Goal: Use online tool/utility: Utilize a website feature to perform a specific function

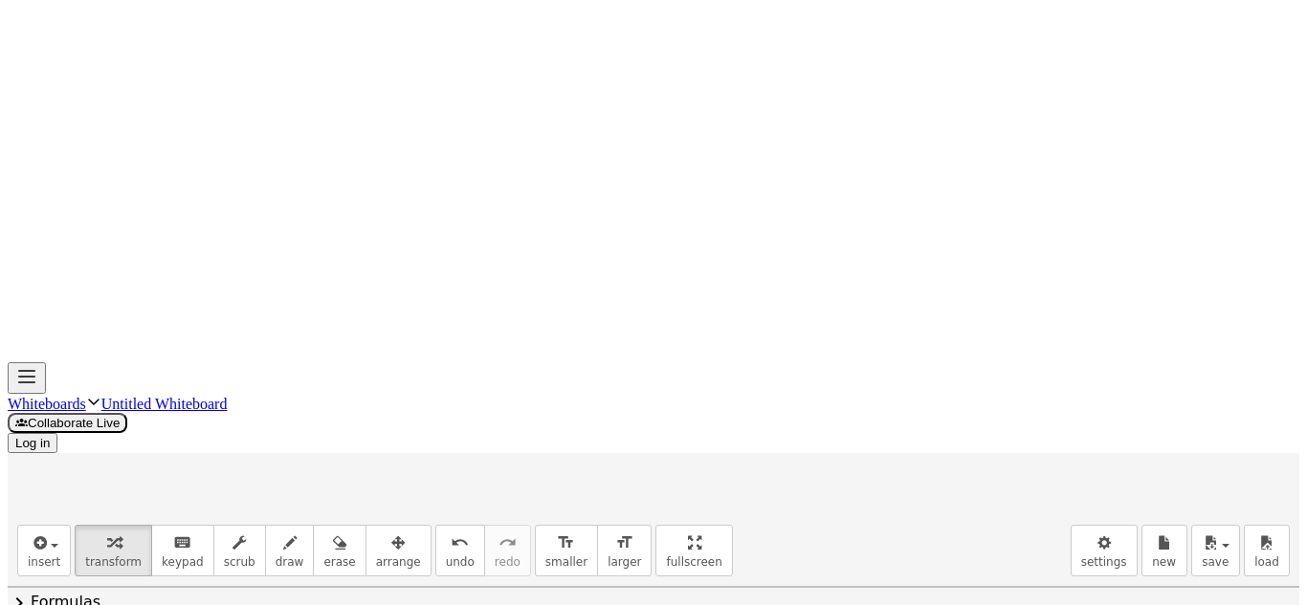
scroll to position [305, 0]
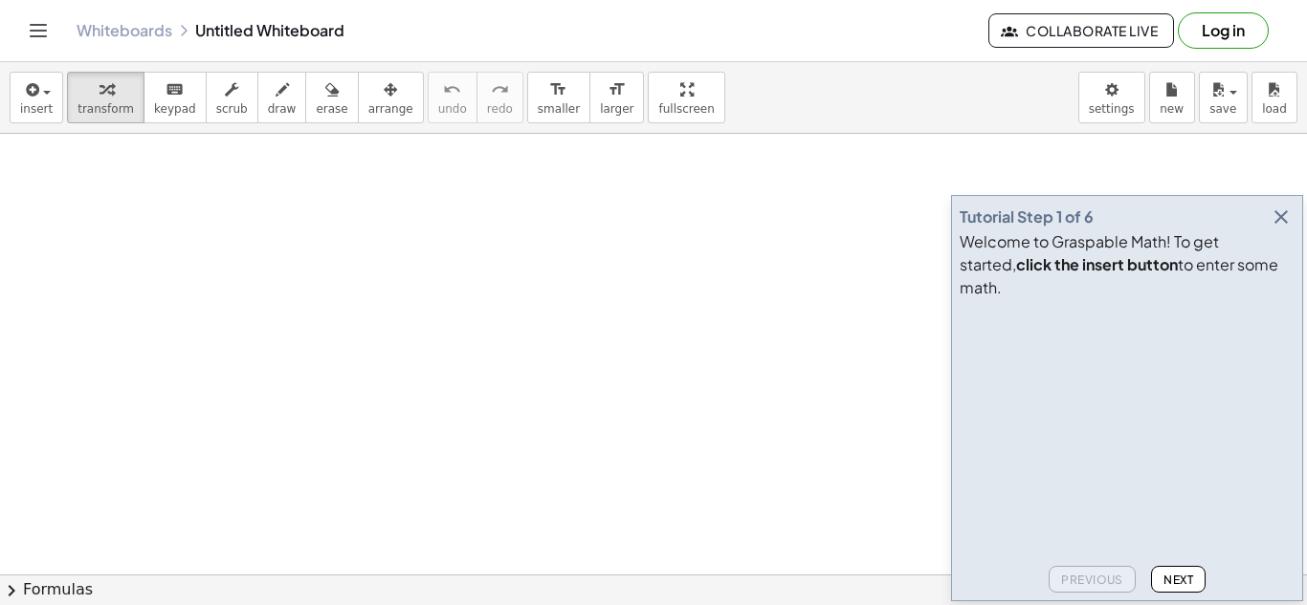
click at [1282, 229] on icon "button" at bounding box center [1280, 217] width 23 height 23
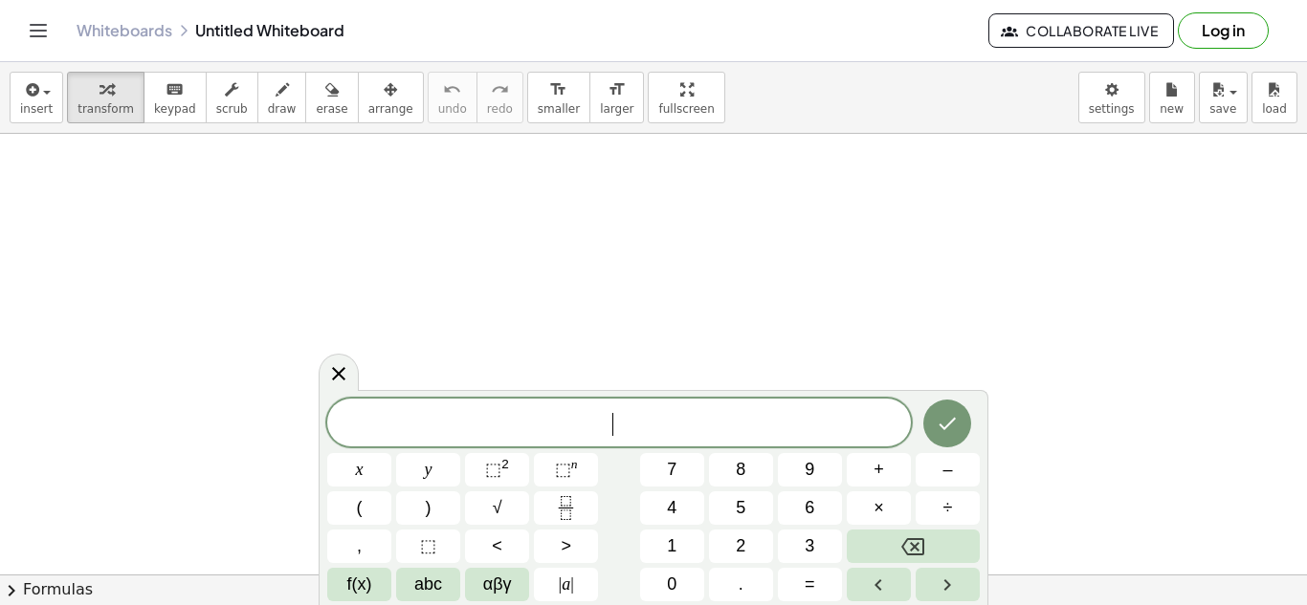
click at [616, 429] on span "−" at bounding box center [607, 422] width 28 height 23
click at [957, 413] on icon "Done" at bounding box center [946, 421] width 23 height 23
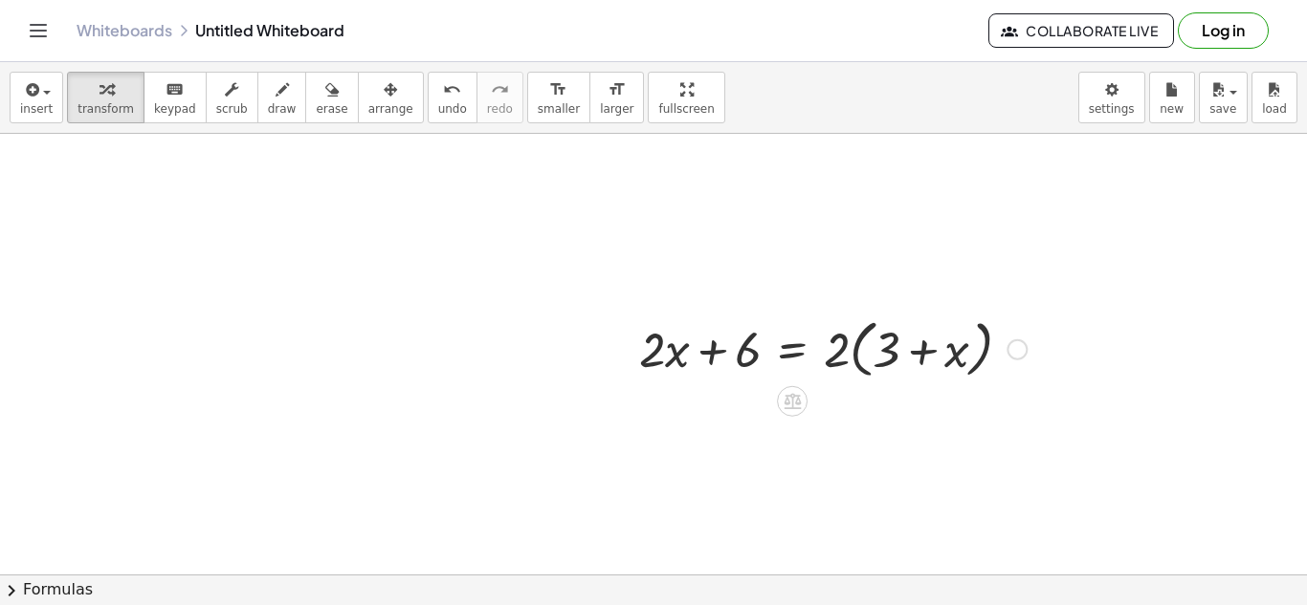
click at [869, 333] on div at bounding box center [832, 348] width 407 height 73
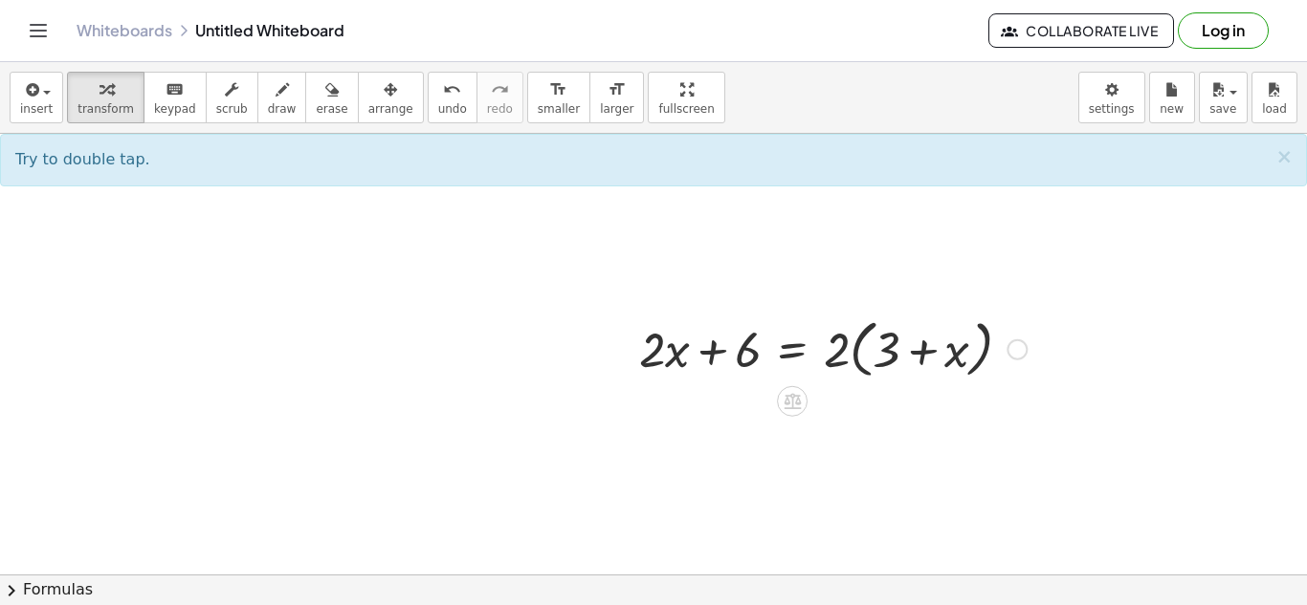
click at [838, 355] on div at bounding box center [832, 348] width 407 height 73
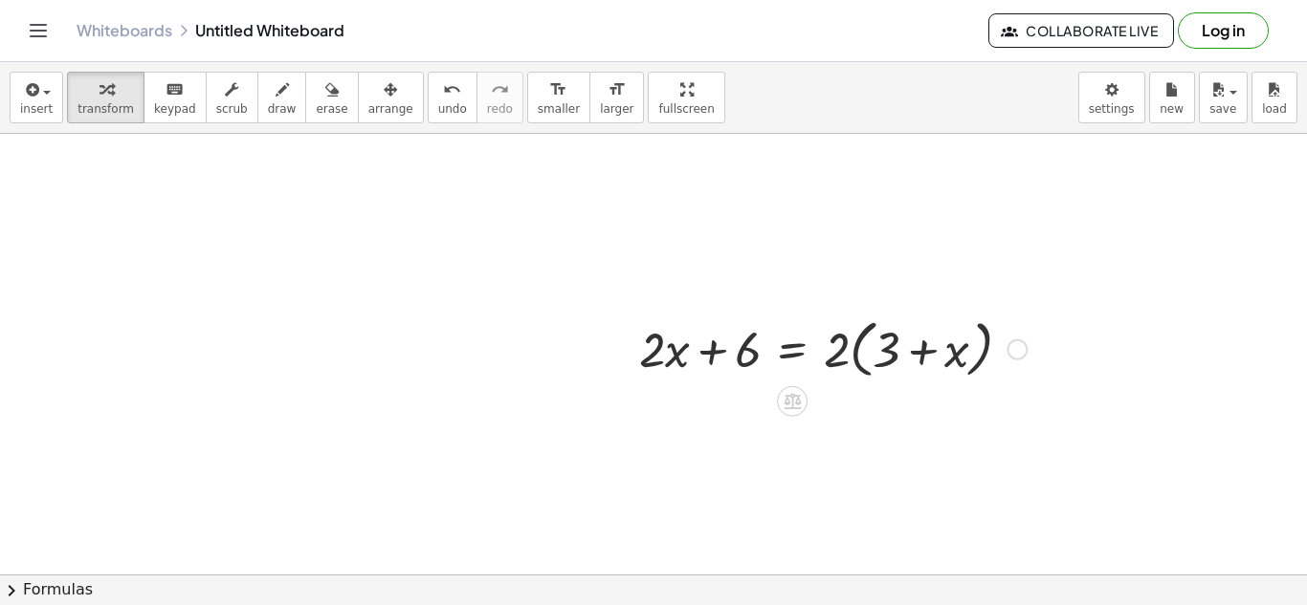
click at [838, 355] on div at bounding box center [832, 348] width 407 height 73
drag, startPoint x: 840, startPoint y: 355, endPoint x: 895, endPoint y: 354, distance: 55.5
click at [895, 354] on div at bounding box center [832, 348] width 407 height 73
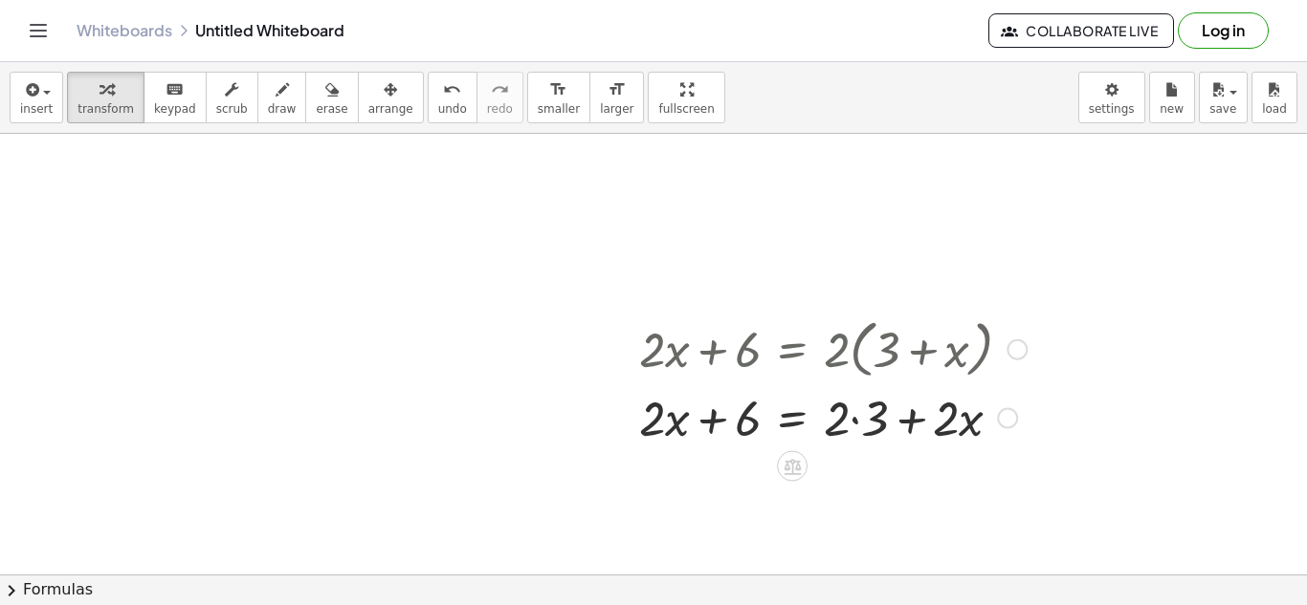
click at [854, 407] on div at bounding box center [832, 417] width 407 height 65
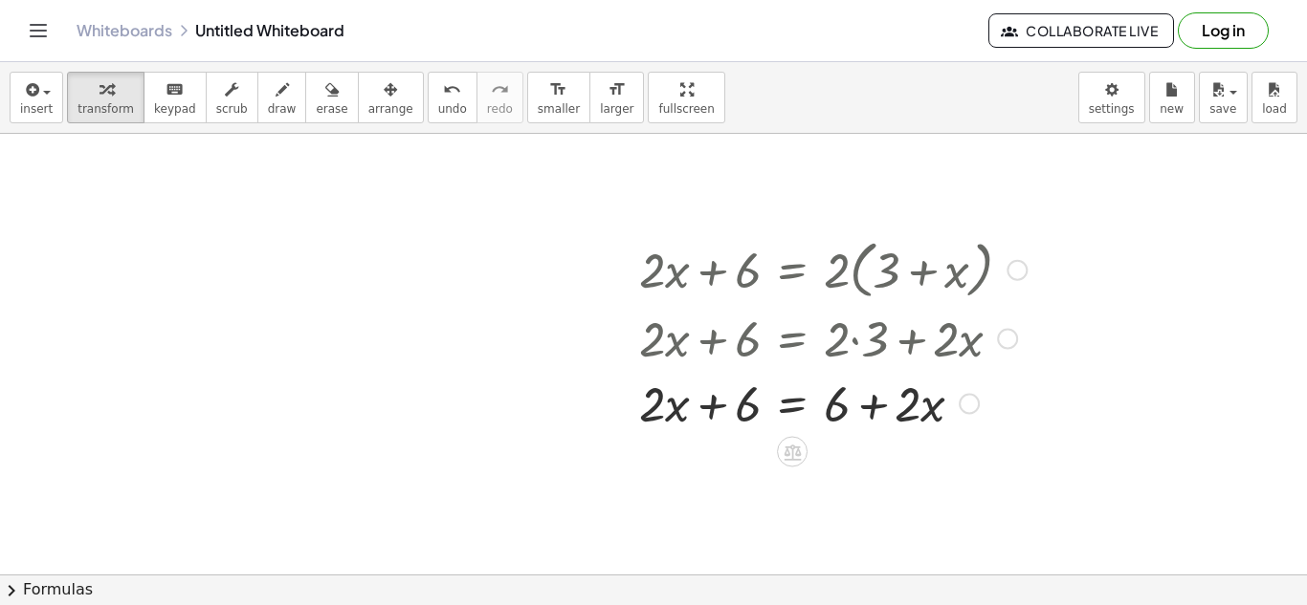
scroll to position [81, 0]
click at [790, 455] on icon at bounding box center [792, 450] width 20 height 20
click at [755, 459] on span "−" at bounding box center [753, 451] width 11 height 28
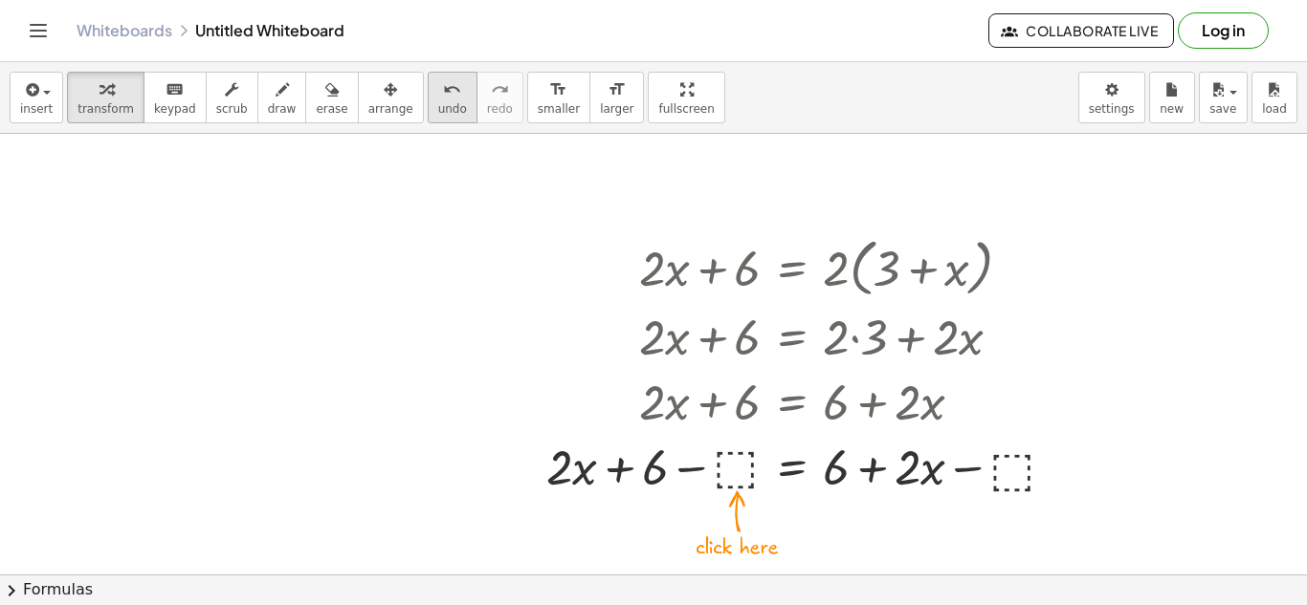
click at [438, 102] on span "undo" at bounding box center [452, 108] width 29 height 13
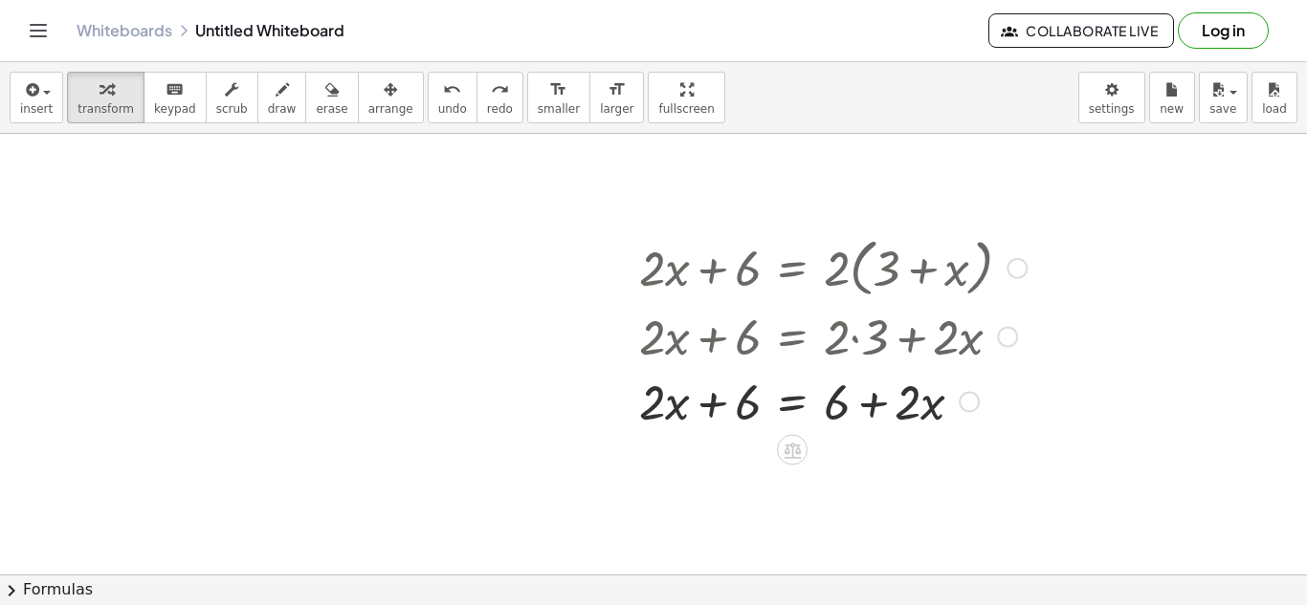
click at [956, 409] on div at bounding box center [832, 400] width 407 height 65
click at [802, 444] on icon at bounding box center [792, 450] width 20 height 20
click at [867, 452] on icon at bounding box center [868, 450] width 17 height 17
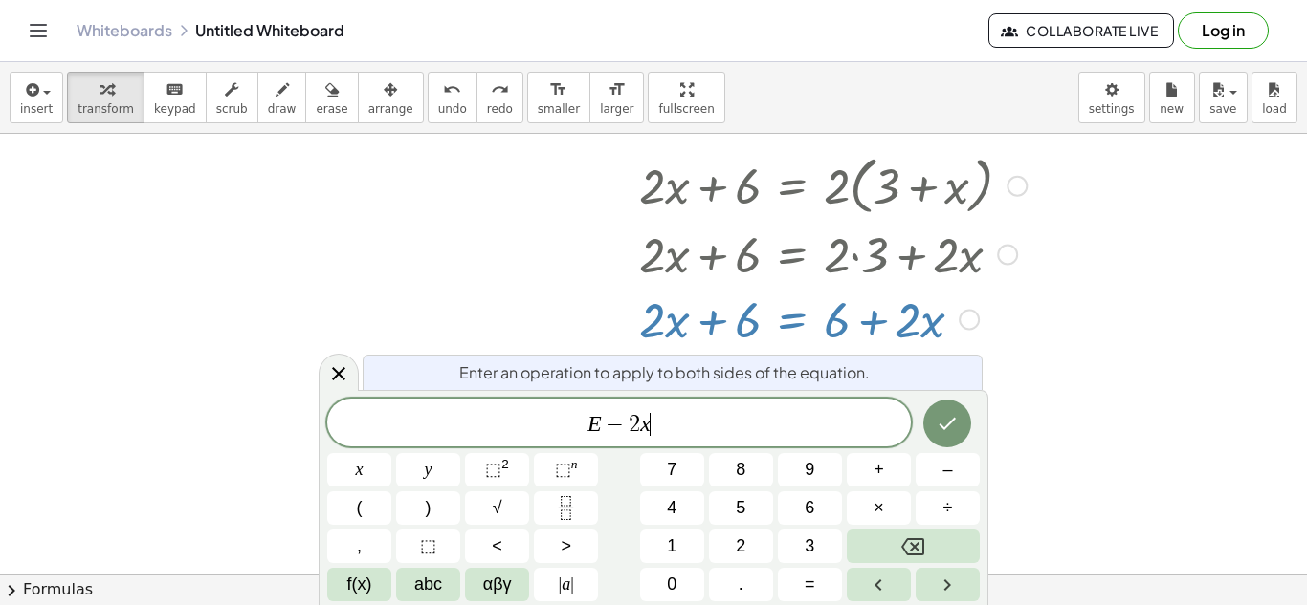
scroll to position [10, 0]
click at [956, 418] on icon "Done" at bounding box center [946, 423] width 23 height 23
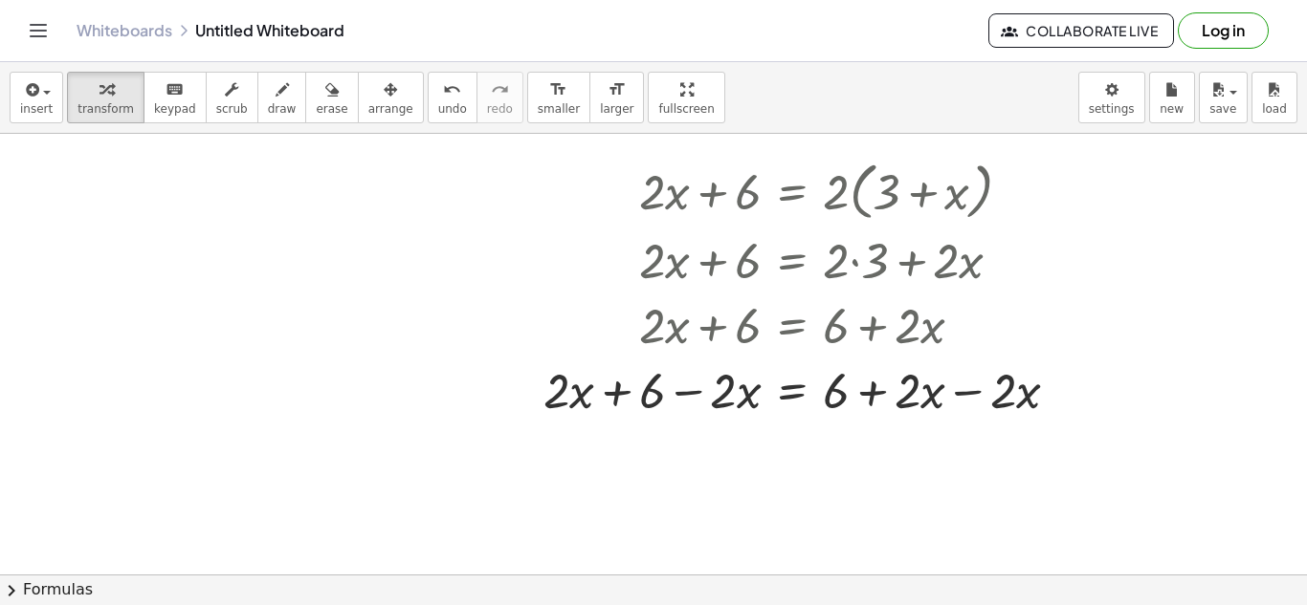
scroll to position [162, 0]
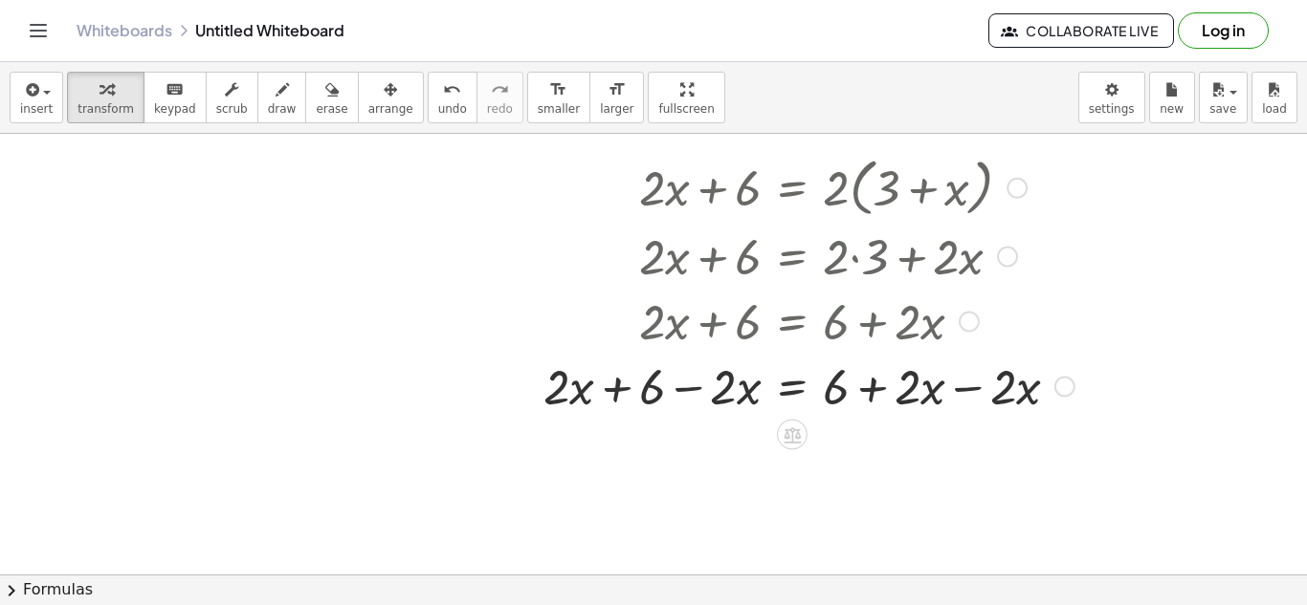
click at [937, 397] on div at bounding box center [809, 385] width 550 height 65
drag, startPoint x: 574, startPoint y: 384, endPoint x: 716, endPoint y: 379, distance: 142.6
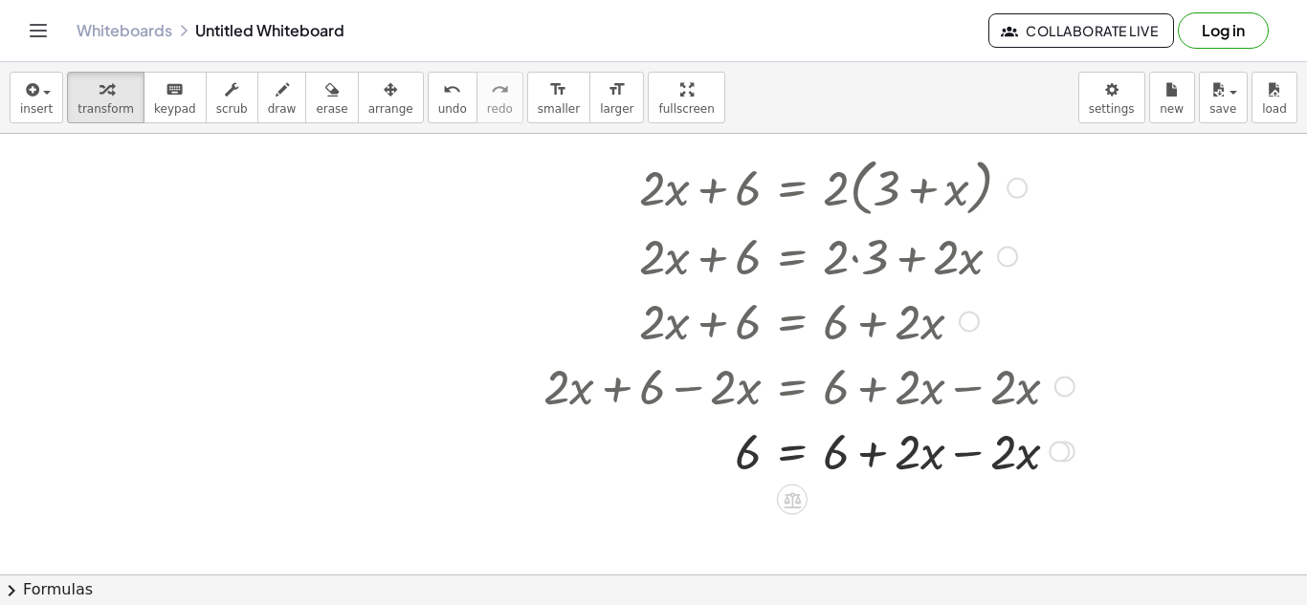
scroll to position [262, 0]
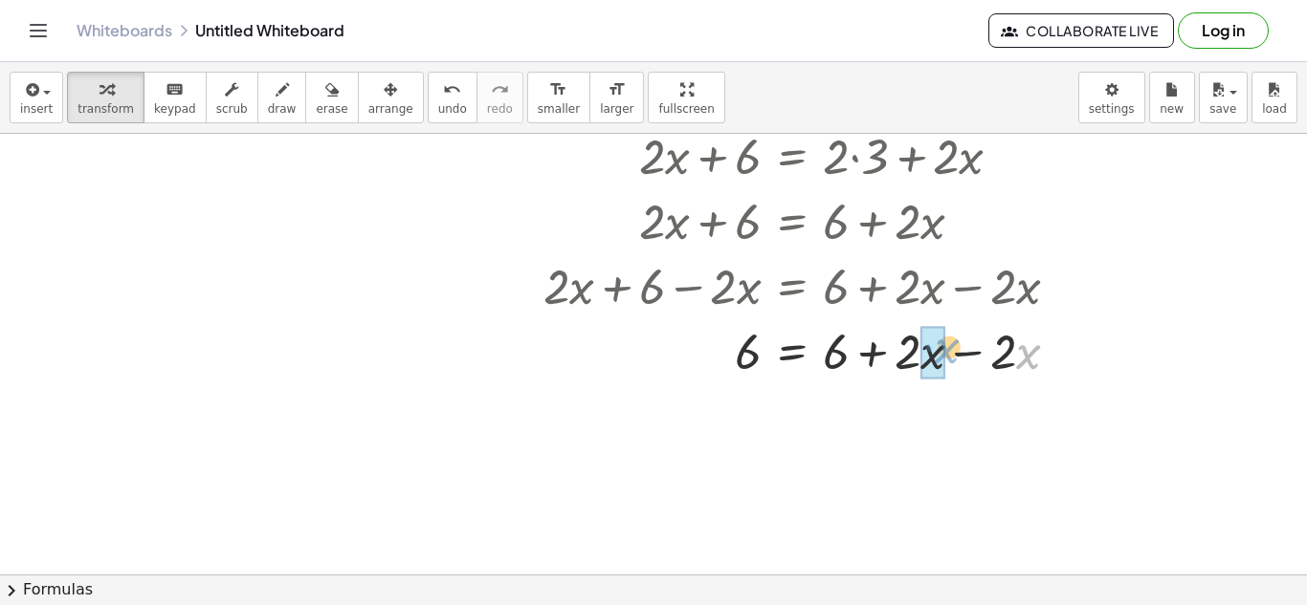
drag, startPoint x: 1030, startPoint y: 355, endPoint x: 922, endPoint y: 369, distance: 109.0
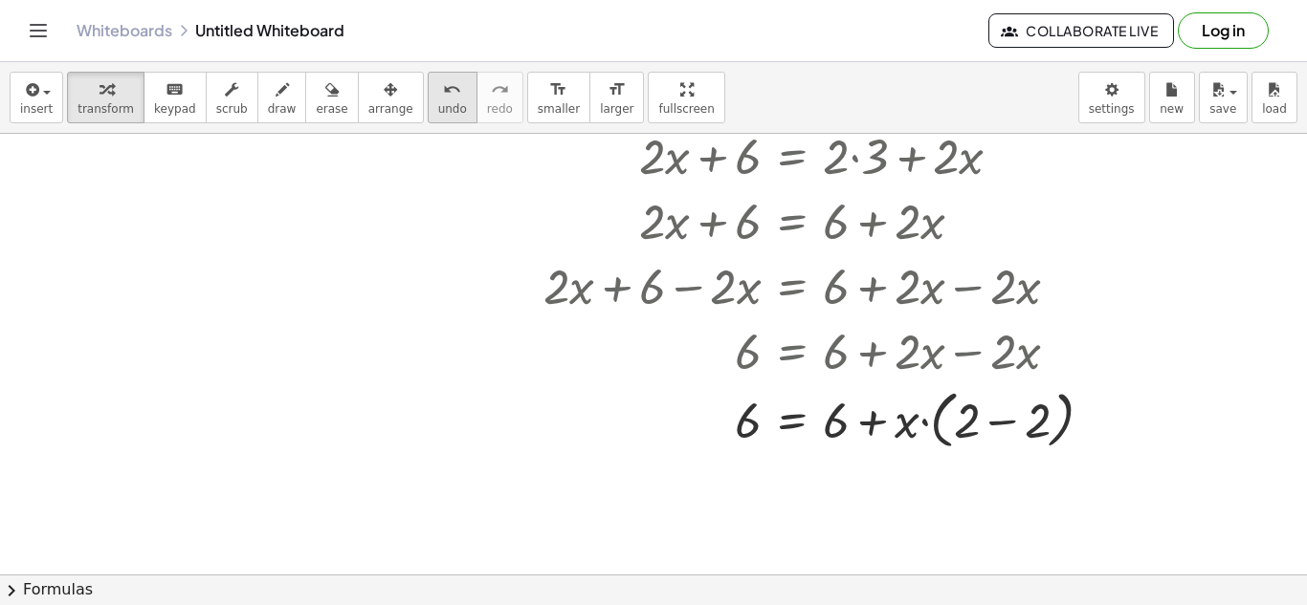
click at [443, 84] on icon "undo" at bounding box center [452, 89] width 18 height 23
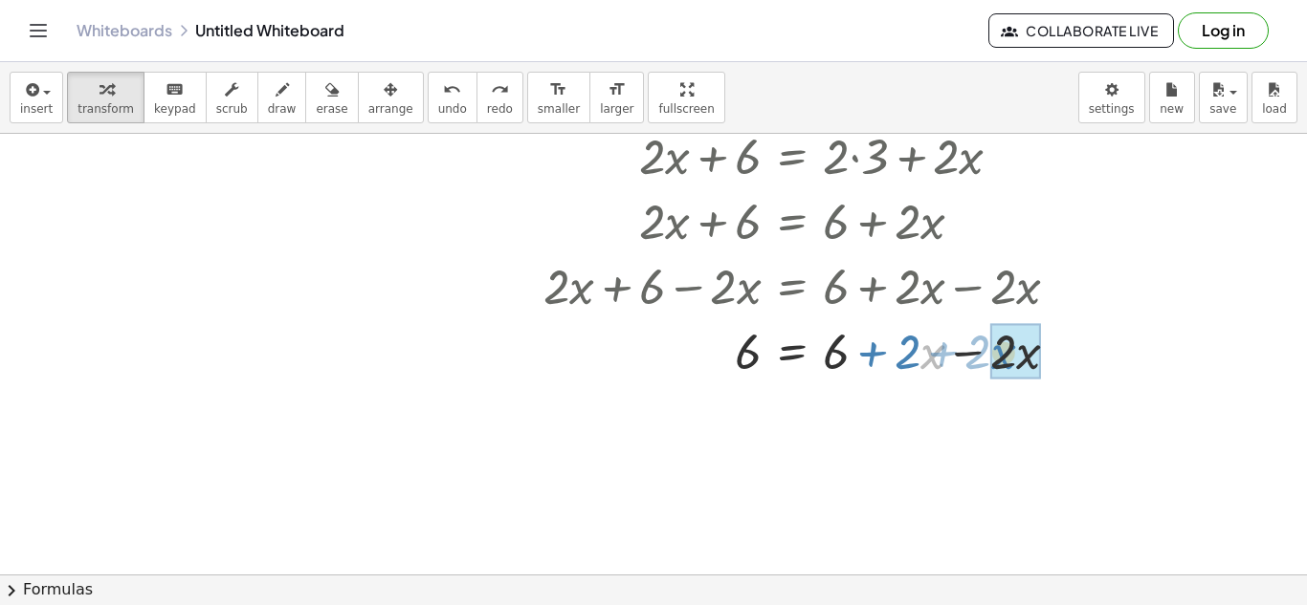
drag, startPoint x: 921, startPoint y: 360, endPoint x: 992, endPoint y: 361, distance: 70.8
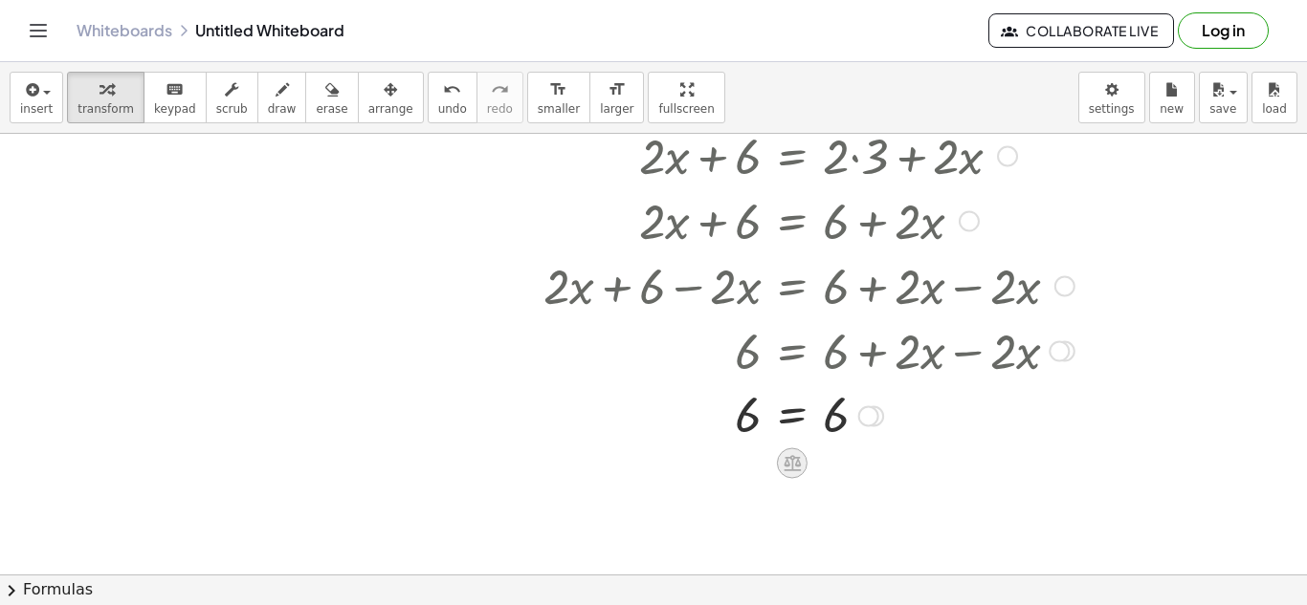
click at [790, 465] on icon at bounding box center [791, 463] width 20 height 20
click at [861, 463] on icon at bounding box center [868, 462] width 17 height 17
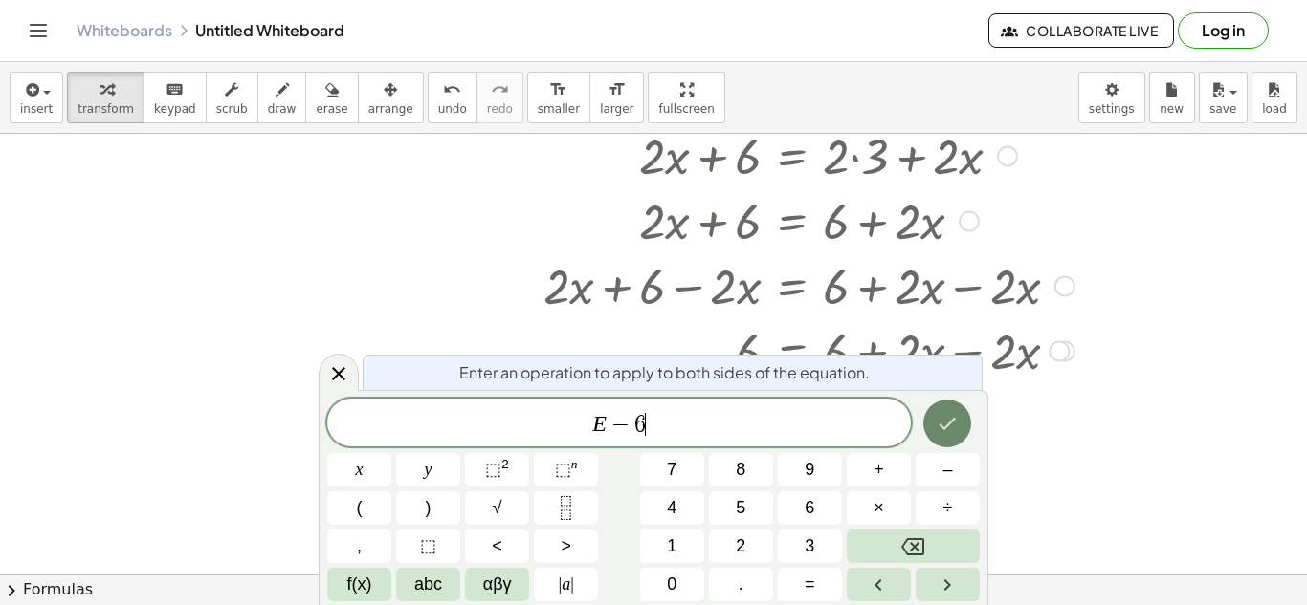
scroll to position [12, 0]
click at [944, 427] on icon "Done" at bounding box center [946, 423] width 23 height 23
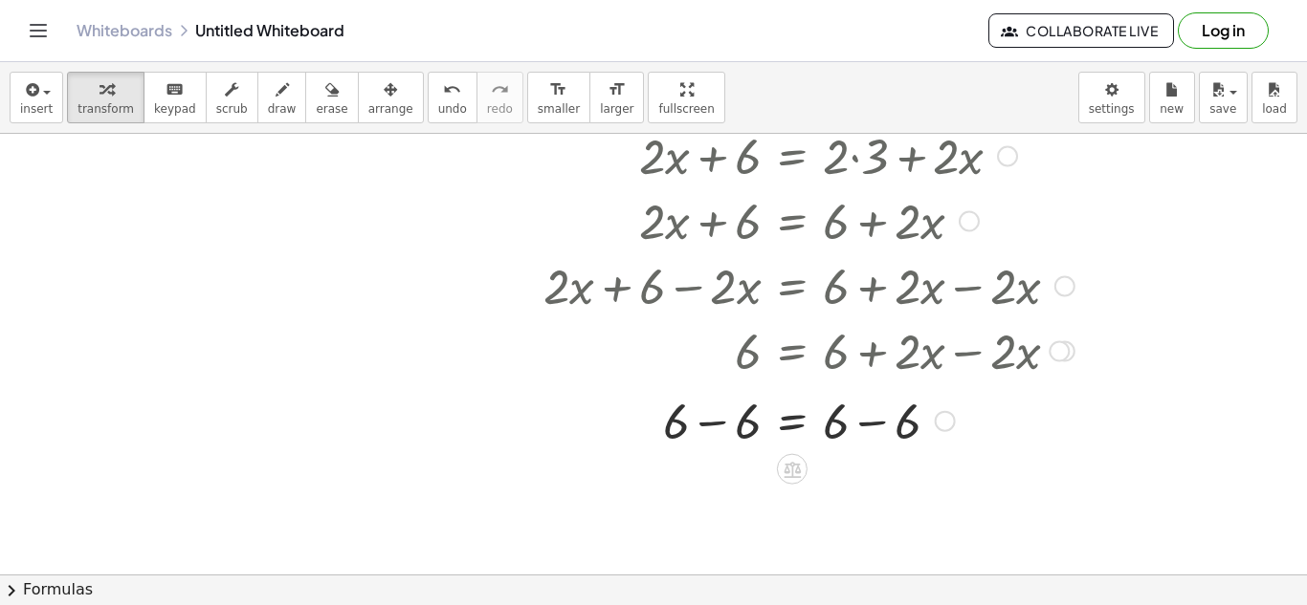
click at [729, 423] on div at bounding box center [808, 415] width 407 height 63
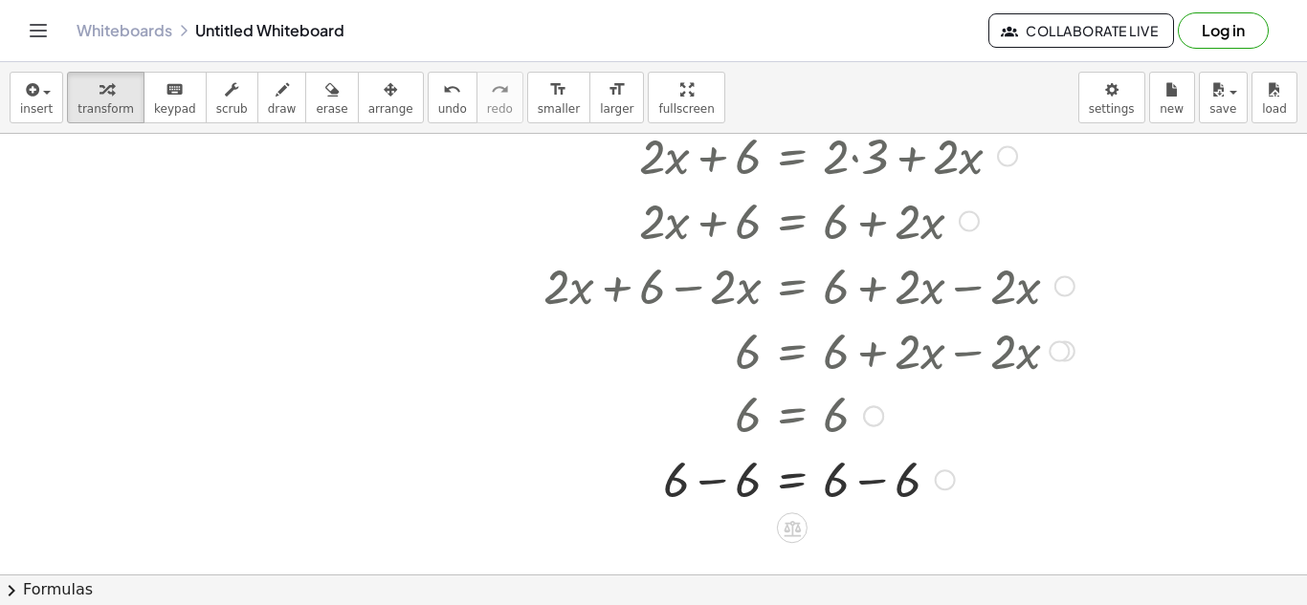
click at [747, 473] on div at bounding box center [809, 478] width 550 height 65
click at [860, 486] on div at bounding box center [809, 478] width 550 height 65
click at [538, 109] on span "smaller" at bounding box center [559, 108] width 42 height 13
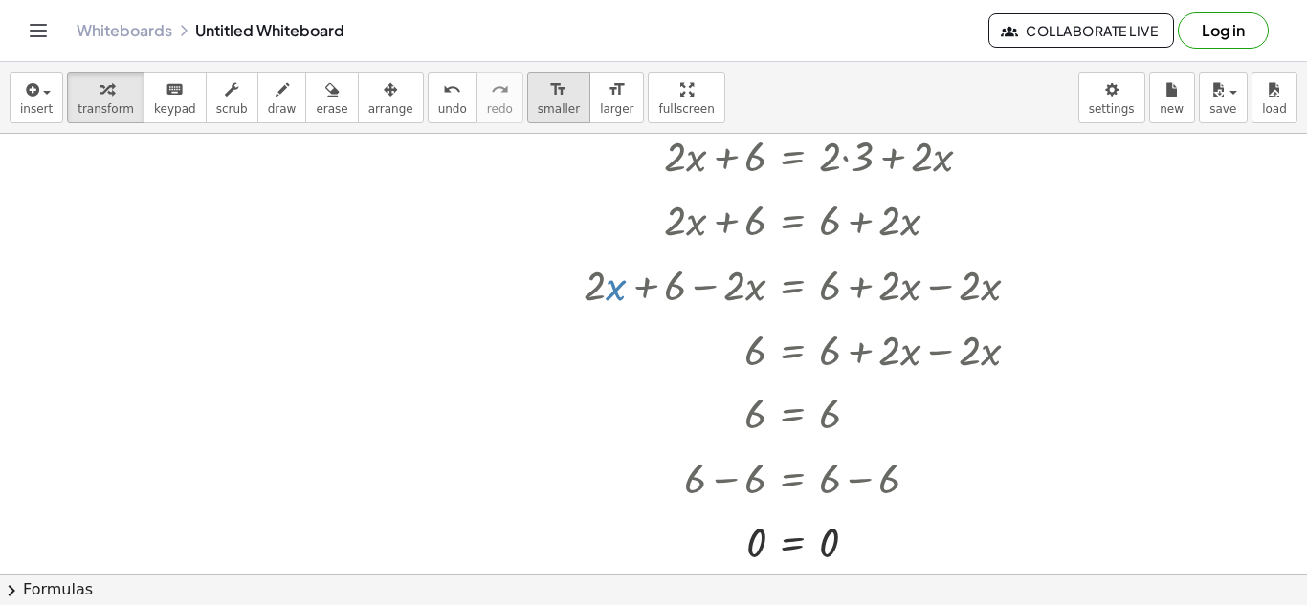
click at [538, 109] on span "smaller" at bounding box center [559, 108] width 42 height 13
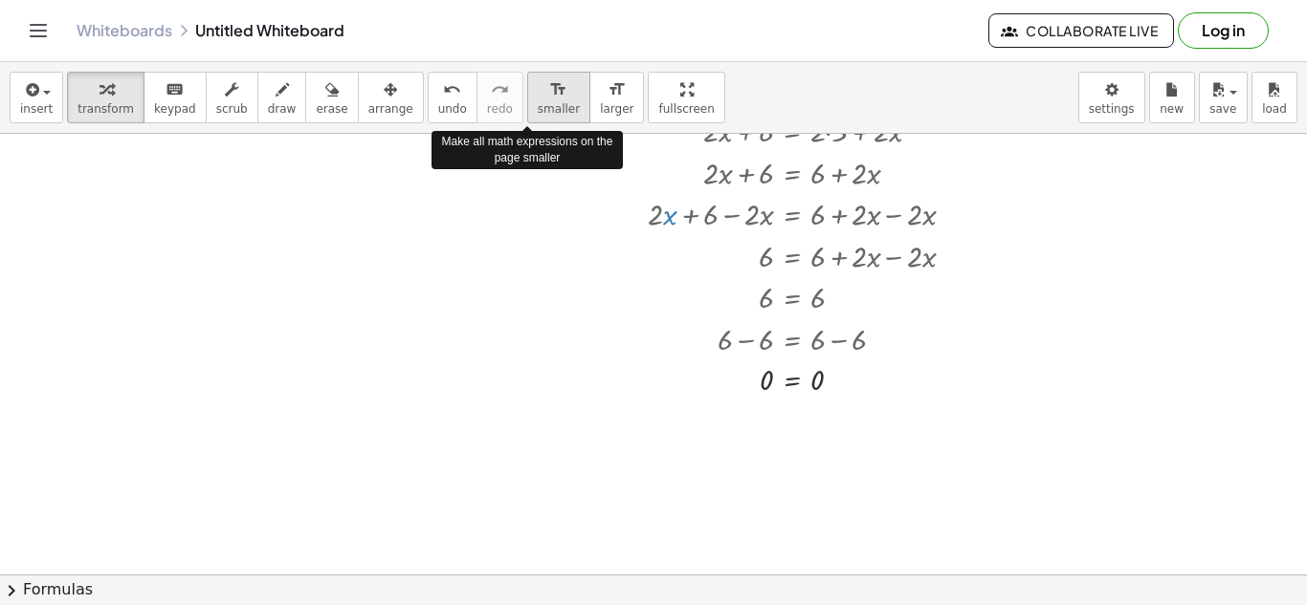
click at [538, 109] on span "smaller" at bounding box center [559, 108] width 42 height 13
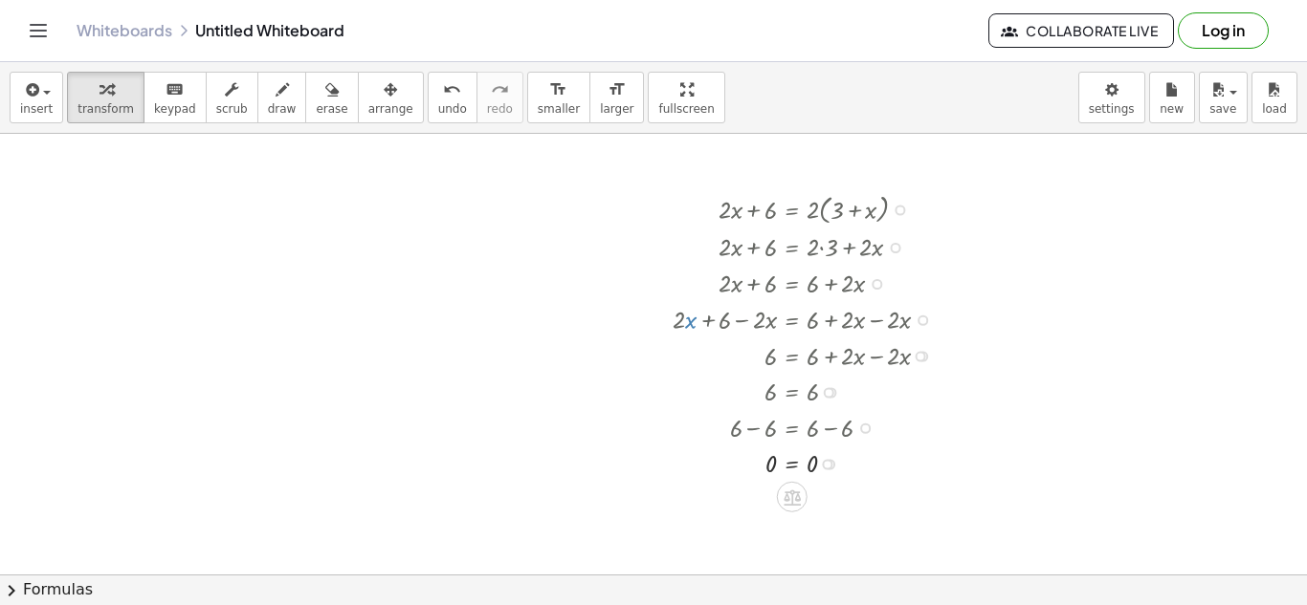
scroll to position [138, 0]
click at [801, 217] on div at bounding box center [808, 209] width 291 height 39
click at [852, 212] on div at bounding box center [808, 209] width 291 height 39
click at [899, 213] on div at bounding box center [899, 212] width 11 height 11
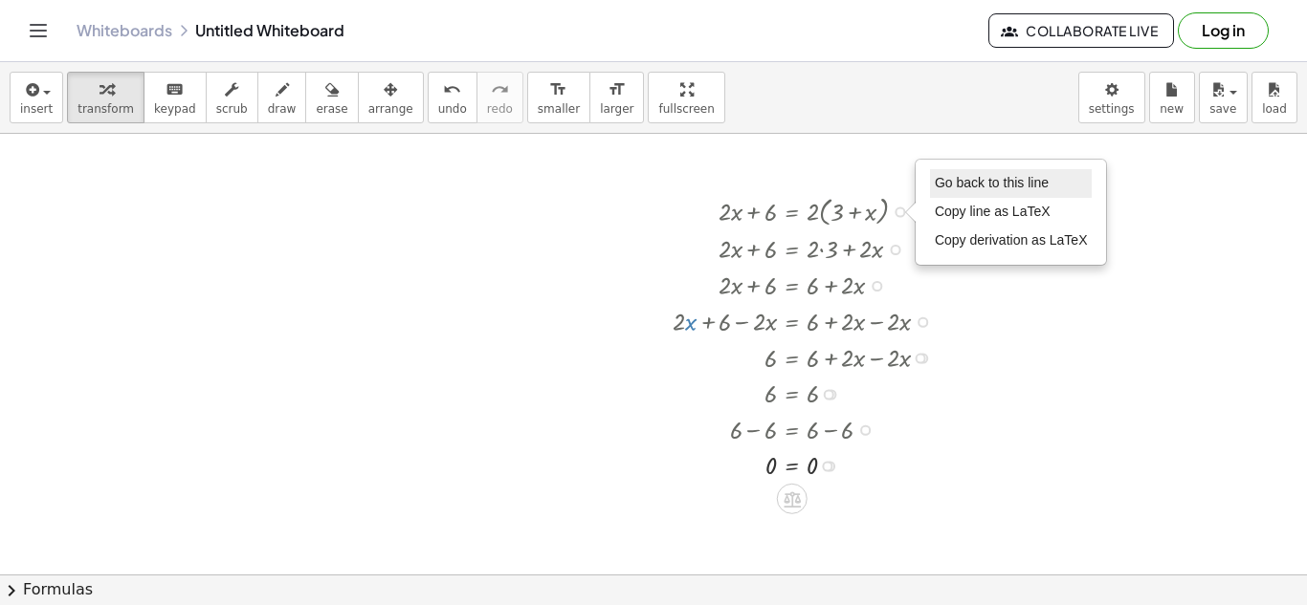
click at [993, 178] on span "Go back to this line" at bounding box center [992, 182] width 114 height 15
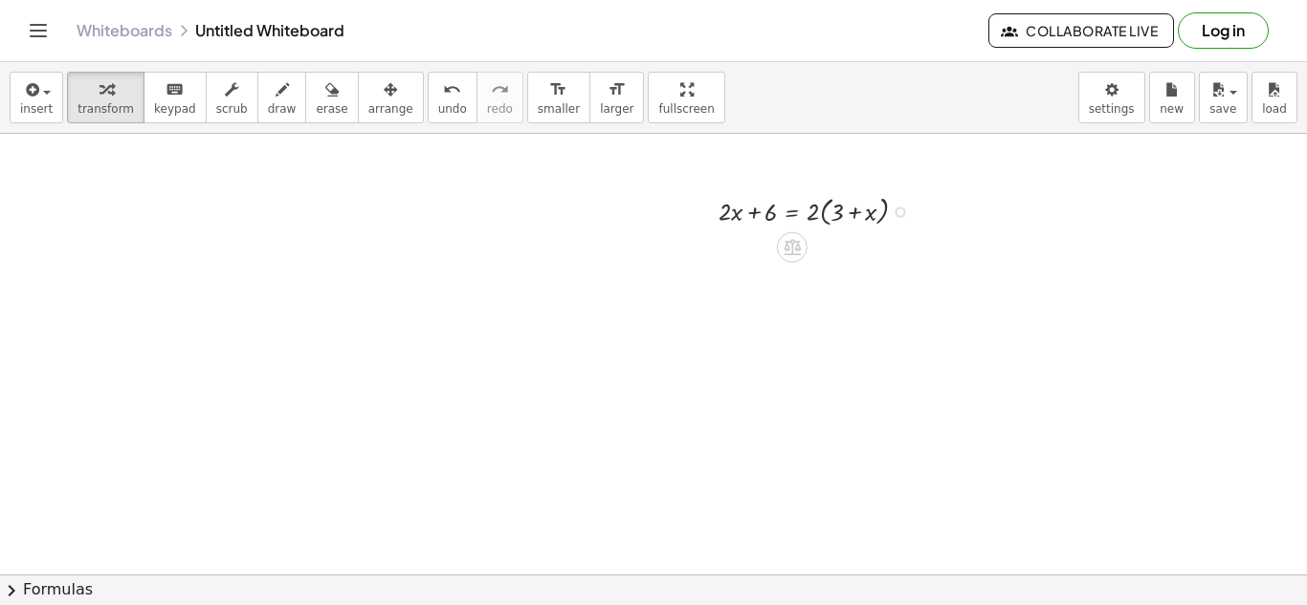
click at [810, 217] on div at bounding box center [820, 209] width 223 height 39
click at [901, 214] on div "Go back to this line Copy line as LaTeX Copy derivation as LaTeX" at bounding box center [899, 212] width 11 height 11
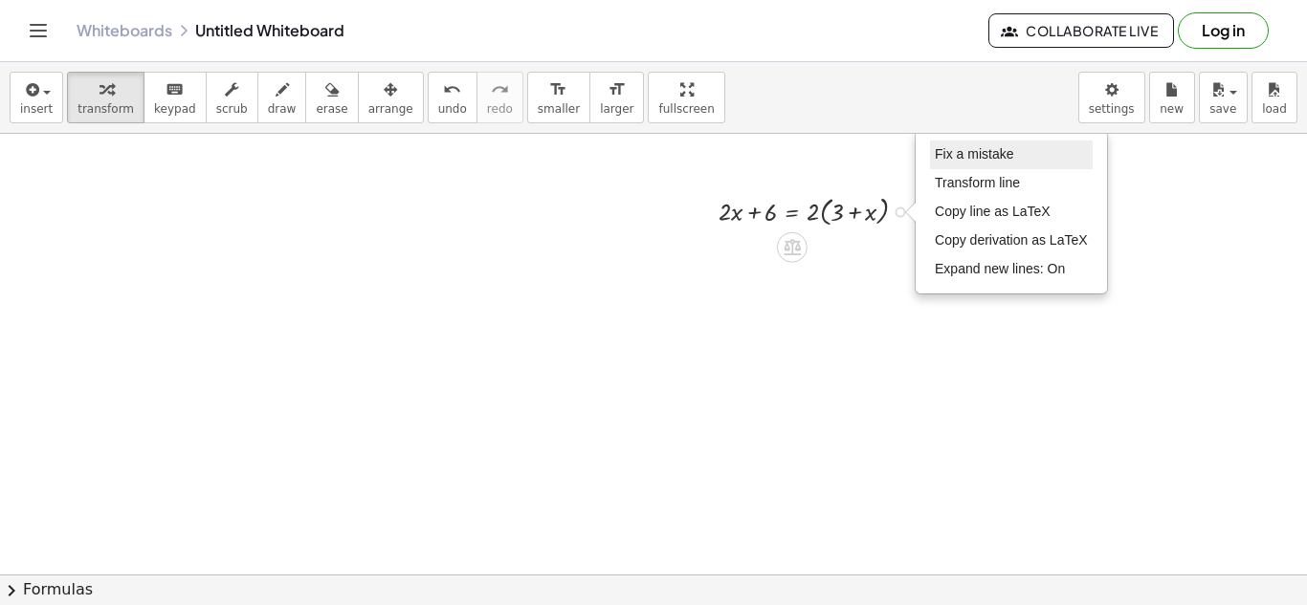
click at [979, 153] on span "Fix a mistake" at bounding box center [974, 153] width 78 height 15
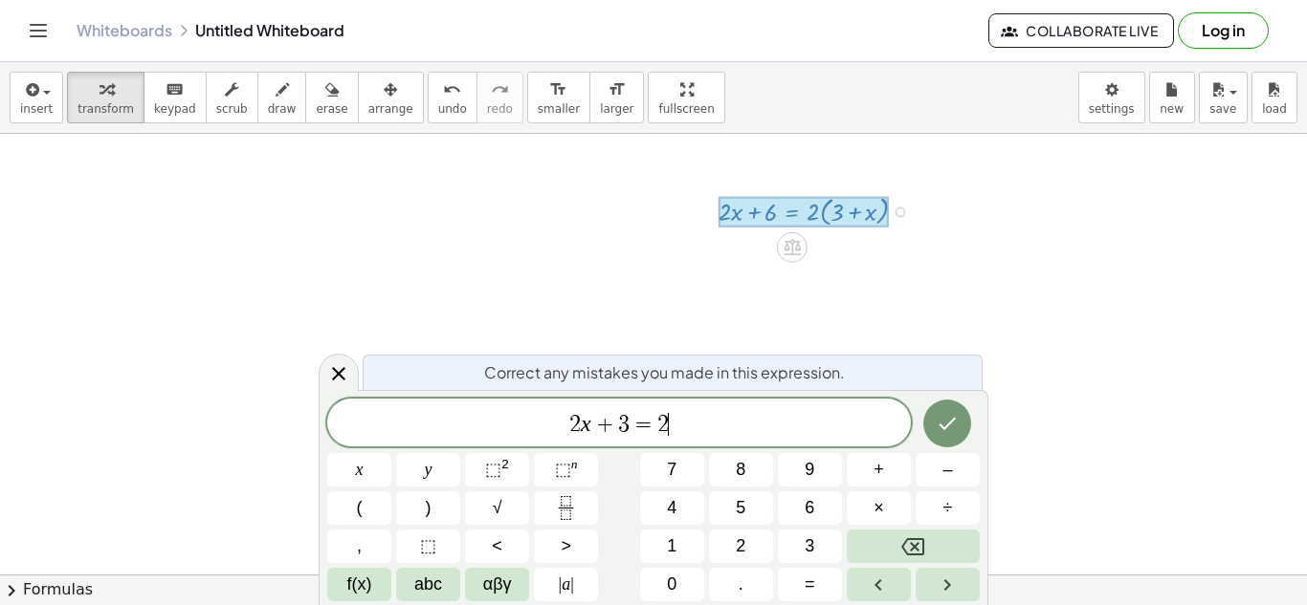
scroll to position [18, 0]
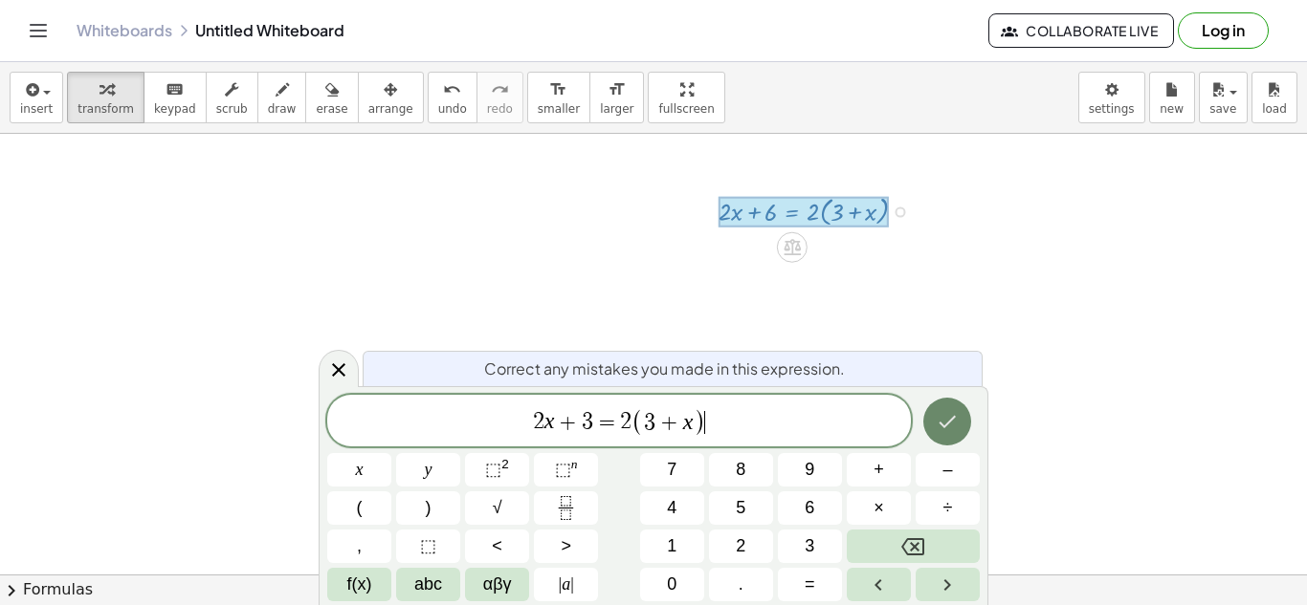
click at [952, 418] on icon "Done" at bounding box center [946, 421] width 23 height 23
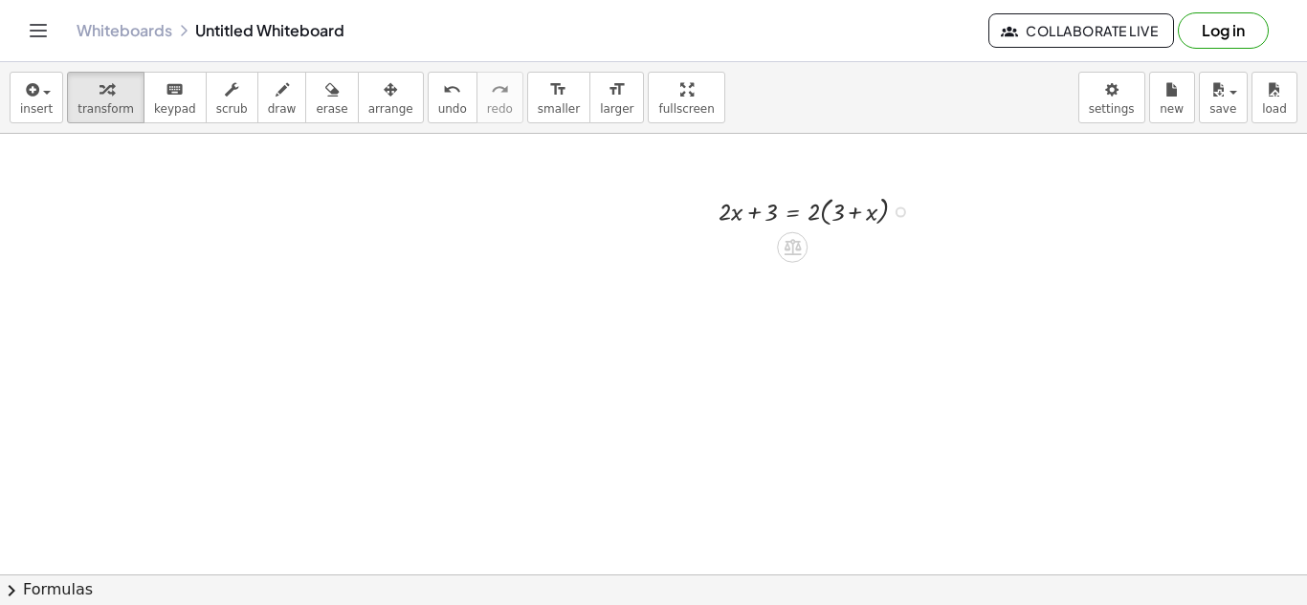
click at [832, 219] on div at bounding box center [820, 209] width 223 height 39
drag, startPoint x: 817, startPoint y: 212, endPoint x: 847, endPoint y: 218, distance: 31.1
click at [847, 218] on div at bounding box center [820, 209] width 223 height 39
click at [831, 252] on div at bounding box center [820, 248] width 223 height 36
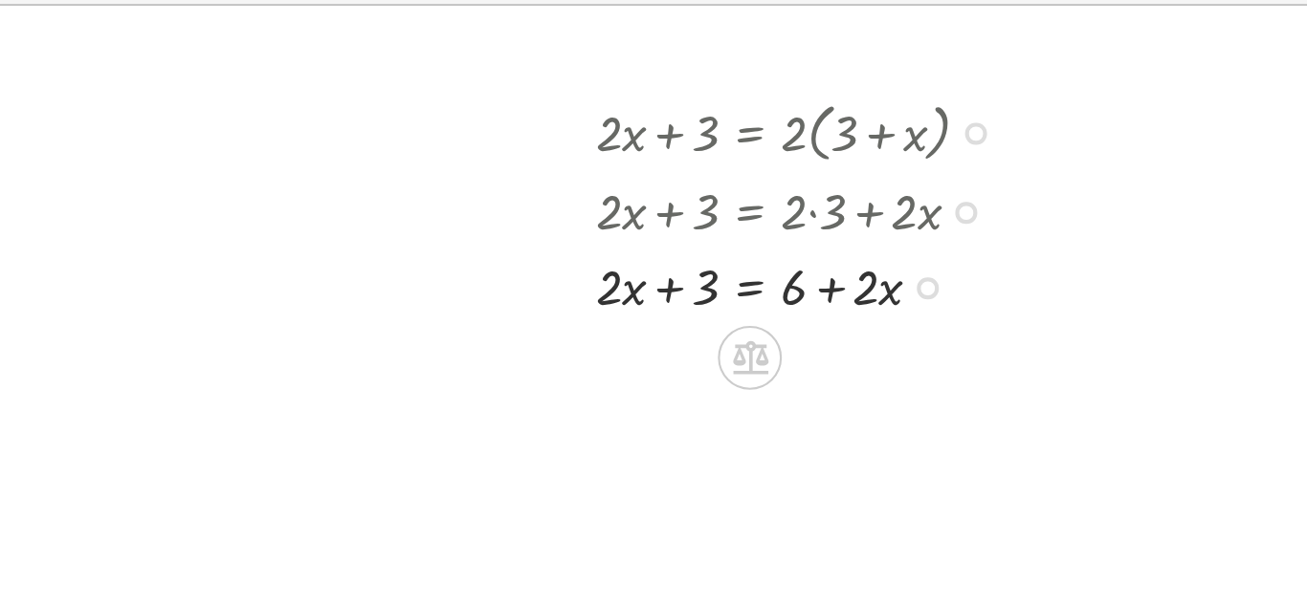
scroll to position [158, 0]
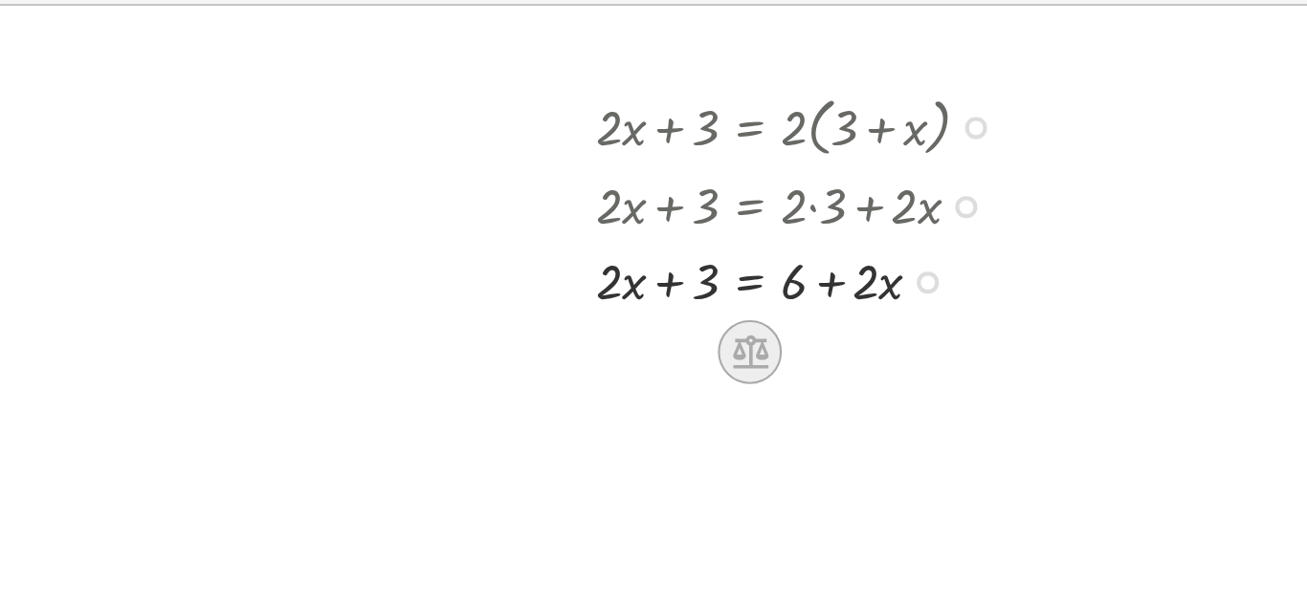
click at [793, 306] on icon at bounding box center [791, 300] width 17 height 16
click at [874, 308] on div at bounding box center [868, 299] width 31 height 31
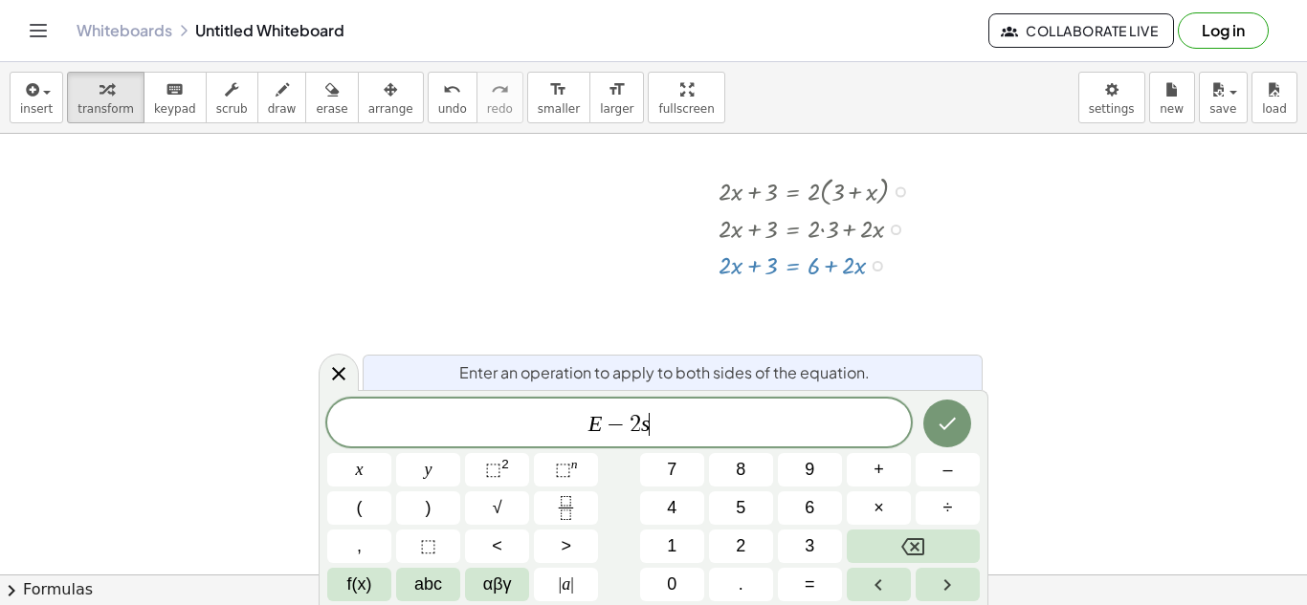
scroll to position [22, 0]
click at [965, 432] on button "Done" at bounding box center [947, 424] width 48 height 48
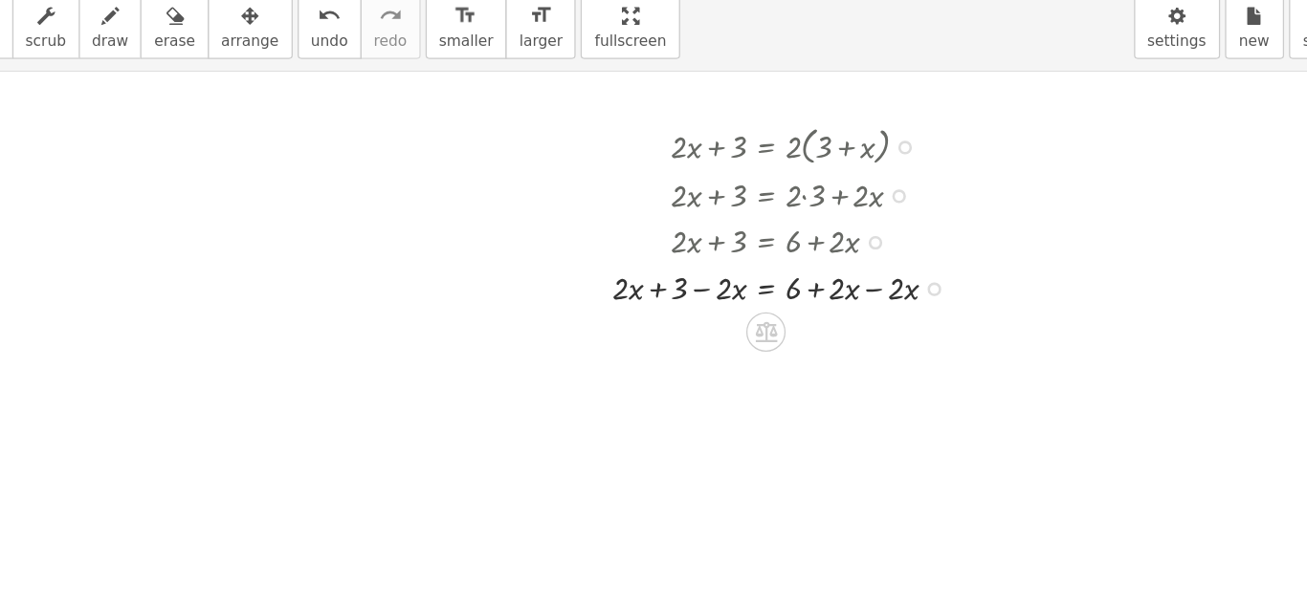
click at [861, 304] on div at bounding box center [809, 300] width 292 height 36
click at [884, 305] on div at bounding box center [809, 300] width 292 height 36
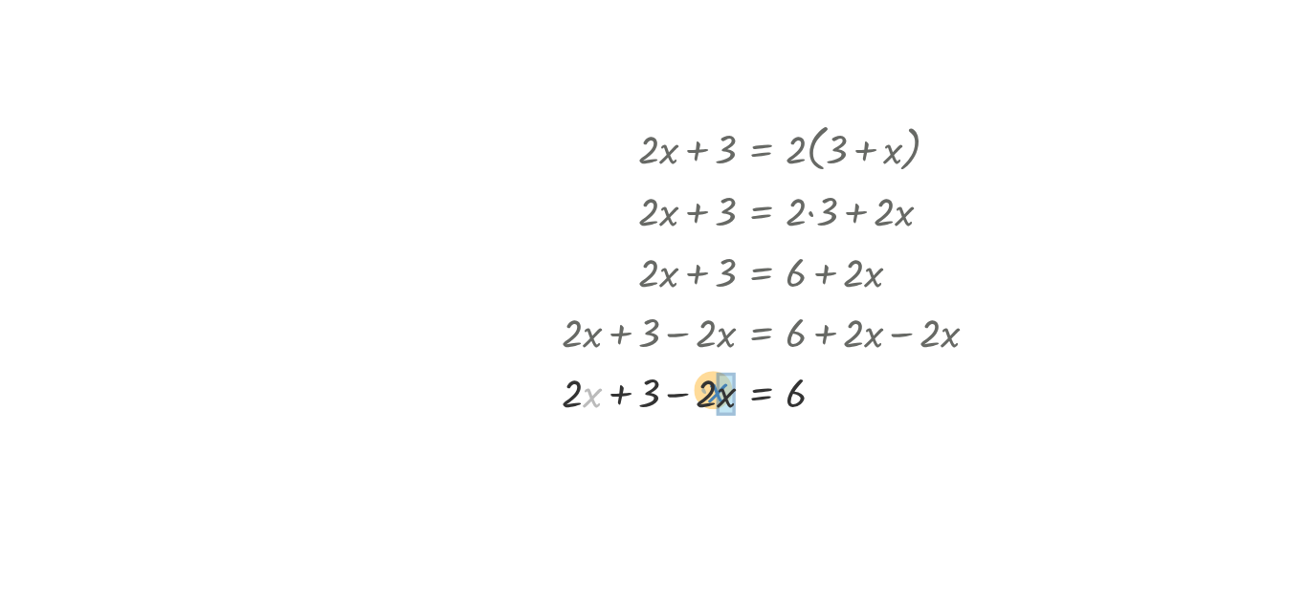
drag, startPoint x: 691, startPoint y: 384, endPoint x: 773, endPoint y: 383, distance: 82.3
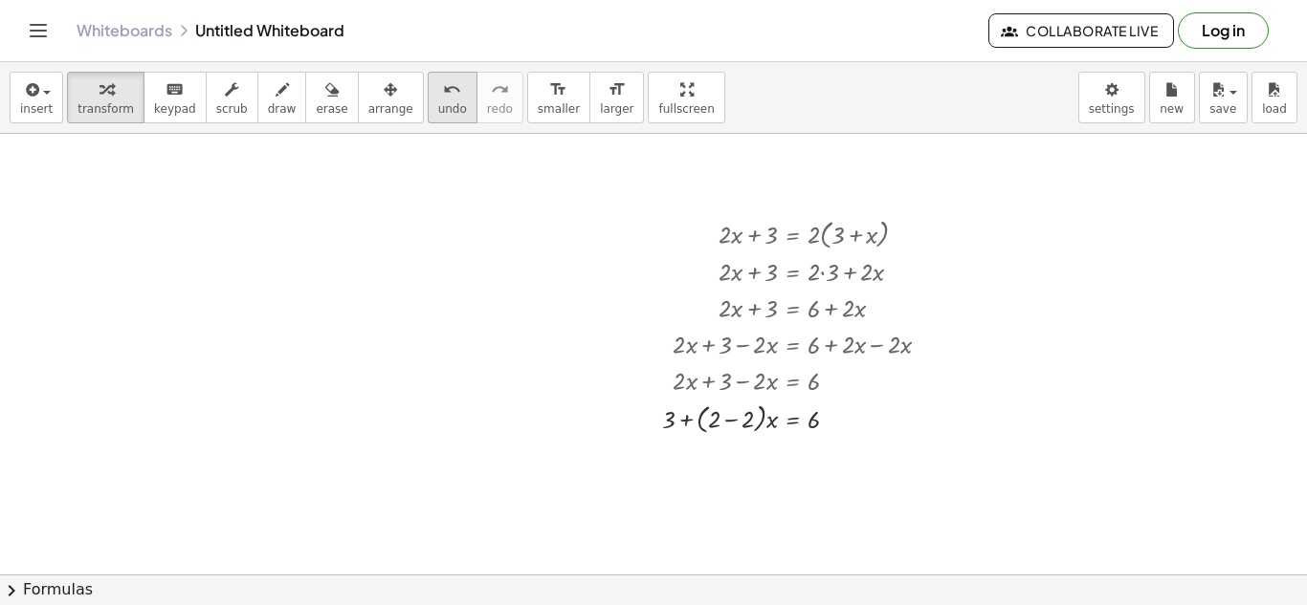
click at [443, 99] on icon "undo" at bounding box center [452, 89] width 18 height 23
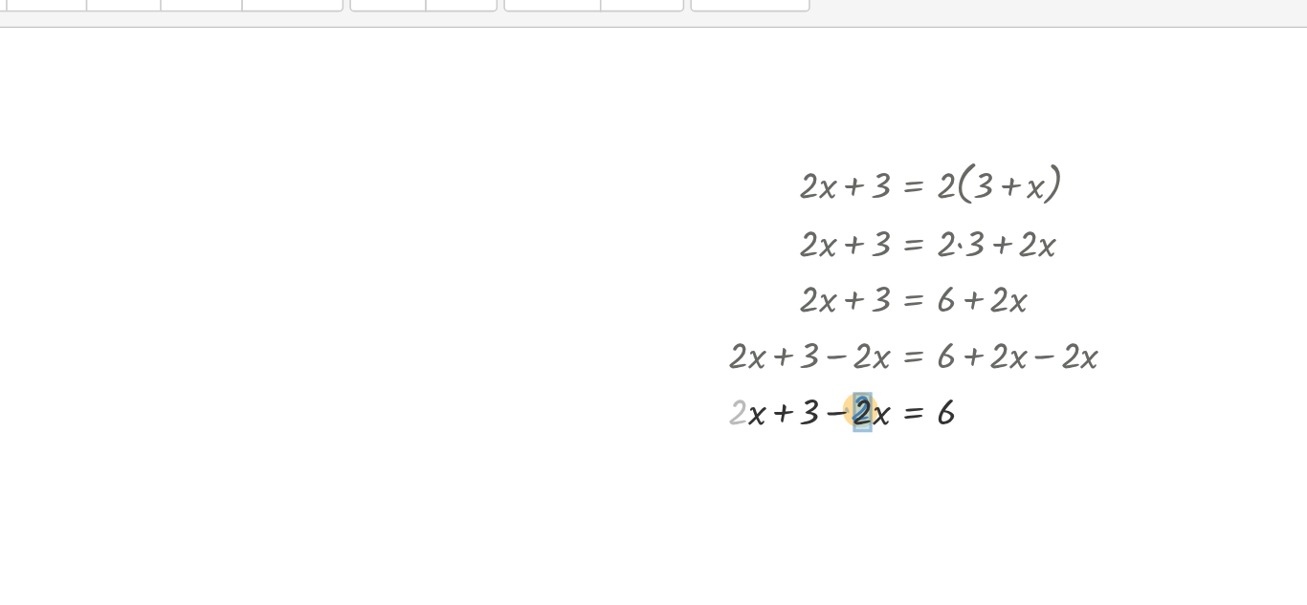
drag, startPoint x: 678, startPoint y: 386, endPoint x: 757, endPoint y: 385, distance: 78.5
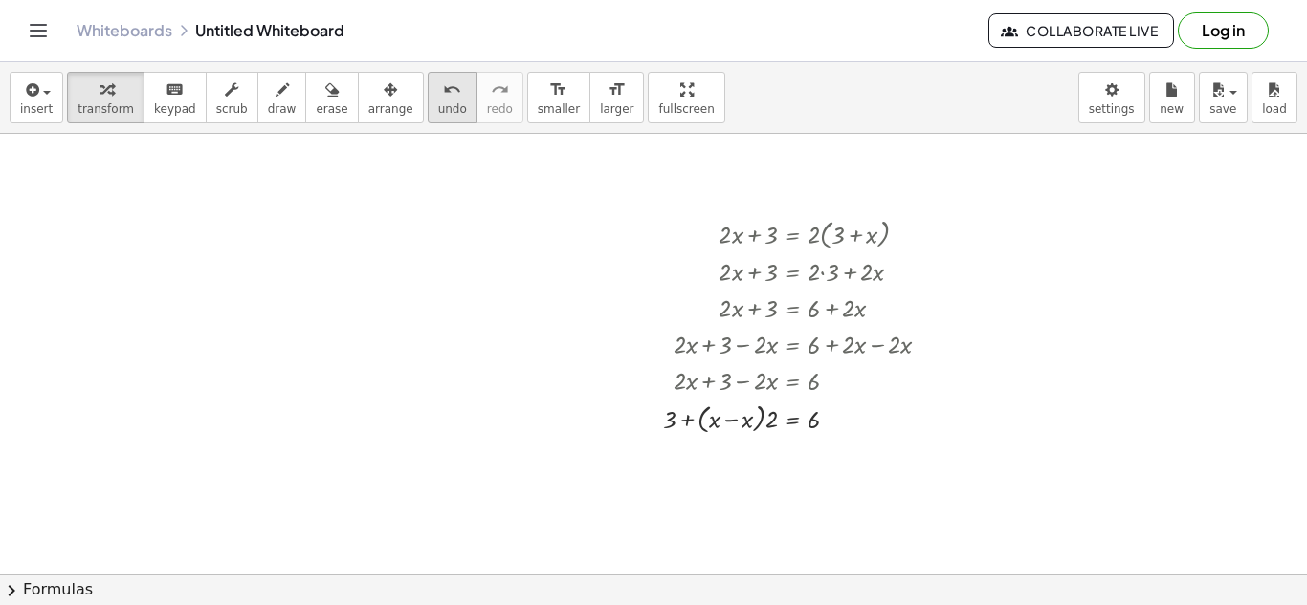
click at [430, 99] on button "undo undo" at bounding box center [453, 98] width 50 height 52
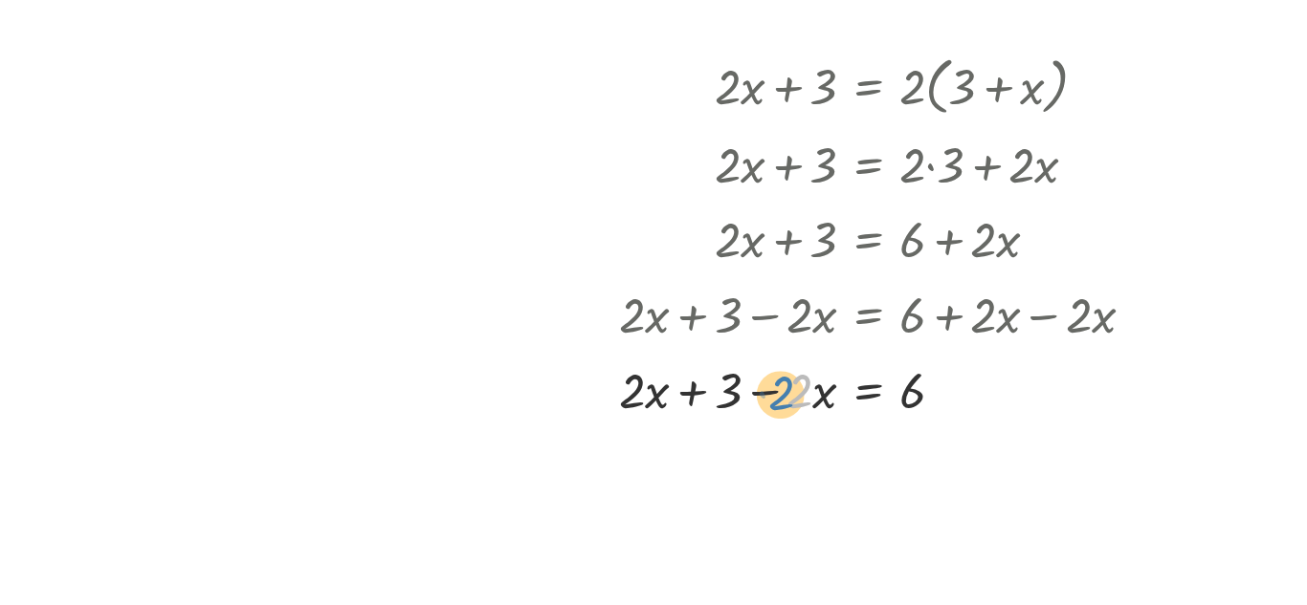
click at [758, 384] on div at bounding box center [809, 380] width 292 height 36
drag, startPoint x: 745, startPoint y: 383, endPoint x: 671, endPoint y: 384, distance: 73.7
click at [671, 384] on div "+ · 2 · x + 3 = · 2 · ( + 3 + x ) + · 2 · x + 3 = + · 2 · 3 + · 2 · x + · 2 · x…" at bounding box center [790, 306] width 292 height 194
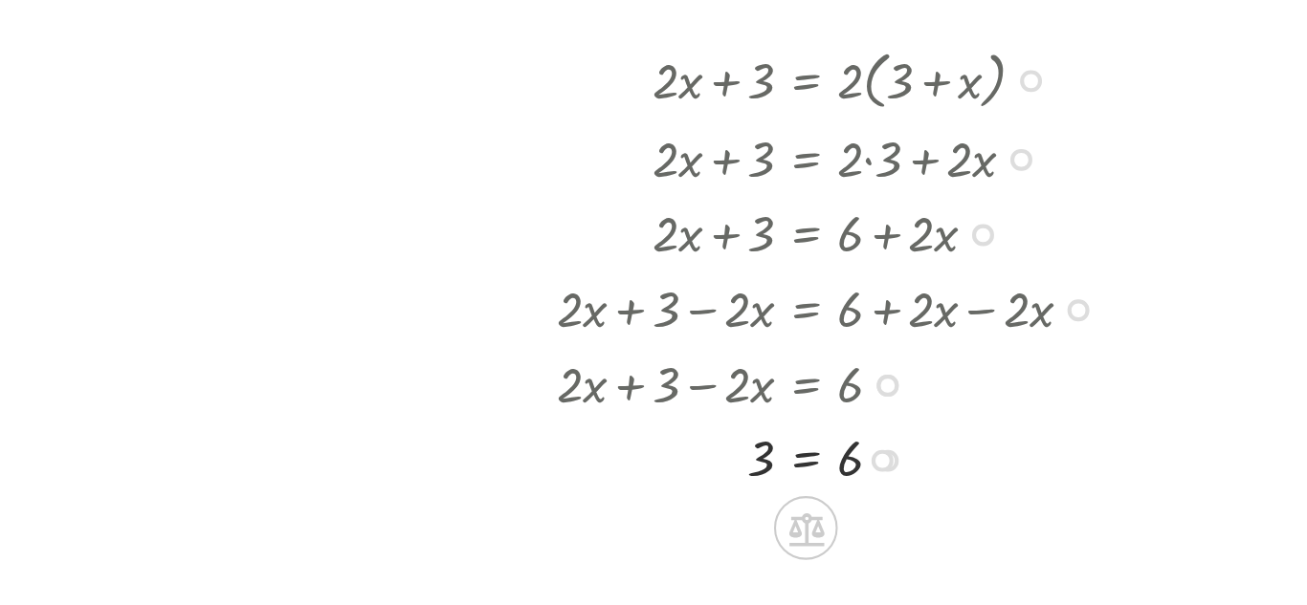
scroll to position [143, 0]
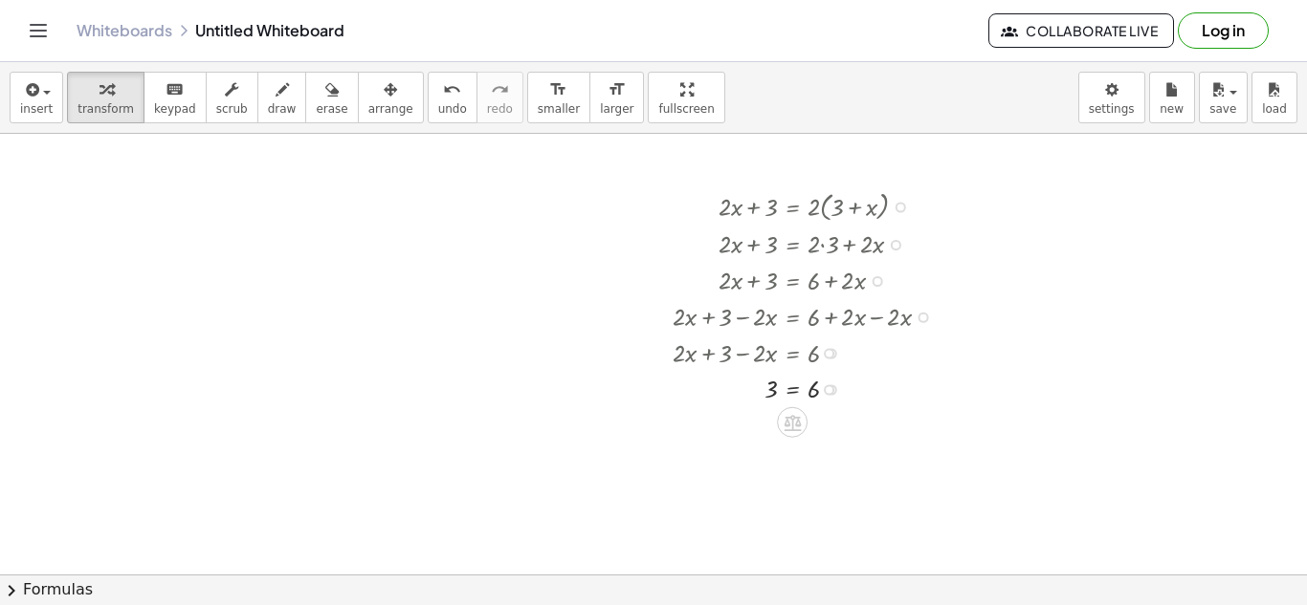
click at [783, 209] on div at bounding box center [809, 205] width 292 height 39
click at [901, 207] on div at bounding box center [900, 207] width 11 height 11
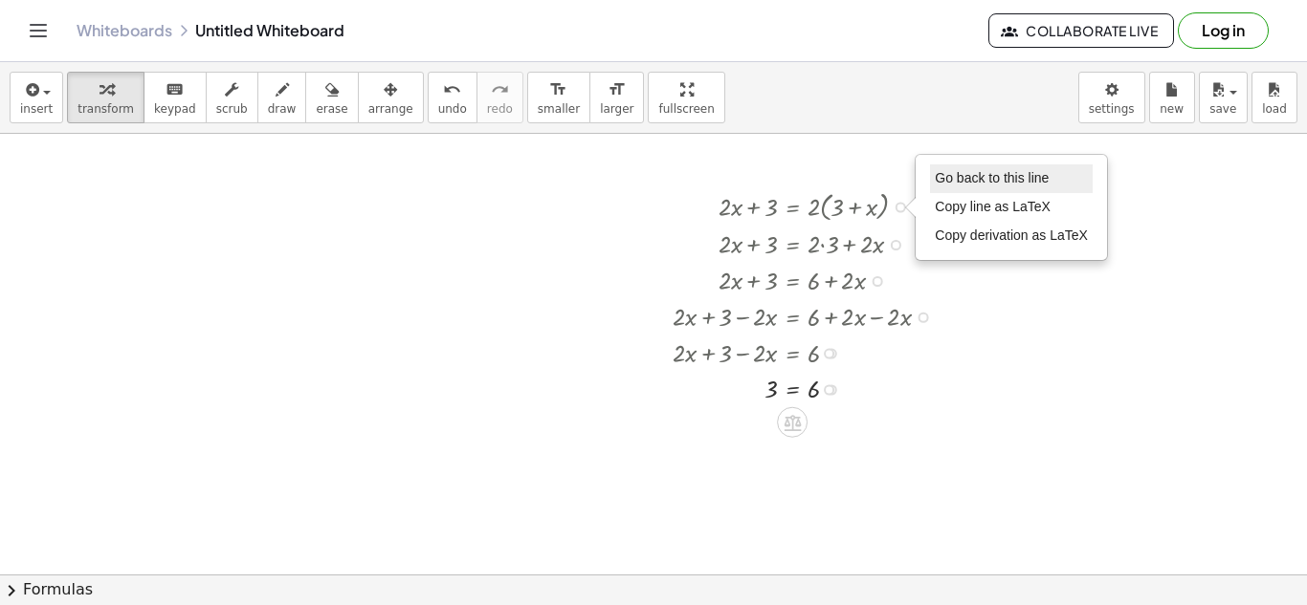
click at [953, 182] on span "Go back to this line" at bounding box center [992, 177] width 114 height 15
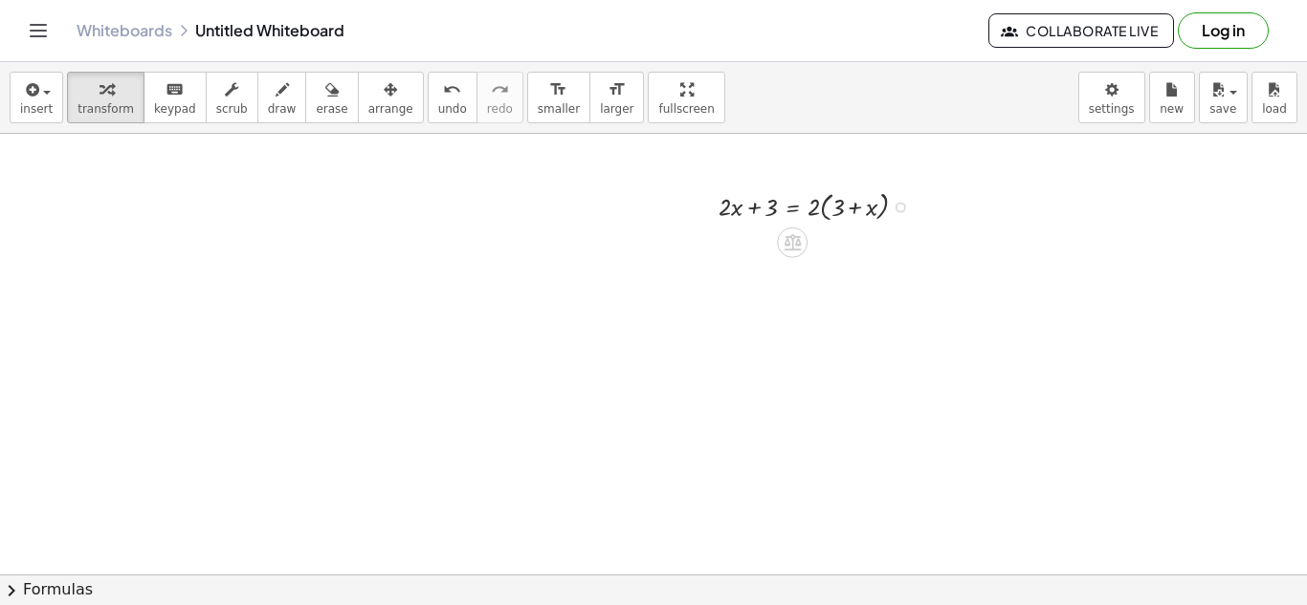
click at [903, 209] on div "Go back to this line Copy line as LaTeX Copy derivation as LaTeX" at bounding box center [900, 207] width 11 height 11
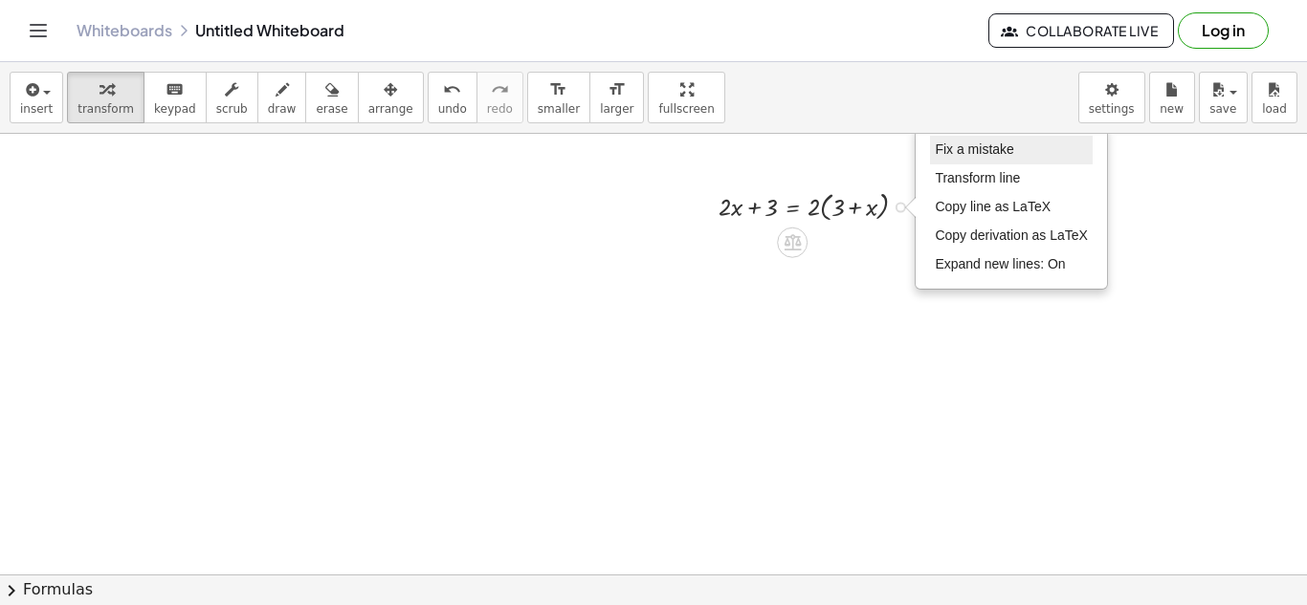
click at [979, 150] on span "Fix a mistake" at bounding box center [974, 149] width 78 height 15
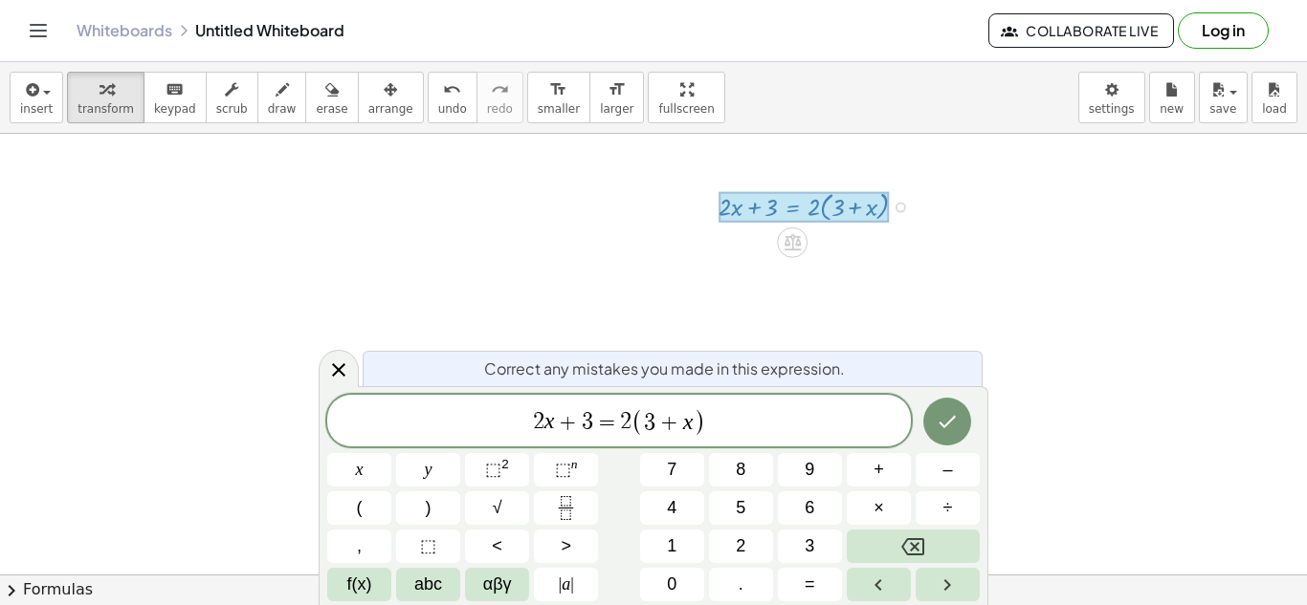
click at [658, 429] on span "+" at bounding box center [669, 422] width 28 height 23
click at [658, 428] on span "+" at bounding box center [669, 422] width 28 height 23
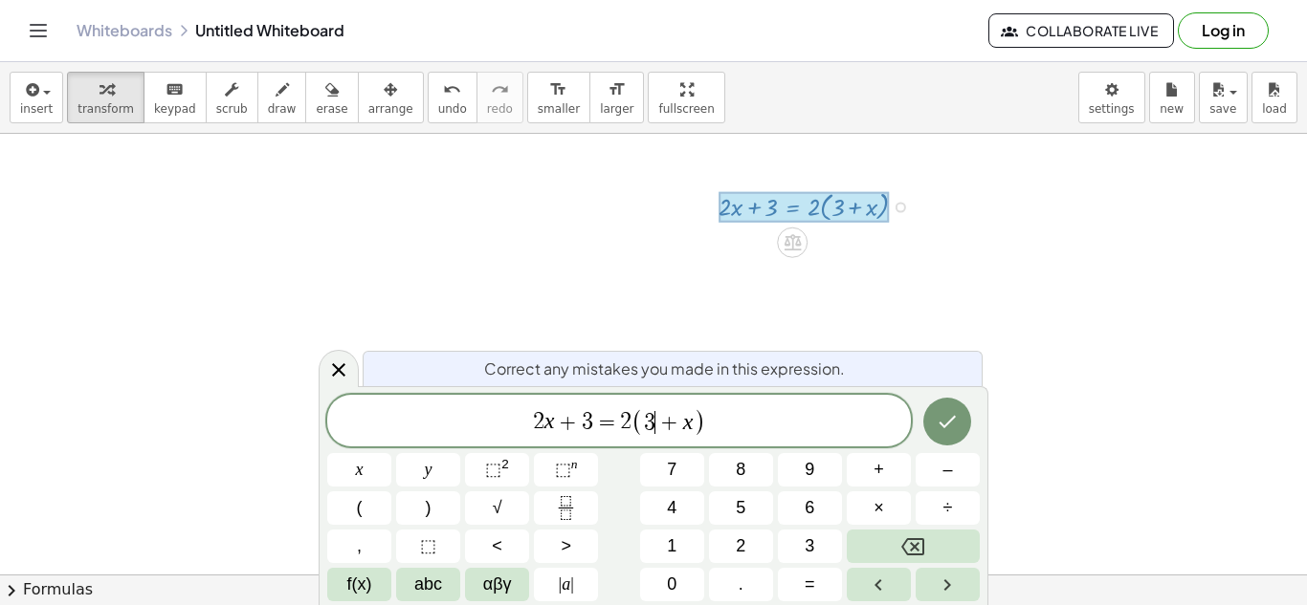
click at [745, 410] on span "2 x + 3 = 2 ( 3 ​ + x )" at bounding box center [618, 423] width 583 height 32
click at [953, 427] on icon "Done" at bounding box center [946, 421] width 23 height 23
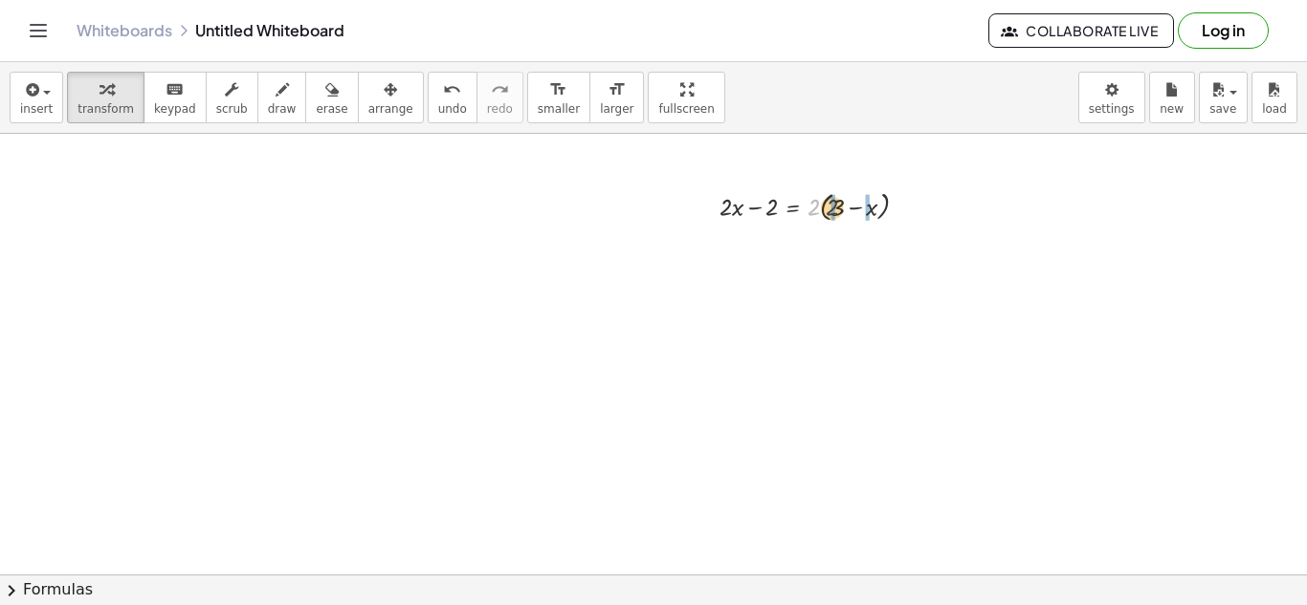
drag, startPoint x: 814, startPoint y: 210, endPoint x: 852, endPoint y: 210, distance: 38.3
click at [852, 210] on div at bounding box center [821, 205] width 223 height 39
click at [829, 248] on div at bounding box center [821, 243] width 223 height 36
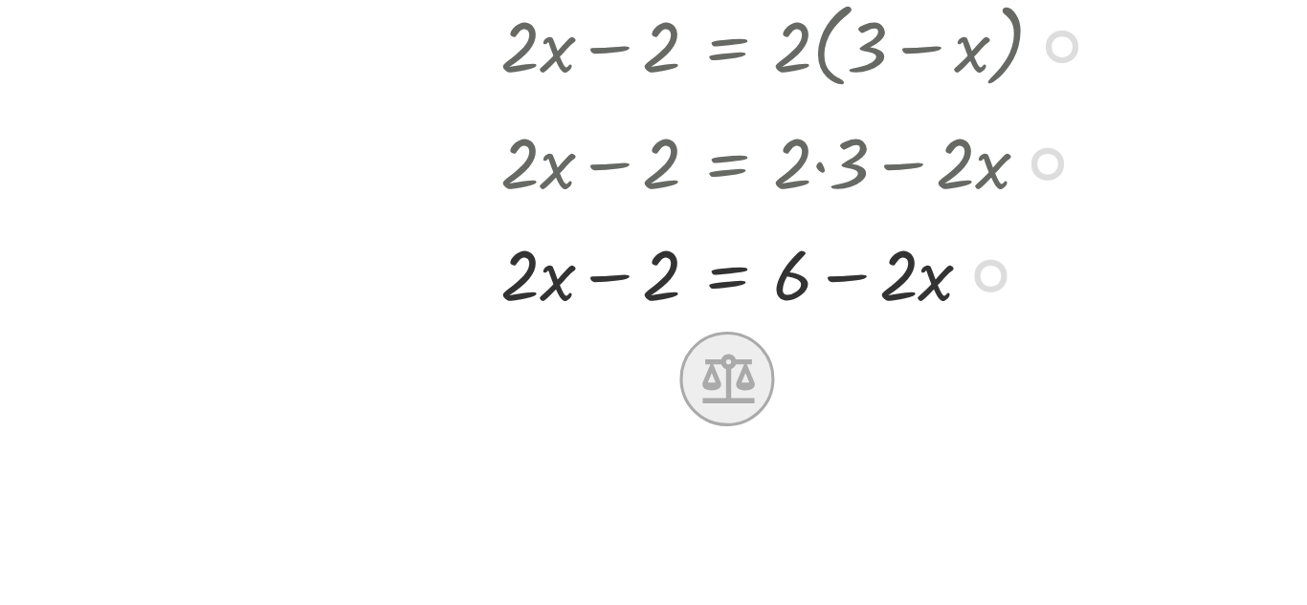
click at [792, 317] on icon at bounding box center [792, 315] width 17 height 16
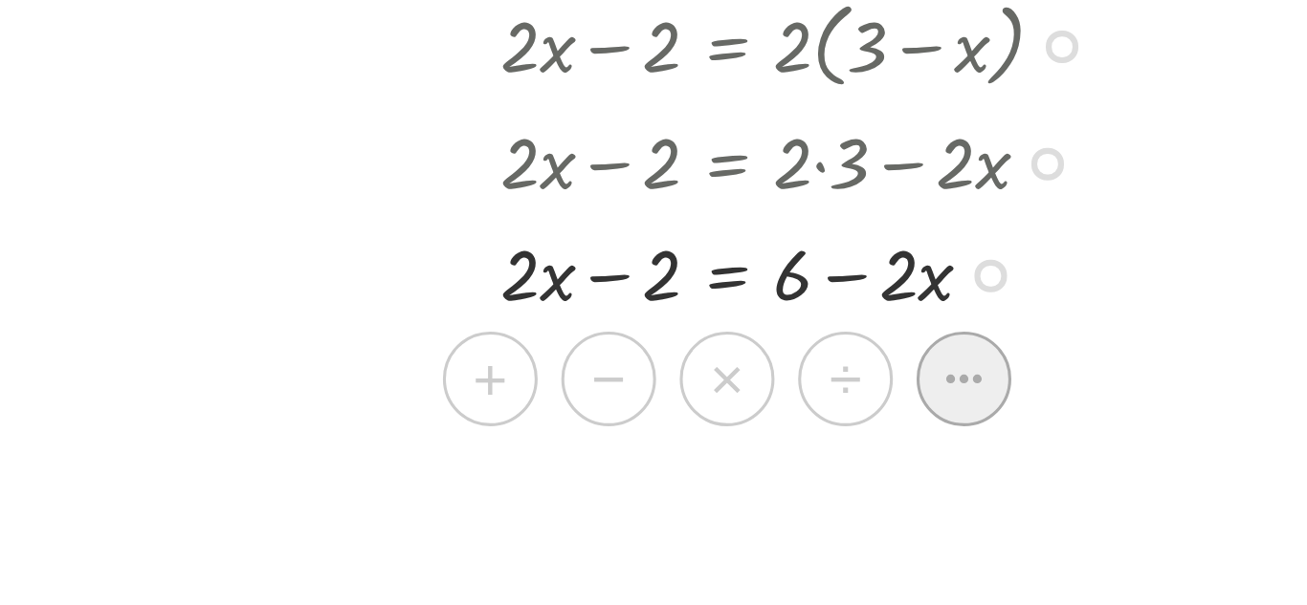
click at [861, 318] on icon at bounding box center [869, 314] width 17 height 17
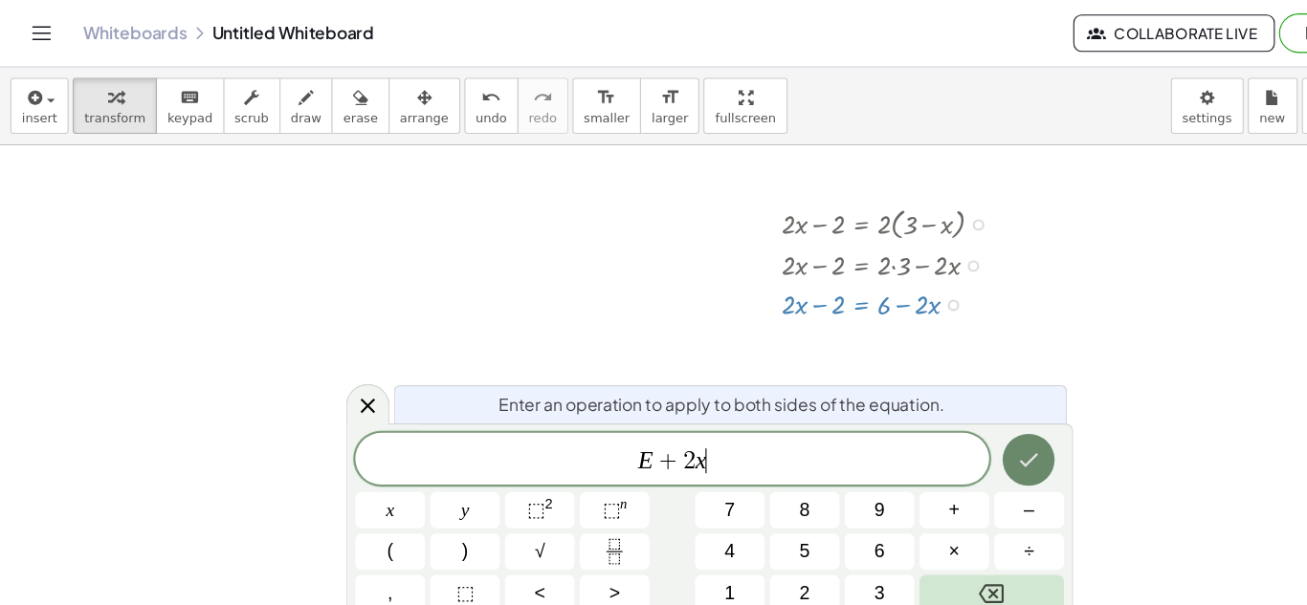
click at [951, 428] on icon "Done" at bounding box center [946, 423] width 23 height 23
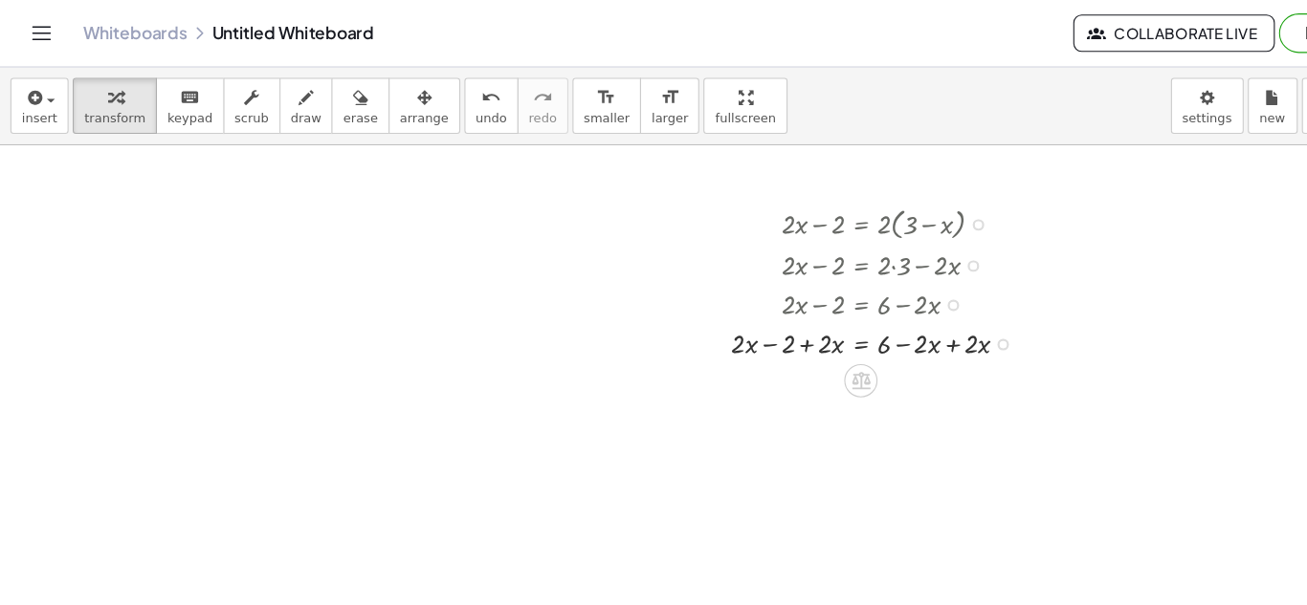
click at [880, 321] on div at bounding box center [809, 315] width 291 height 36
drag, startPoint x: 744, startPoint y: 353, endPoint x: 672, endPoint y: 354, distance: 71.7
click at [672, 354] on div "+ · 2 · x − 2 = · 2 · ( + 3 − x ) + · 2 · x − 2 = + · 2 · 3 − · 2 · x + · 2 · x…" at bounding box center [791, 278] width 292 height 194
click at [797, 418] on icon at bounding box center [792, 424] width 17 height 16
click at [862, 418] on icon at bounding box center [869, 423] width 17 height 17
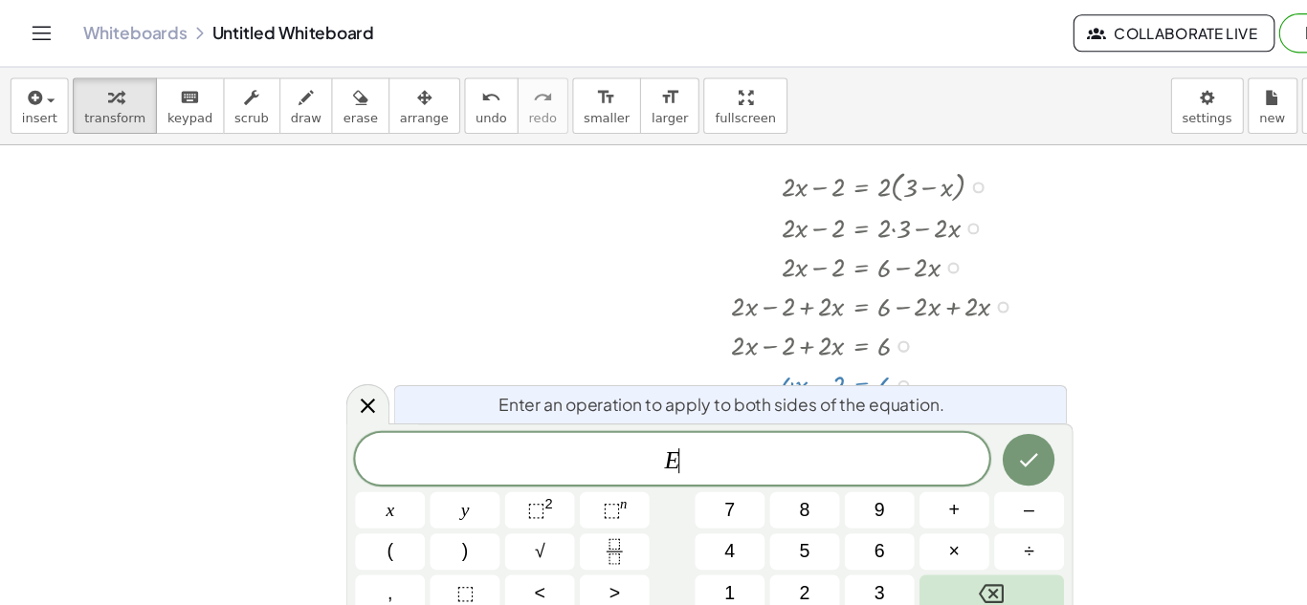
scroll to position [180, 0]
click at [931, 422] on button "Done" at bounding box center [947, 424] width 48 height 48
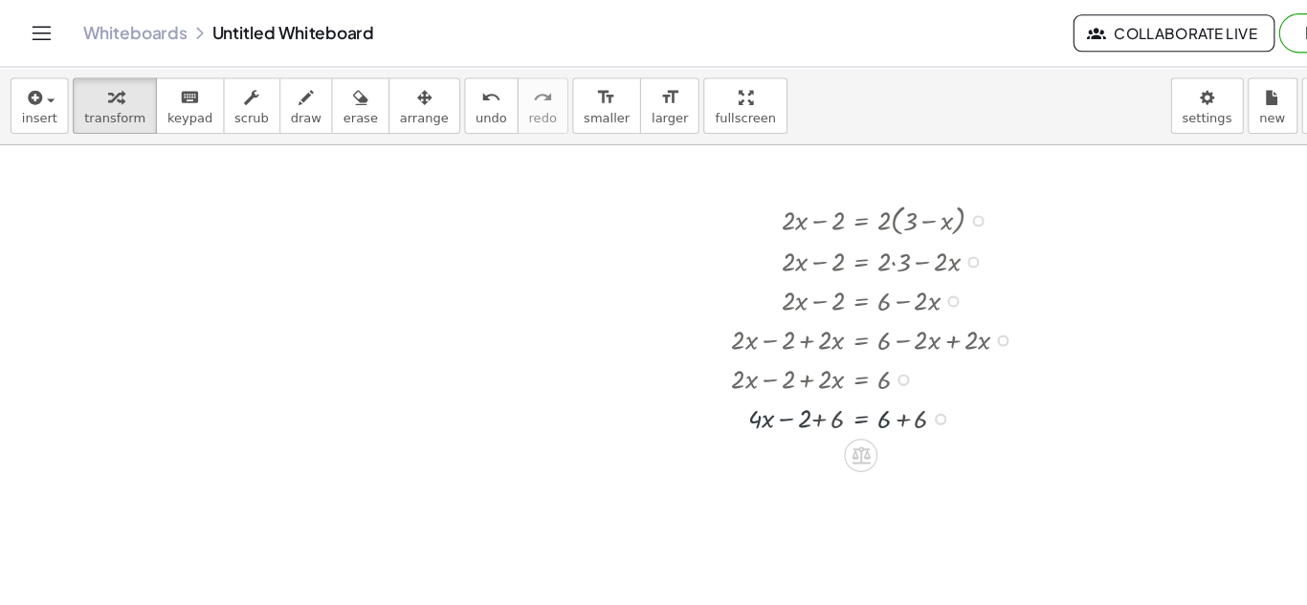
scroll to position [143, 0]
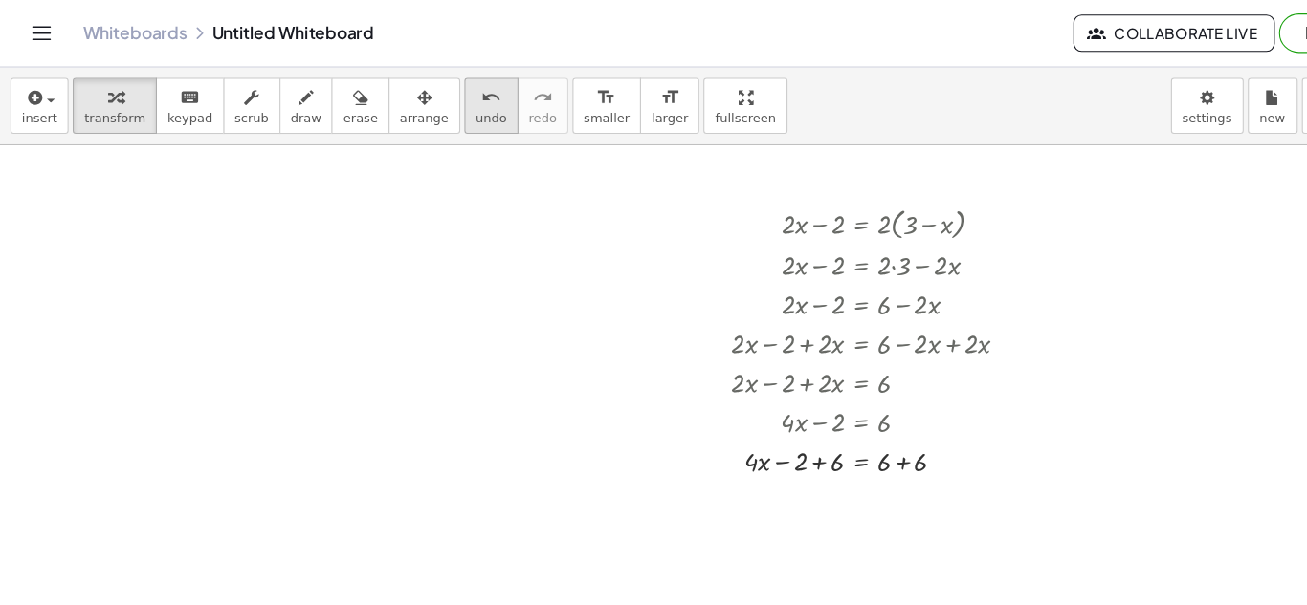
click at [443, 91] on icon "undo" at bounding box center [452, 89] width 18 height 23
click at [795, 419] on icon at bounding box center [792, 424] width 17 height 16
click at [864, 429] on icon at bounding box center [869, 423] width 17 height 17
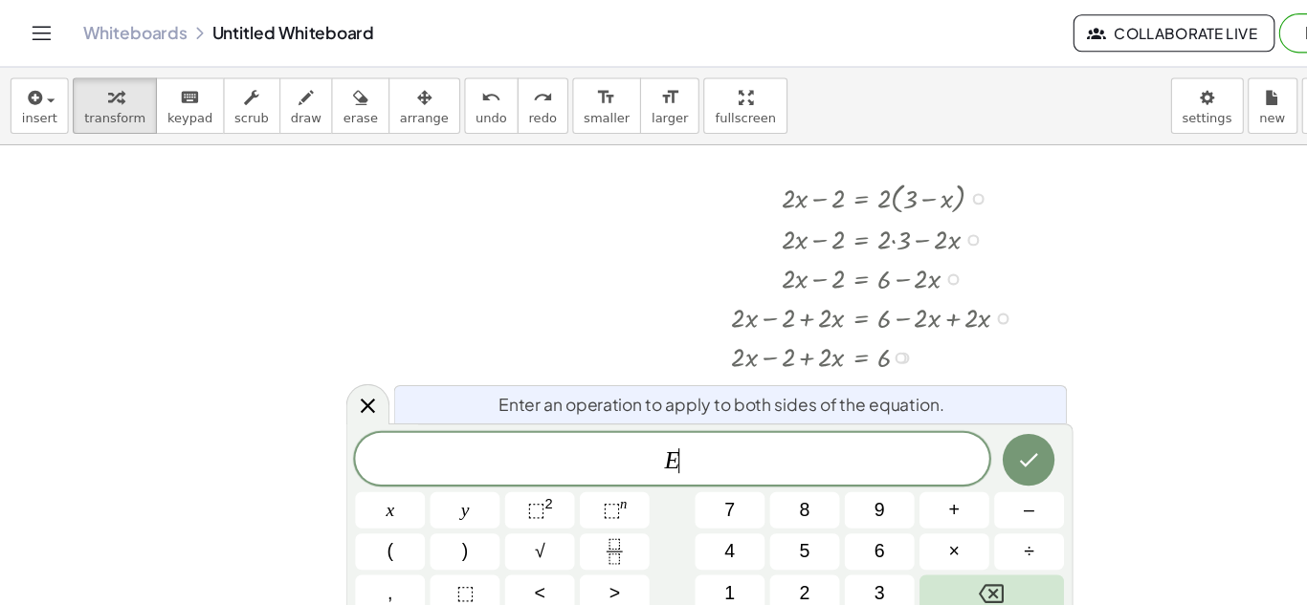
scroll to position [180, 0]
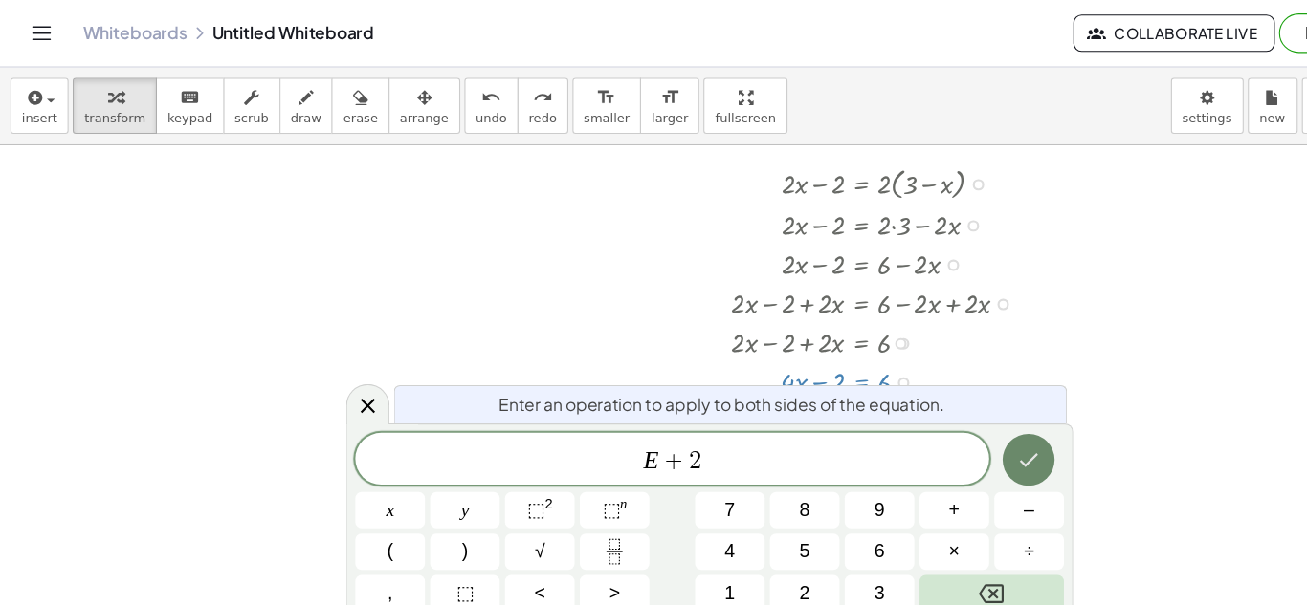
click at [950, 413] on icon "Done" at bounding box center [946, 423] width 23 height 23
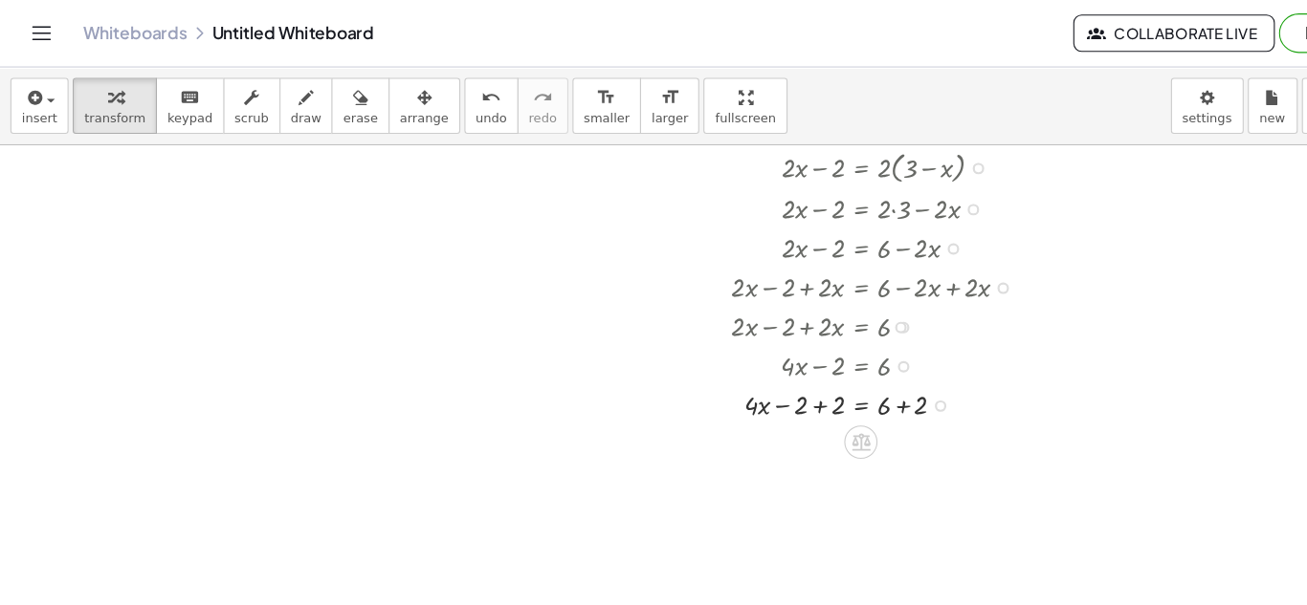
scroll to position [188, 0]
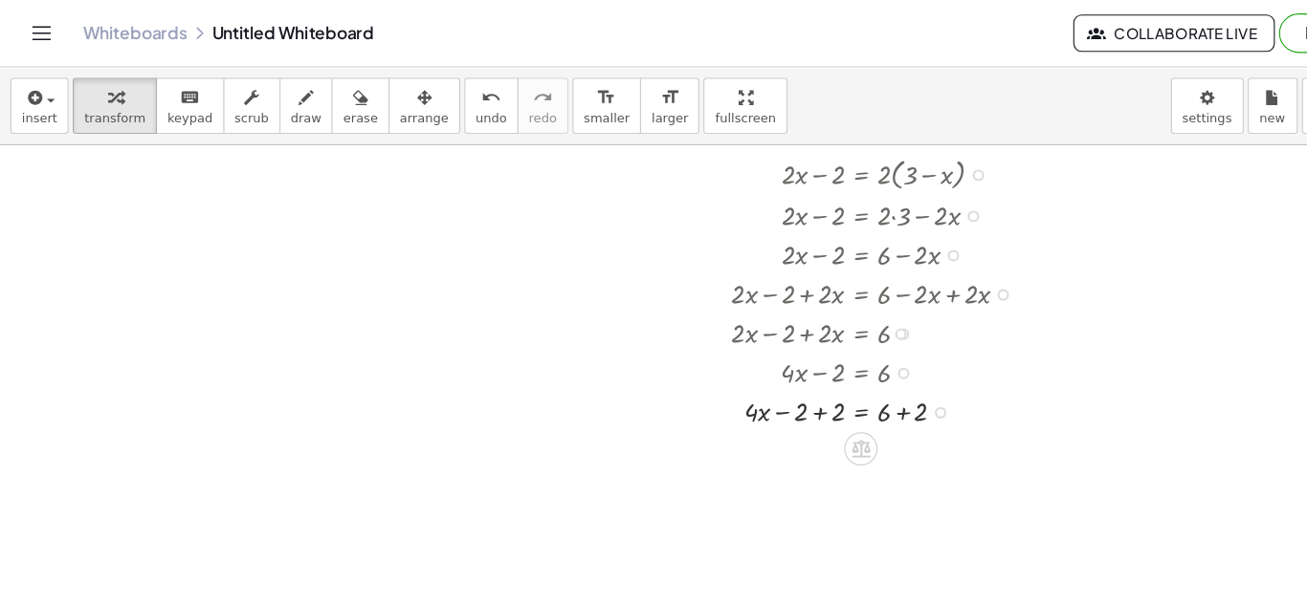
click at [748, 381] on div at bounding box center [809, 379] width 291 height 36
click at [839, 423] on div at bounding box center [809, 414] width 291 height 36
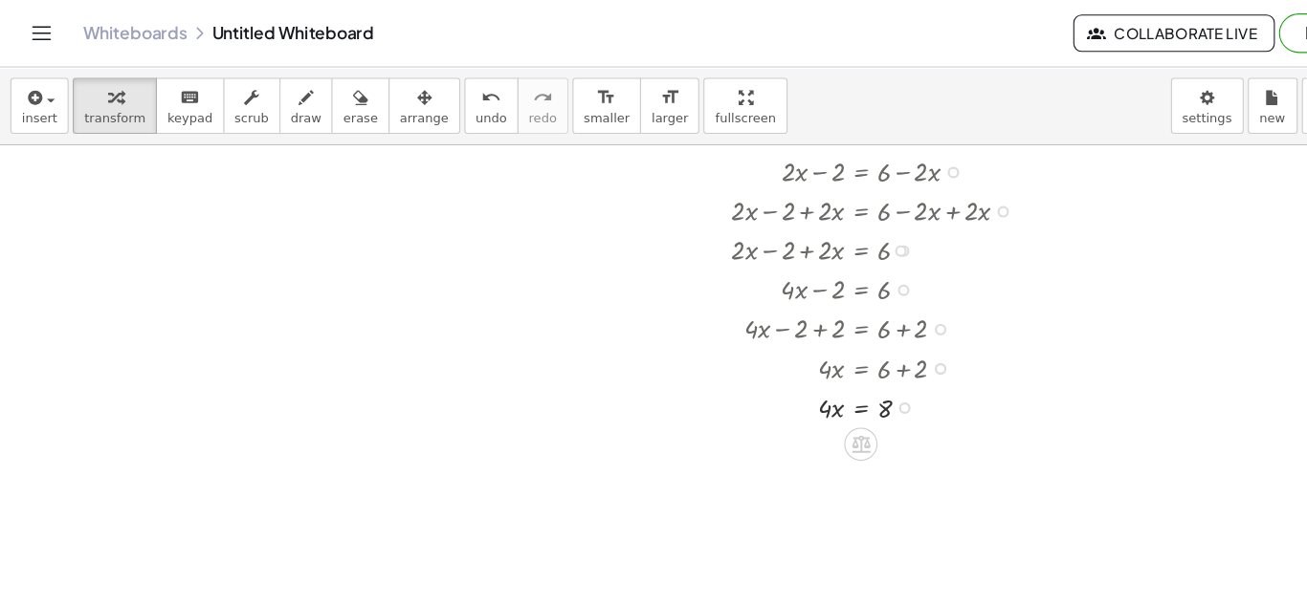
scroll to position [301, 0]
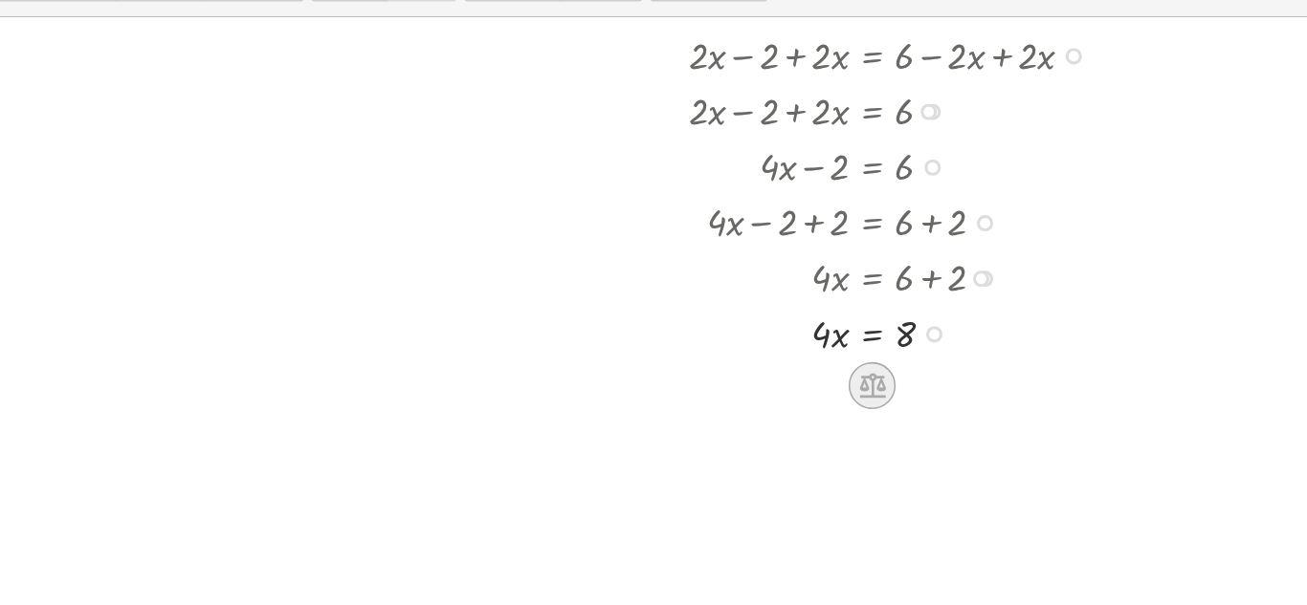
click at [794, 373] on icon at bounding box center [792, 373] width 20 height 20
click at [864, 373] on icon at bounding box center [869, 373] width 11 height 3
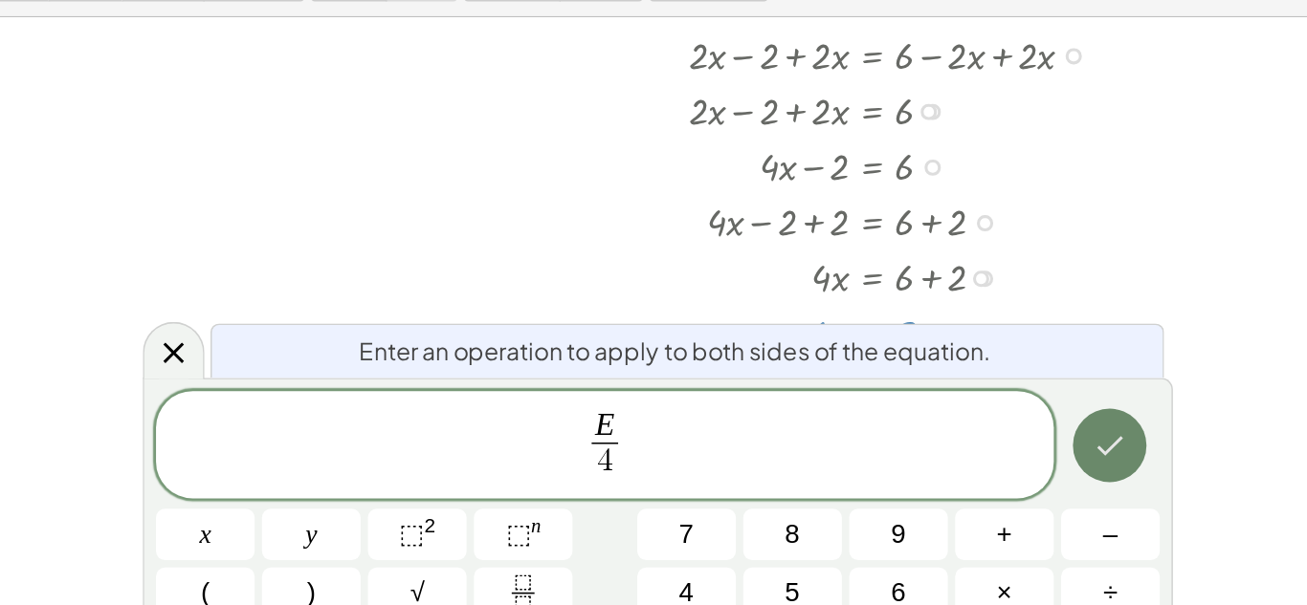
click at [957, 416] on icon "Done" at bounding box center [946, 412] width 23 height 23
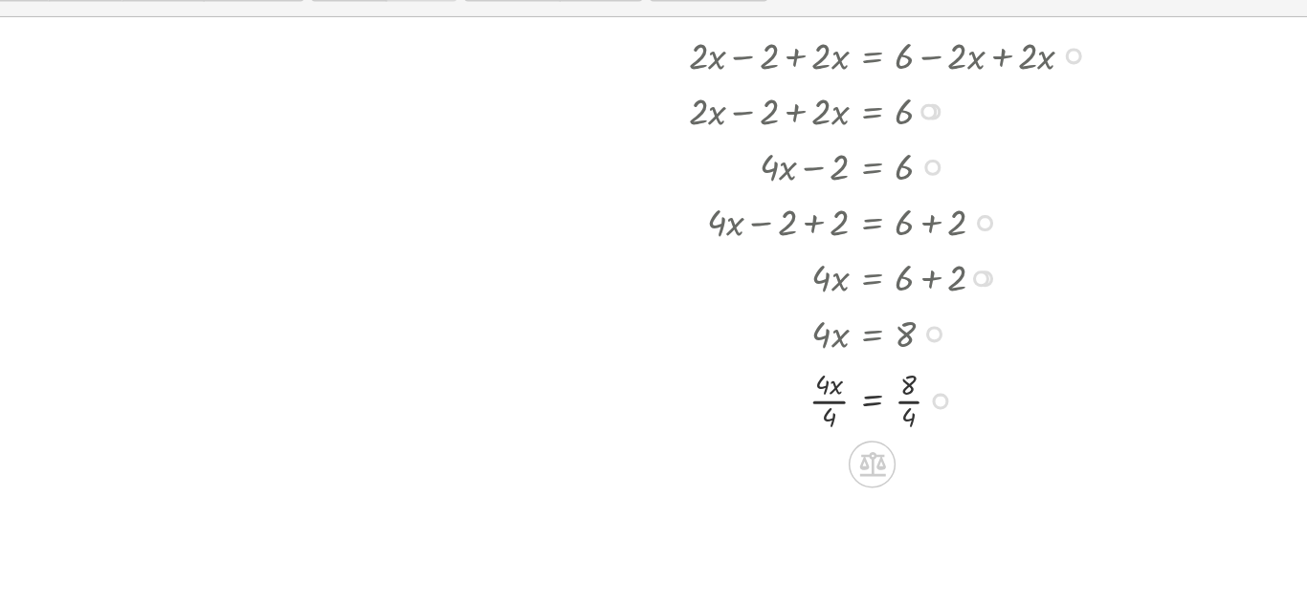
click at [813, 378] on div at bounding box center [809, 381] width 291 height 51
click at [774, 373] on div at bounding box center [809, 381] width 291 height 51
click at [766, 382] on div at bounding box center [809, 381] width 291 height 51
click at [823, 388] on div at bounding box center [809, 386] width 291 height 51
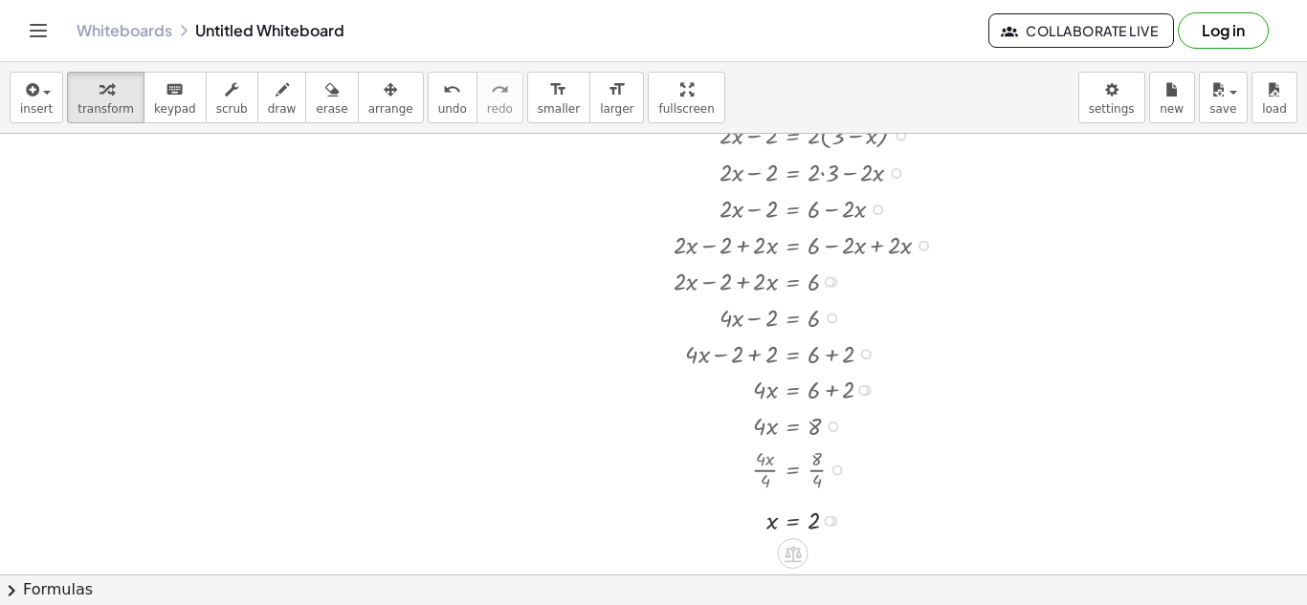
scroll to position [219, 0]
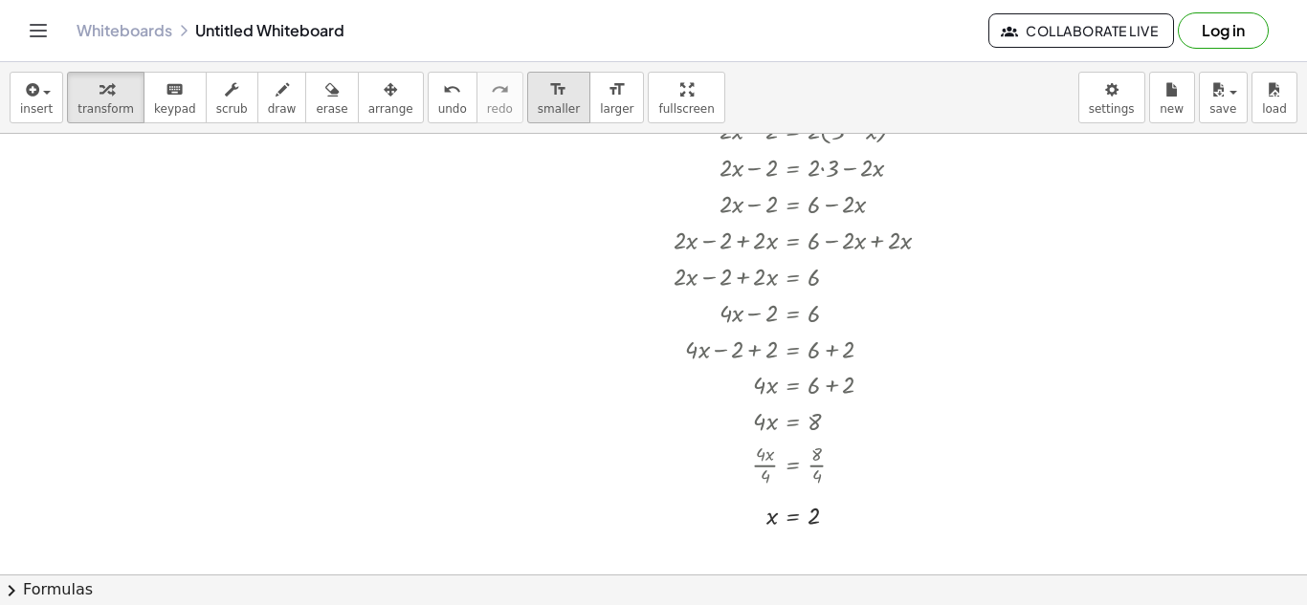
click at [549, 86] on icon "format_size" at bounding box center [558, 89] width 18 height 23
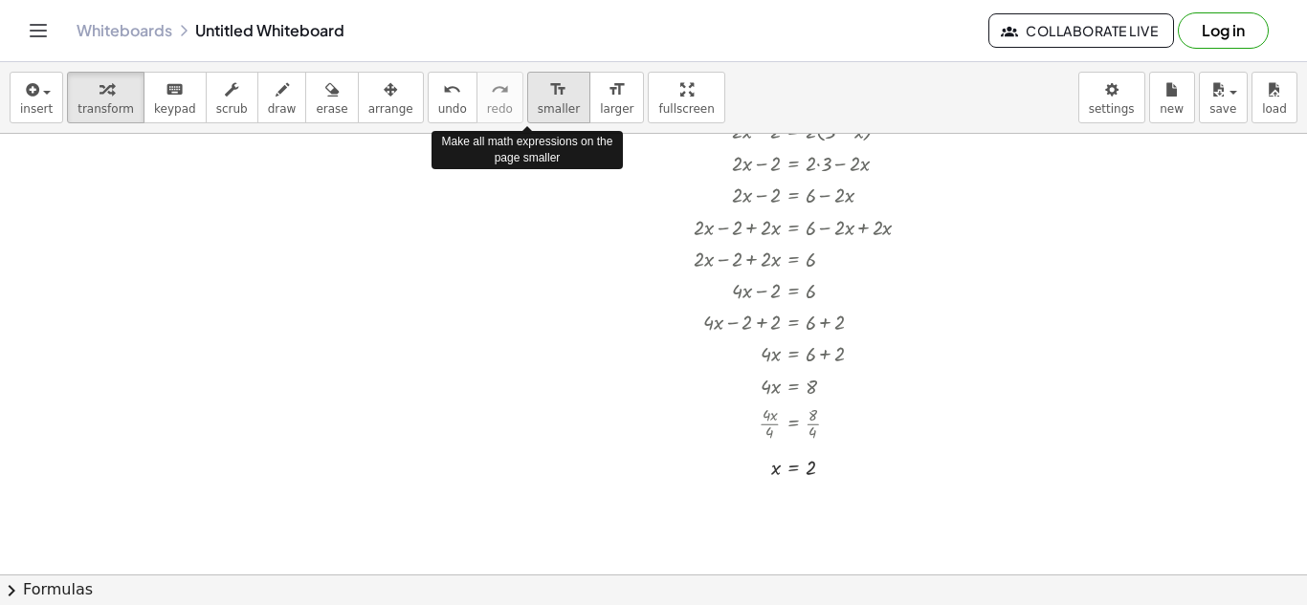
click at [549, 86] on icon "format_size" at bounding box center [558, 89] width 18 height 23
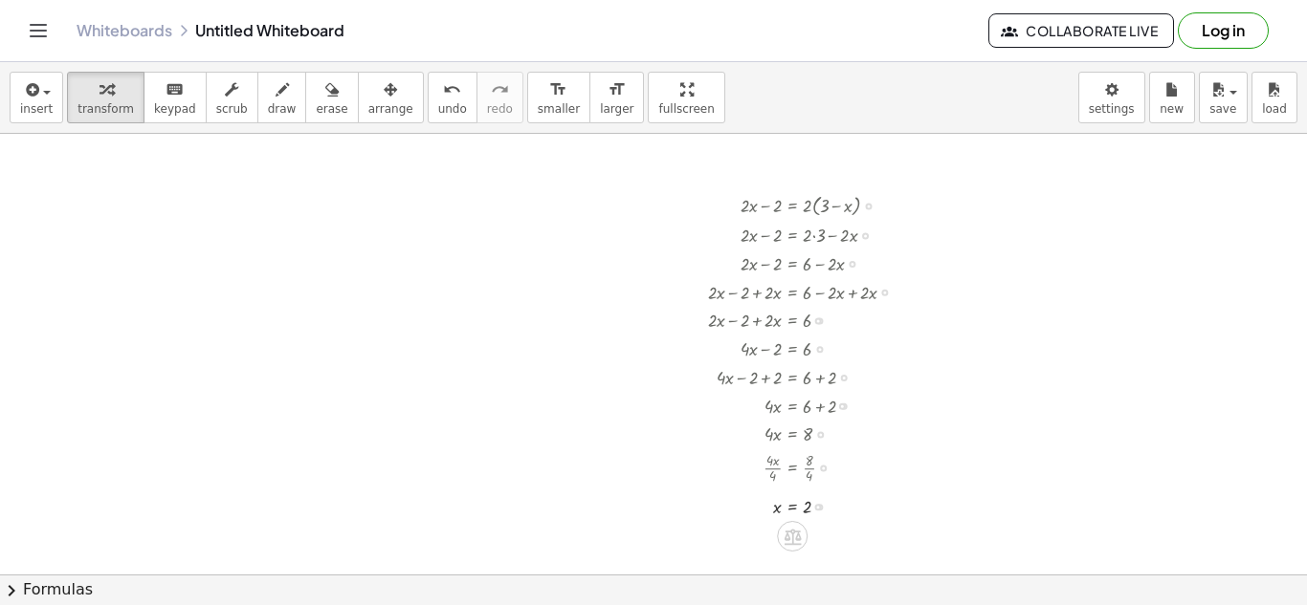
scroll to position [140, 0]
click at [759, 205] on div at bounding box center [809, 208] width 222 height 31
click at [872, 211] on div at bounding box center [809, 208] width 222 height 31
click at [869, 214] on div at bounding box center [809, 208] width 222 height 31
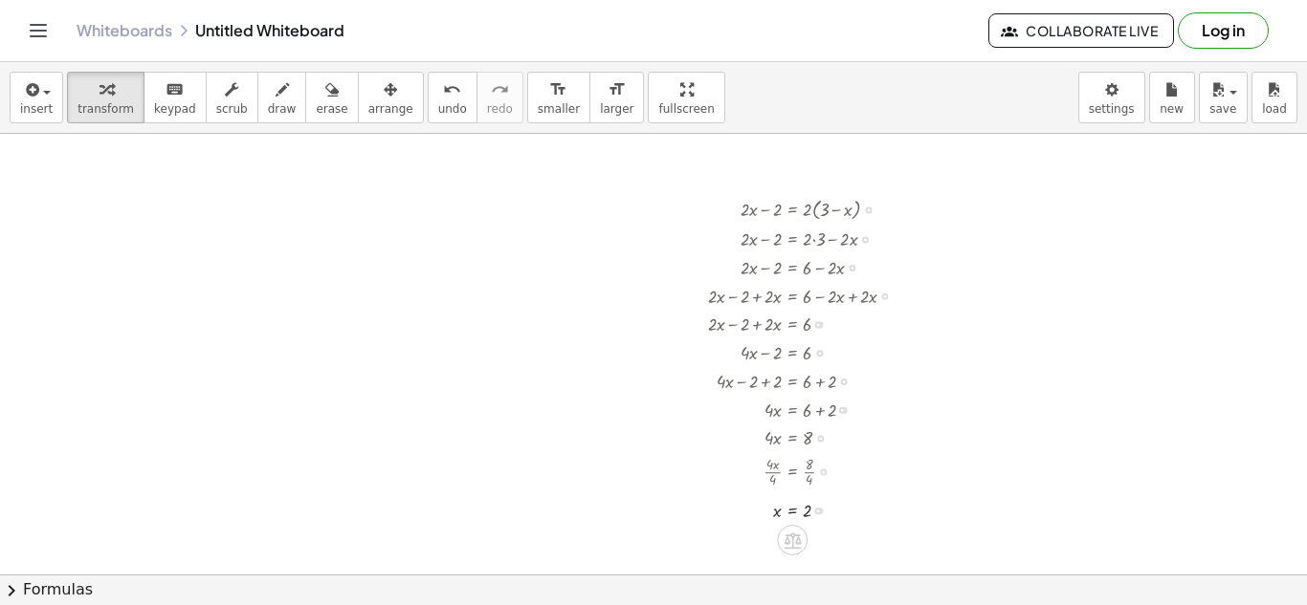
click at [869, 212] on div at bounding box center [868, 210] width 7 height 7
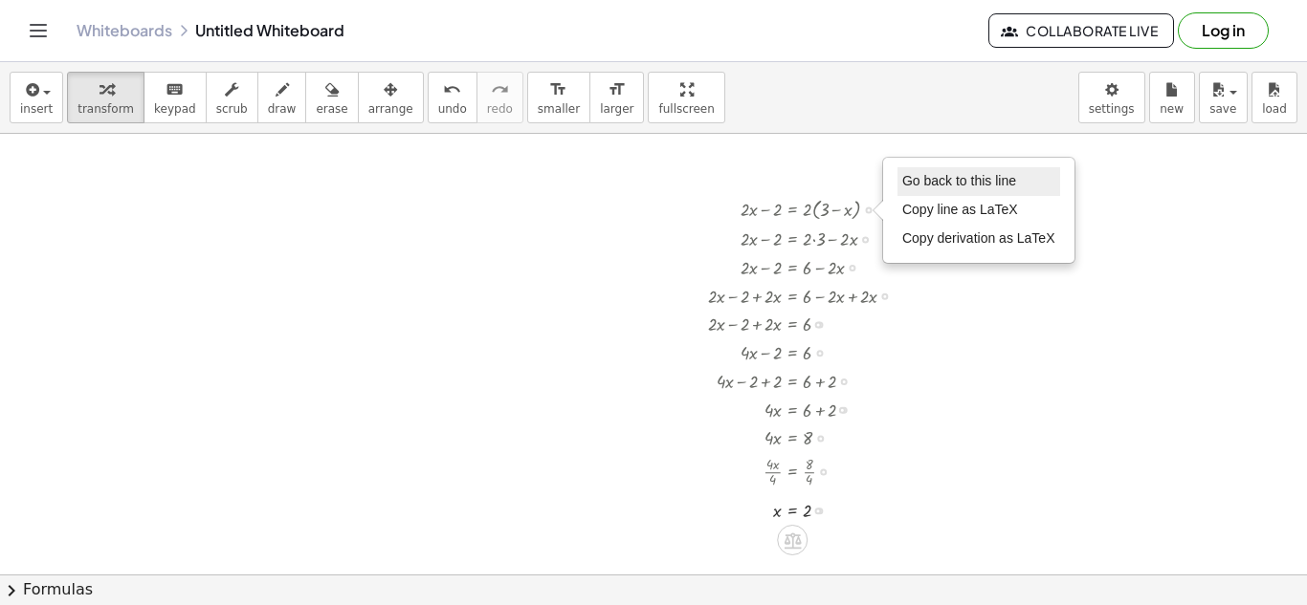
click at [953, 180] on span "Go back to this line" at bounding box center [959, 180] width 114 height 15
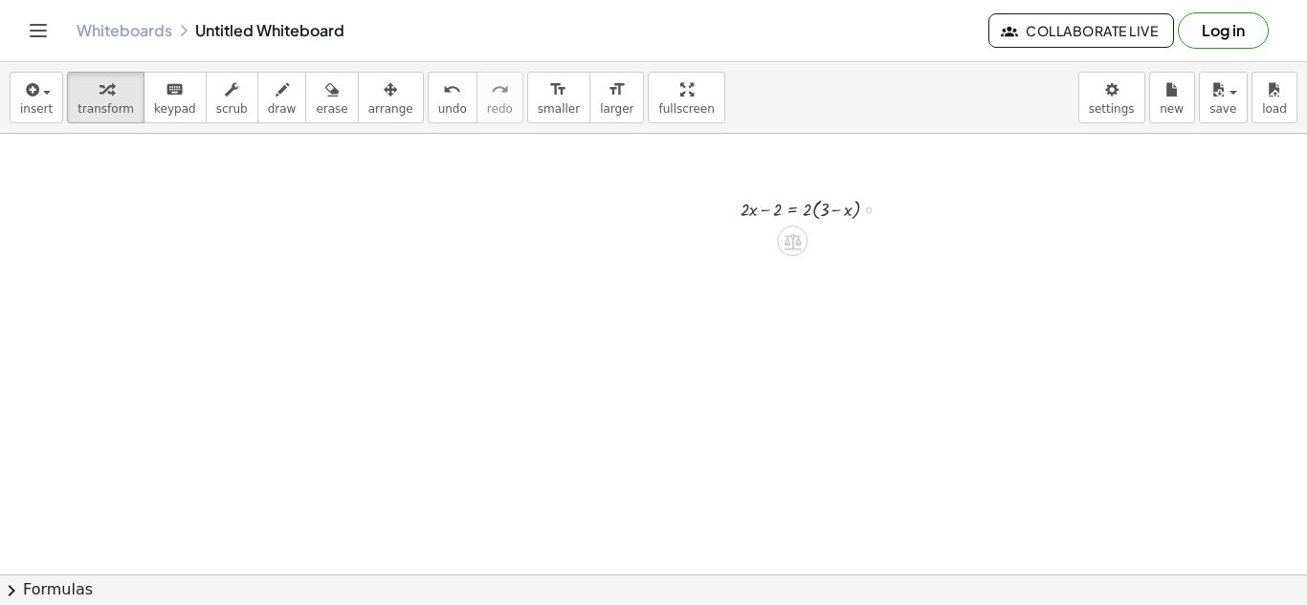
click at [869, 211] on div "Go back to this line Copy line as LaTeX Copy derivation as LaTeX" at bounding box center [869, 210] width 7 height 7
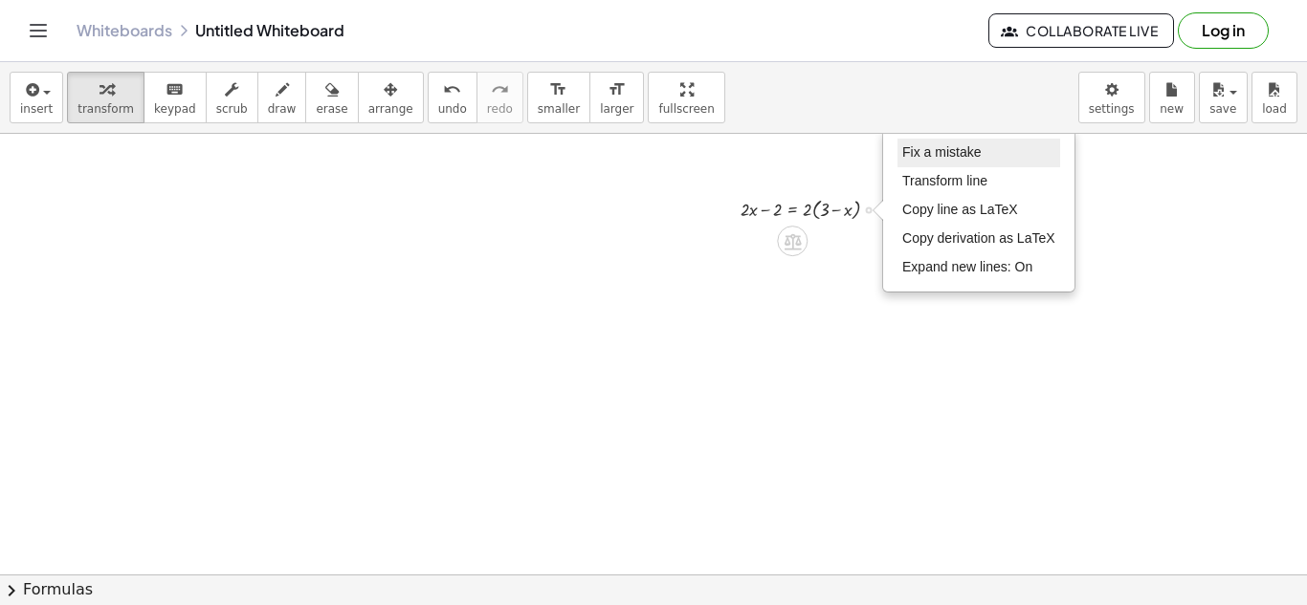
click at [933, 159] on span "Fix a mistake" at bounding box center [941, 151] width 78 height 15
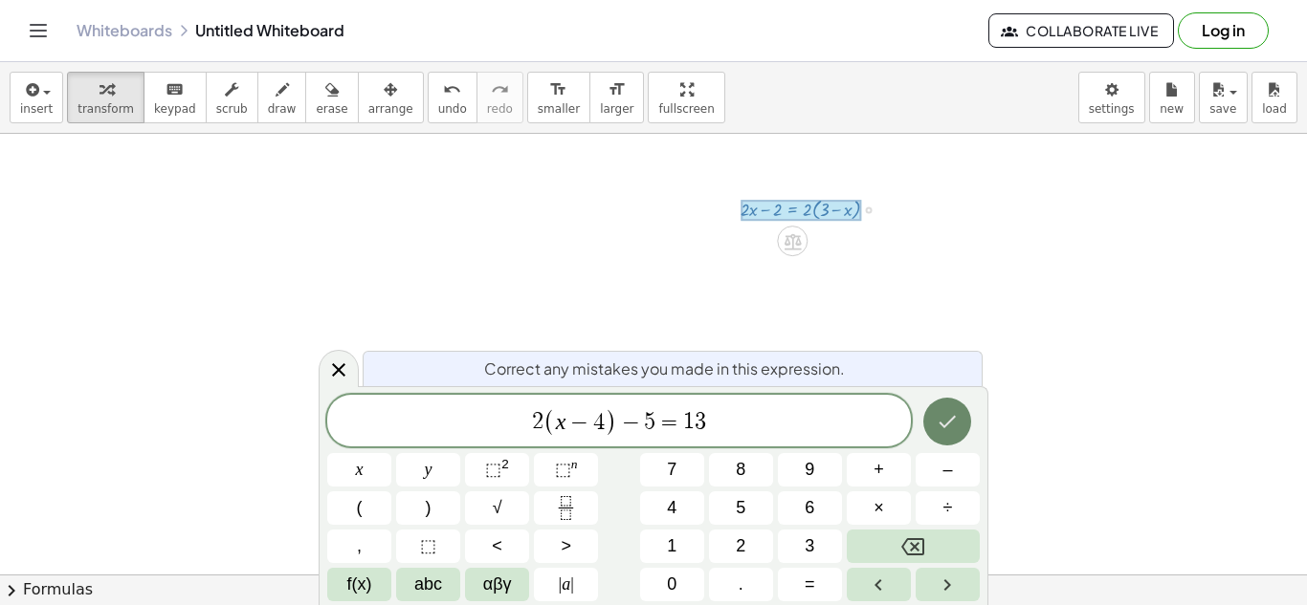
click at [942, 410] on icon "Done" at bounding box center [946, 421] width 23 height 23
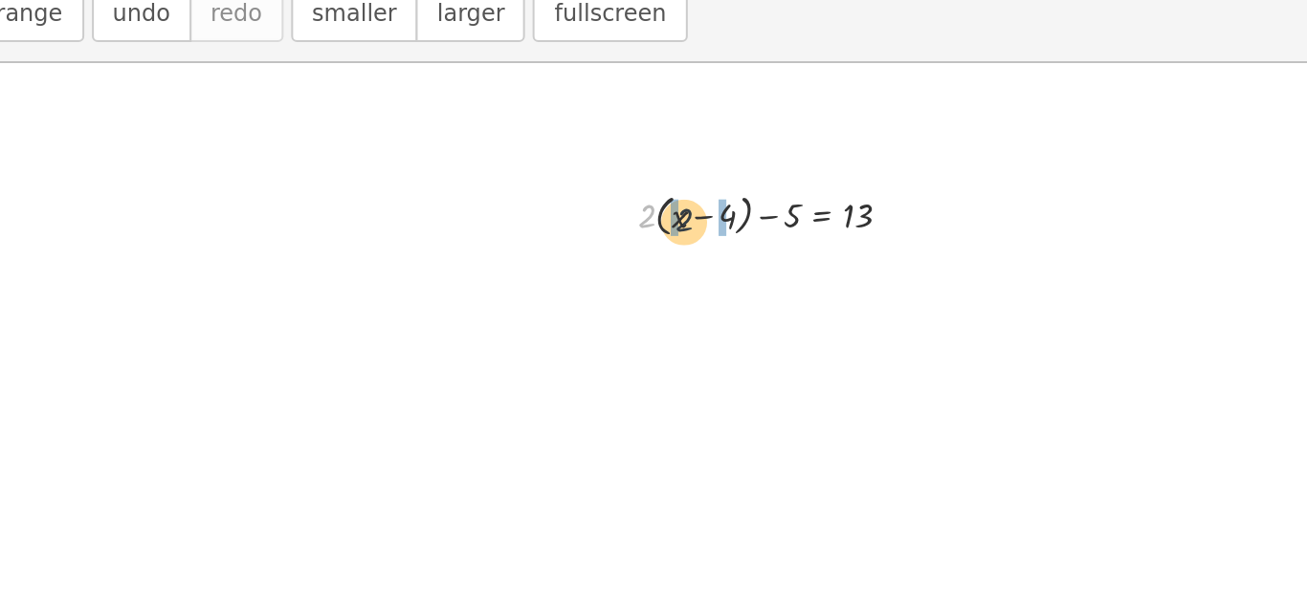
drag, startPoint x: 704, startPoint y: 213, endPoint x: 730, endPoint y: 215, distance: 25.9
click at [730, 215] on div at bounding box center [776, 208] width 170 height 31
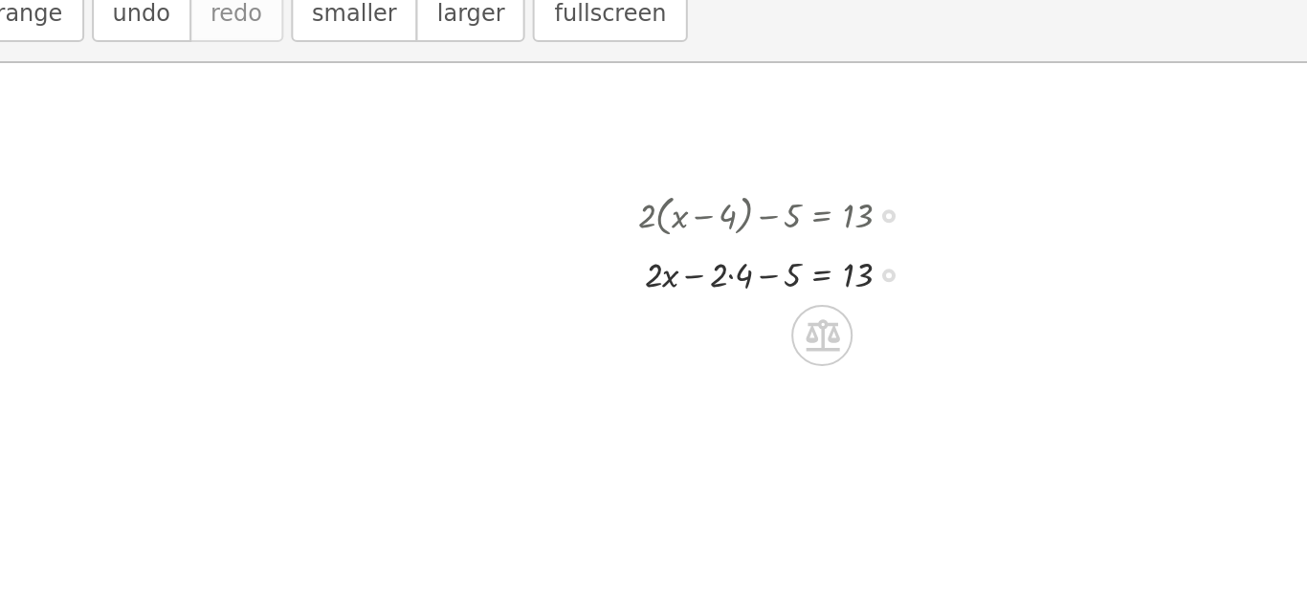
click at [747, 243] on div at bounding box center [776, 238] width 170 height 29
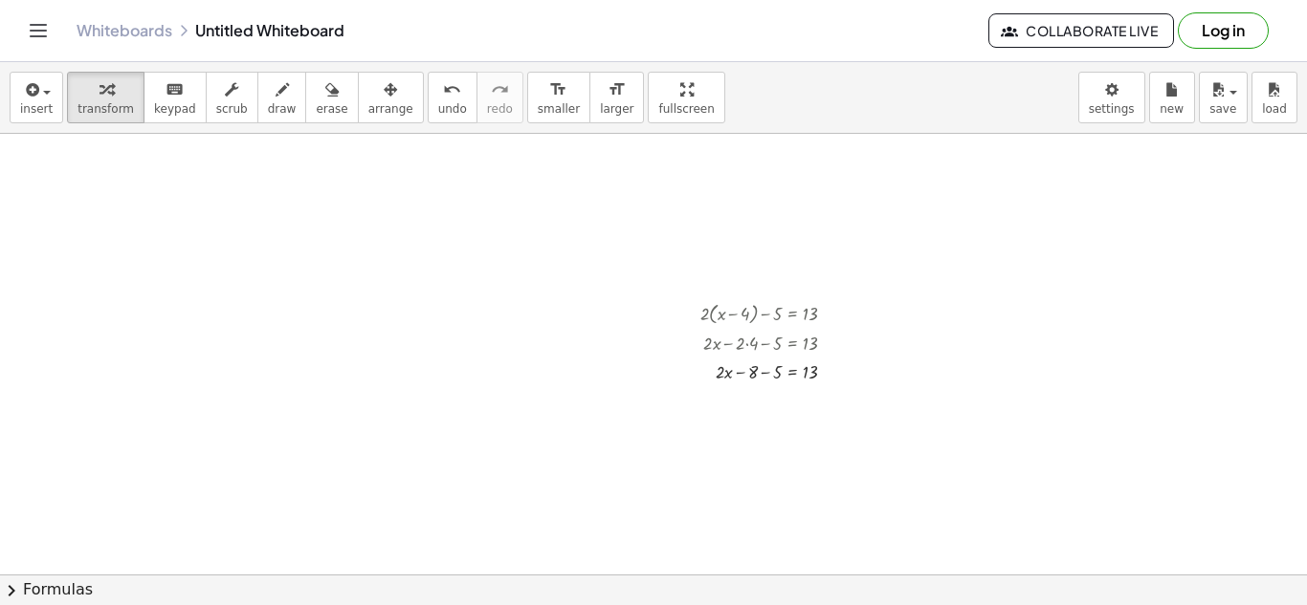
scroll to position [42, 0]
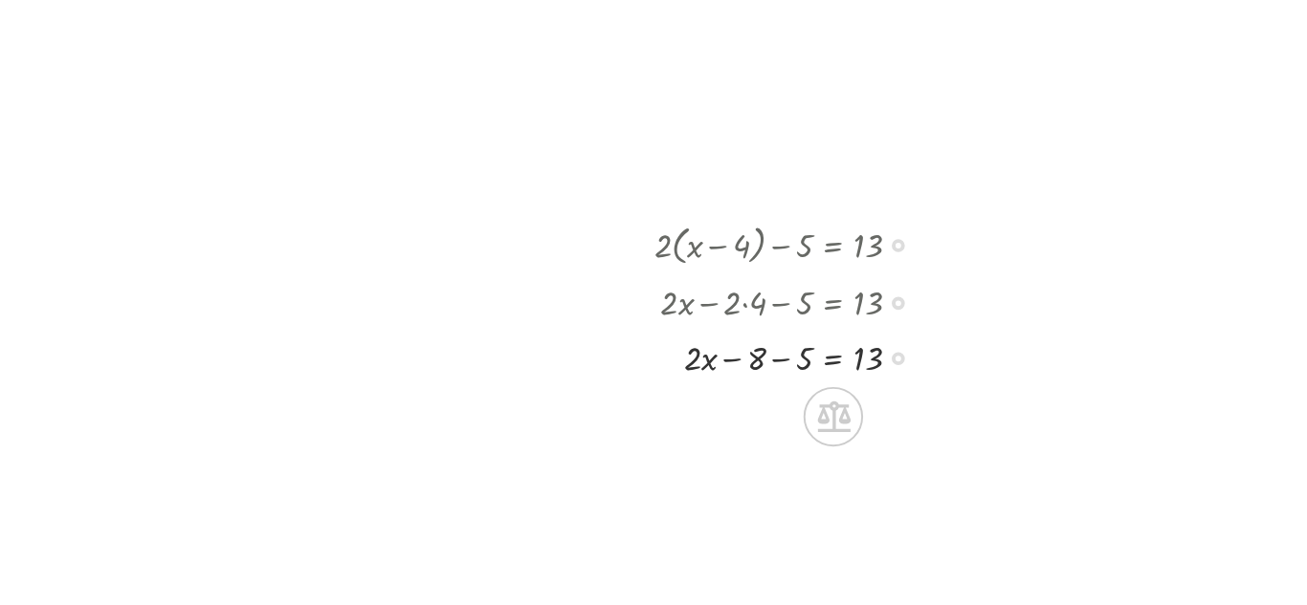
click at [766, 367] on div at bounding box center [776, 364] width 170 height 29
click at [792, 417] on icon at bounding box center [791, 425] width 17 height 16
click at [858, 419] on div at bounding box center [868, 423] width 31 height 31
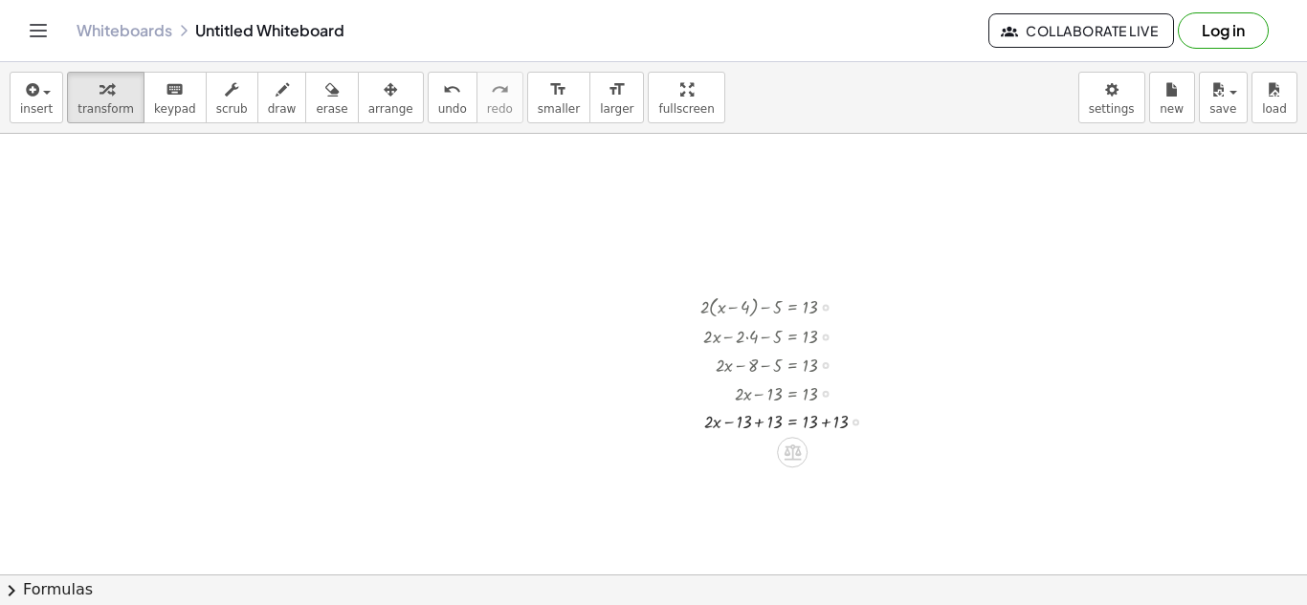
scroll to position [144, 0]
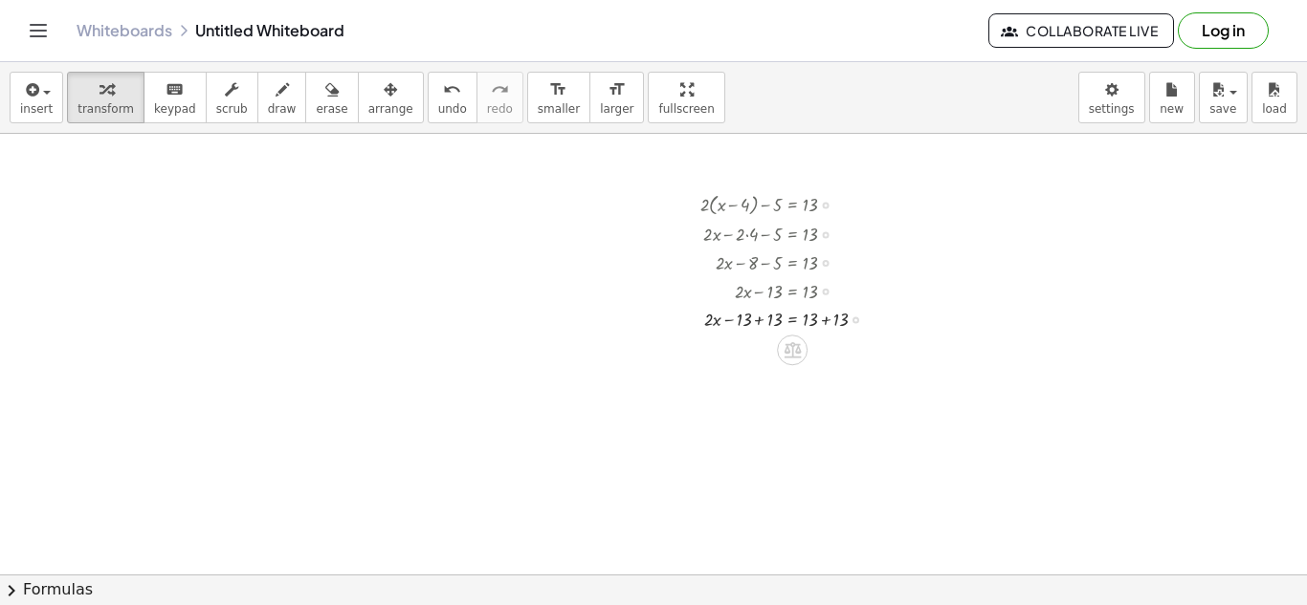
click at [761, 318] on div at bounding box center [791, 318] width 200 height 29
click at [826, 322] on div at bounding box center [791, 318] width 200 height 29
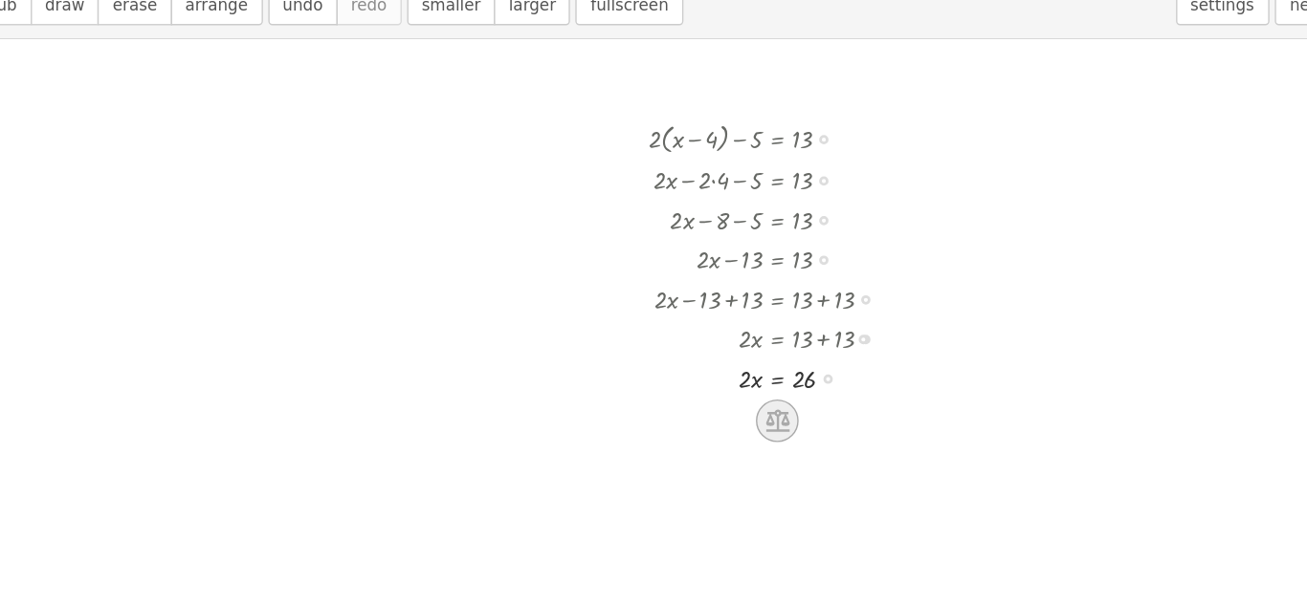
click at [794, 407] on icon at bounding box center [792, 407] width 20 height 20
click at [866, 407] on icon at bounding box center [868, 407] width 11 height 3
click at [815, 408] on div at bounding box center [791, 409] width 200 height 39
click at [772, 410] on div at bounding box center [791, 409] width 200 height 39
click at [638, 376] on div at bounding box center [653, 492] width 1307 height 1006
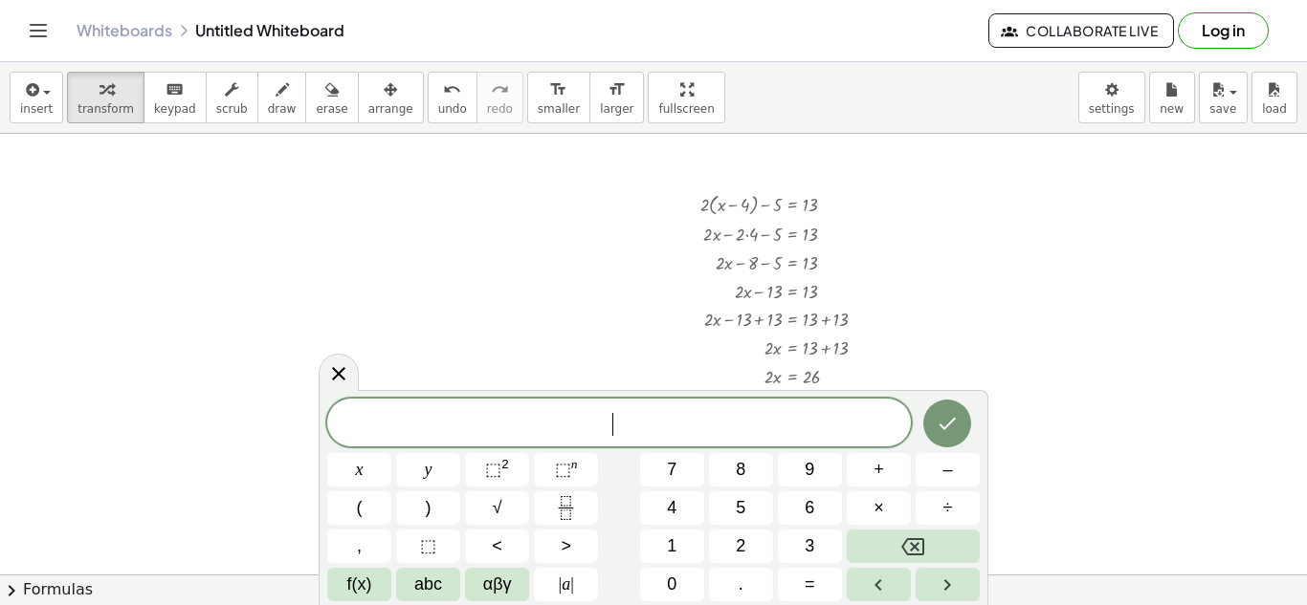
click at [1127, 298] on div at bounding box center [653, 492] width 1307 height 1006
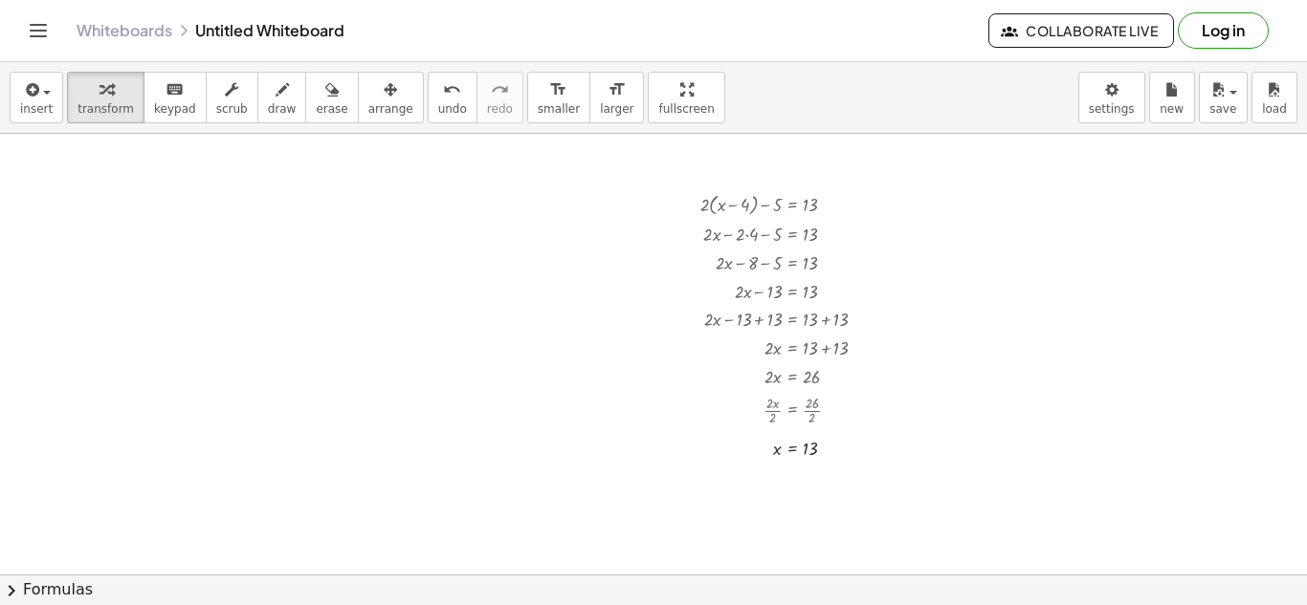
click at [798, 186] on div "+ · 2 · ( + x − 4 ) − 5 = 13 + · 2 · x − · 2 · 4 − 5 = 13 + · 2 · x − 8 − 5 = 1…" at bounding box center [768, 325] width 194 height 283
click at [825, 205] on div at bounding box center [826, 205] width 7 height 7
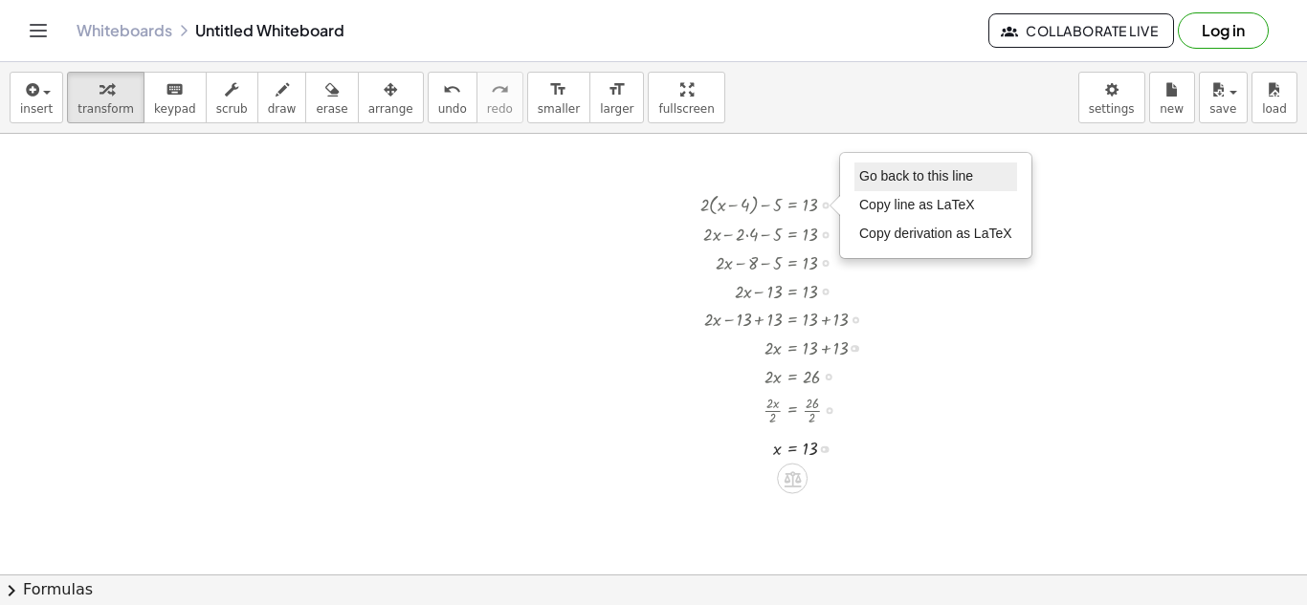
click at [952, 185] on li "Go back to this line" at bounding box center [935, 177] width 163 height 29
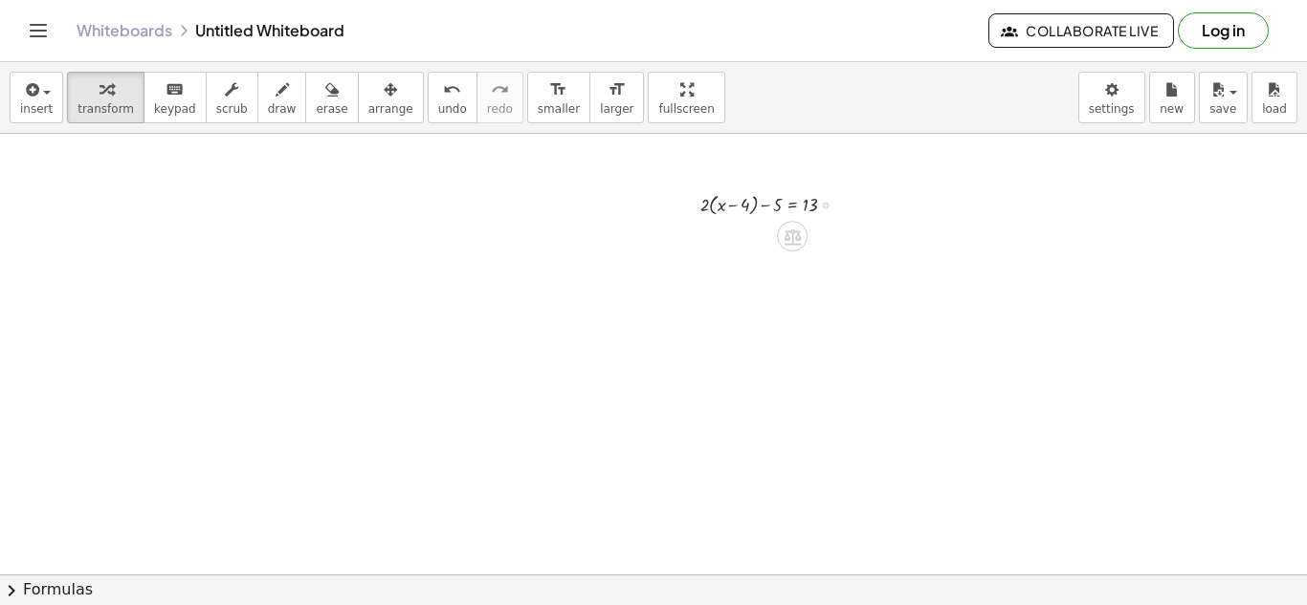
click at [824, 208] on div "Go back to this line Copy line as LaTeX Copy derivation as LaTeX" at bounding box center [826, 205] width 7 height 7
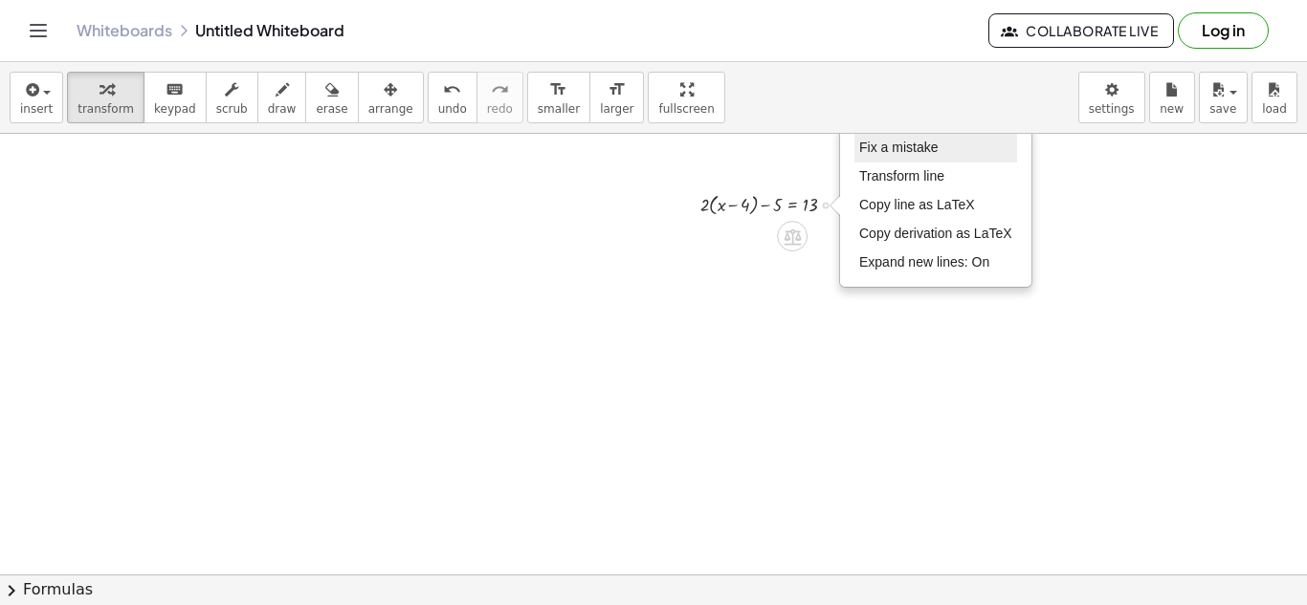
click at [905, 150] on span "Fix a mistake" at bounding box center [898, 147] width 78 height 15
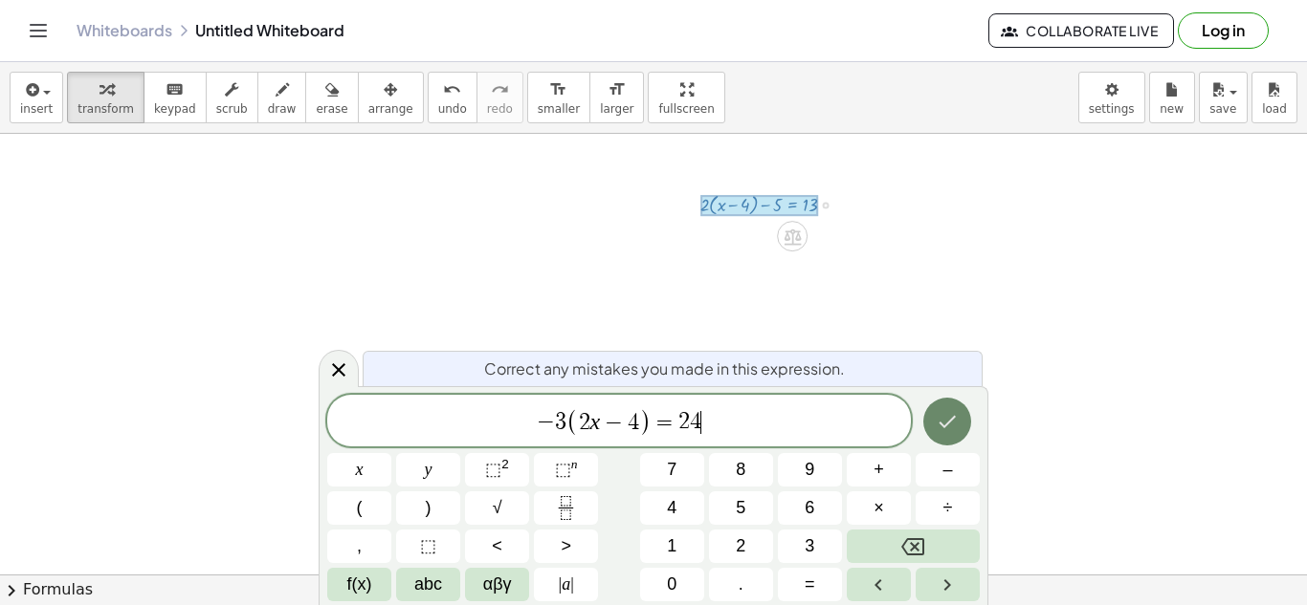
click at [946, 427] on icon "Done" at bounding box center [947, 422] width 17 height 12
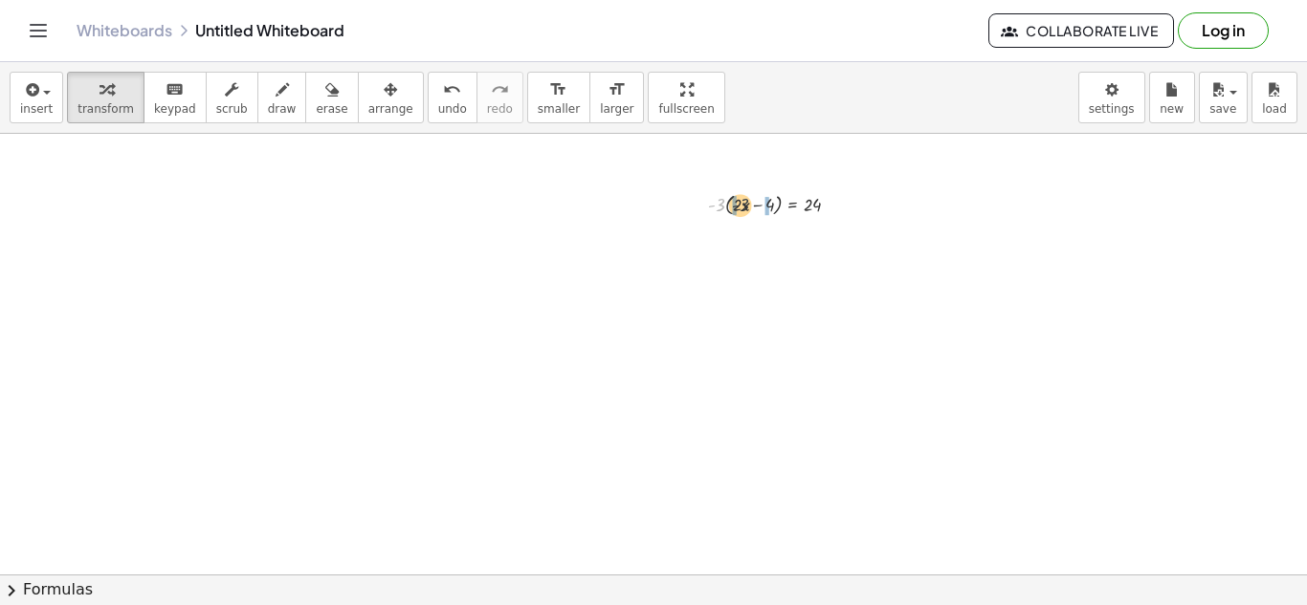
drag, startPoint x: 716, startPoint y: 208, endPoint x: 754, endPoint y: 209, distance: 37.3
click at [754, 209] on div at bounding box center [780, 203] width 165 height 31
click at [443, 89] on icon "undo" at bounding box center [452, 89] width 18 height 23
drag, startPoint x: 719, startPoint y: 208, endPoint x: 741, endPoint y: 209, distance: 22.0
click at [741, 209] on div at bounding box center [780, 203] width 165 height 31
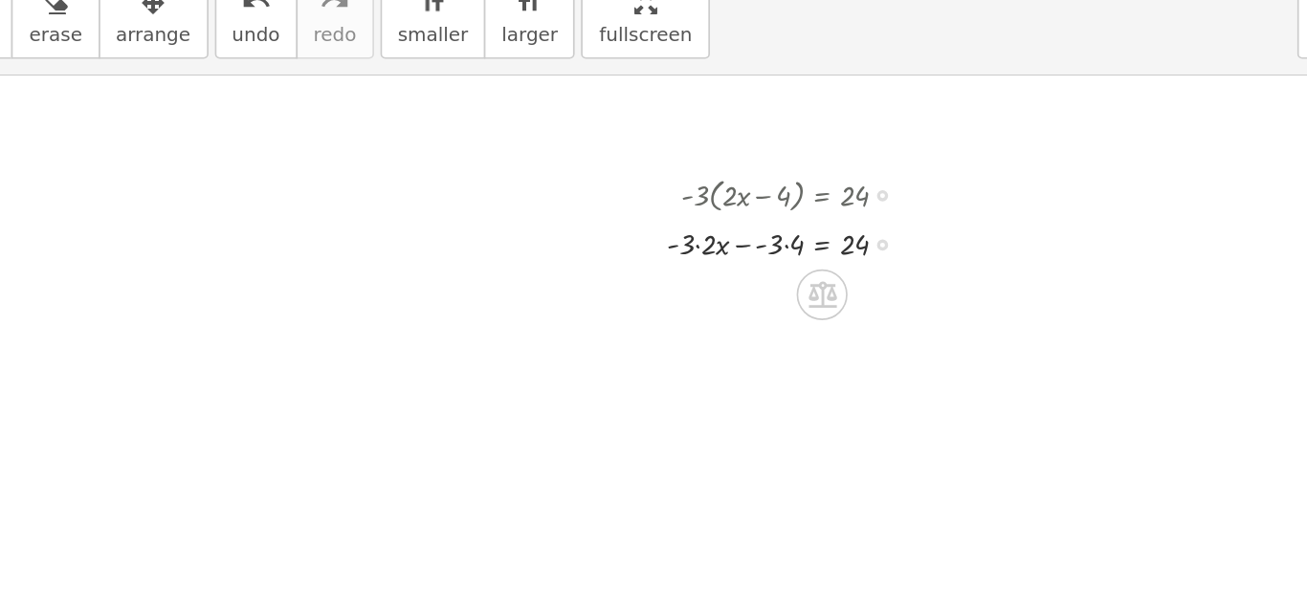
click at [721, 241] on div at bounding box center [777, 233] width 174 height 29
click at [767, 234] on div at bounding box center [780, 233] width 165 height 29
click at [777, 264] on div at bounding box center [777, 262] width 174 height 29
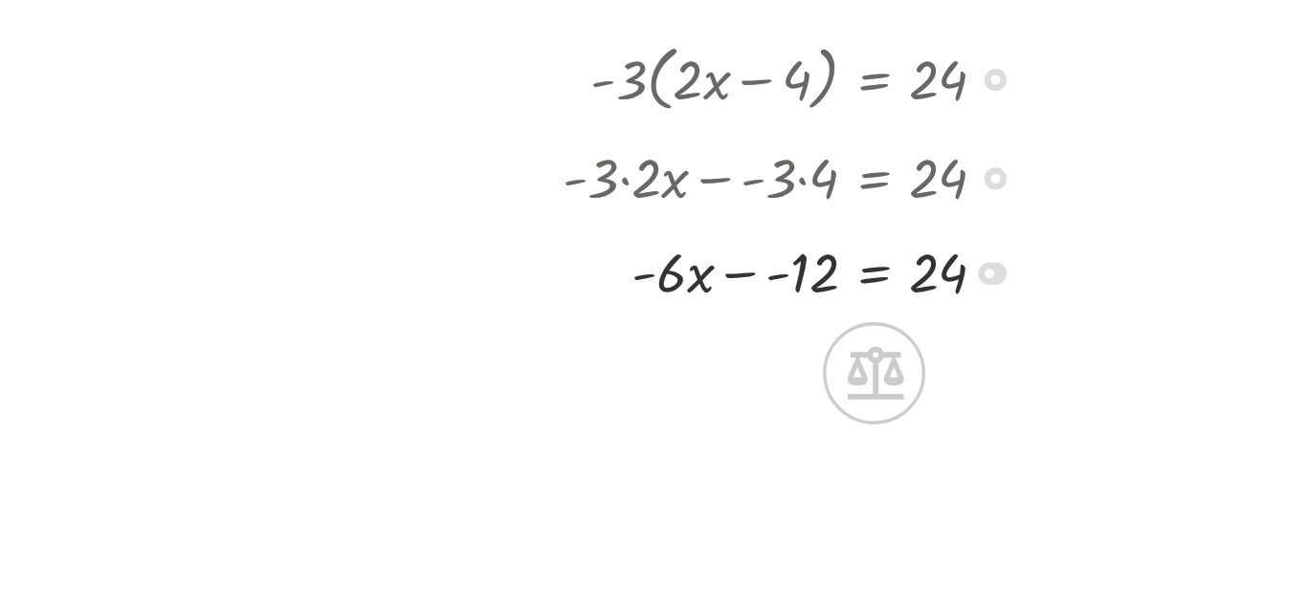
click at [762, 264] on div at bounding box center [777, 262] width 174 height 29
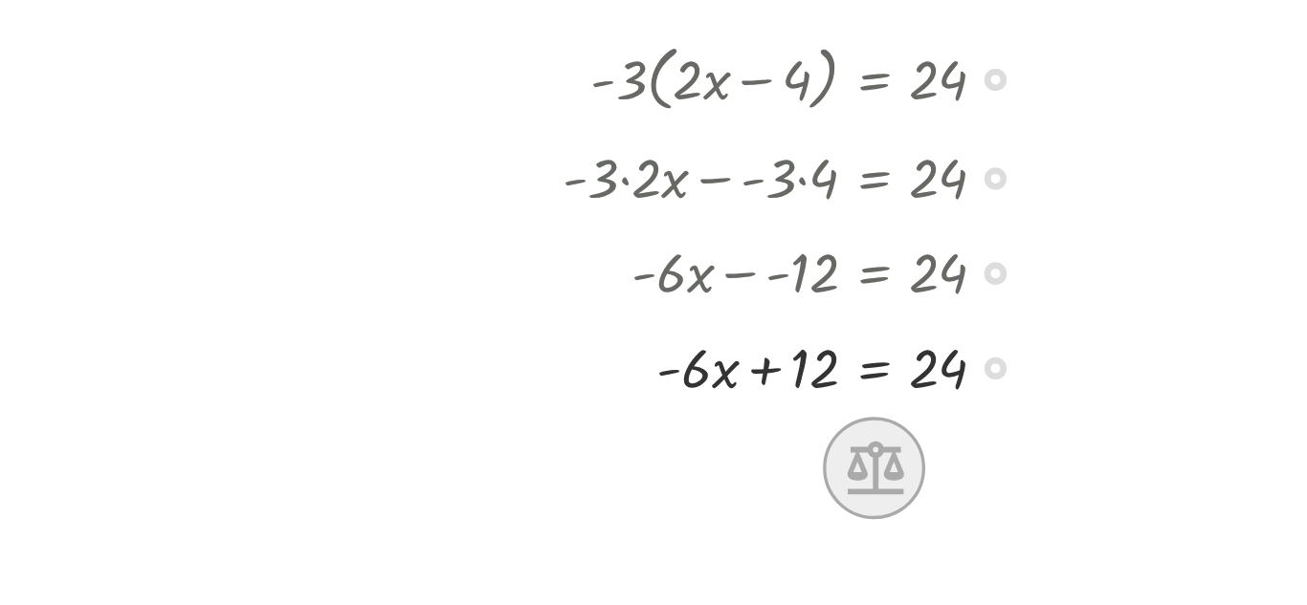
click at [794, 313] on icon at bounding box center [792, 322] width 20 height 20
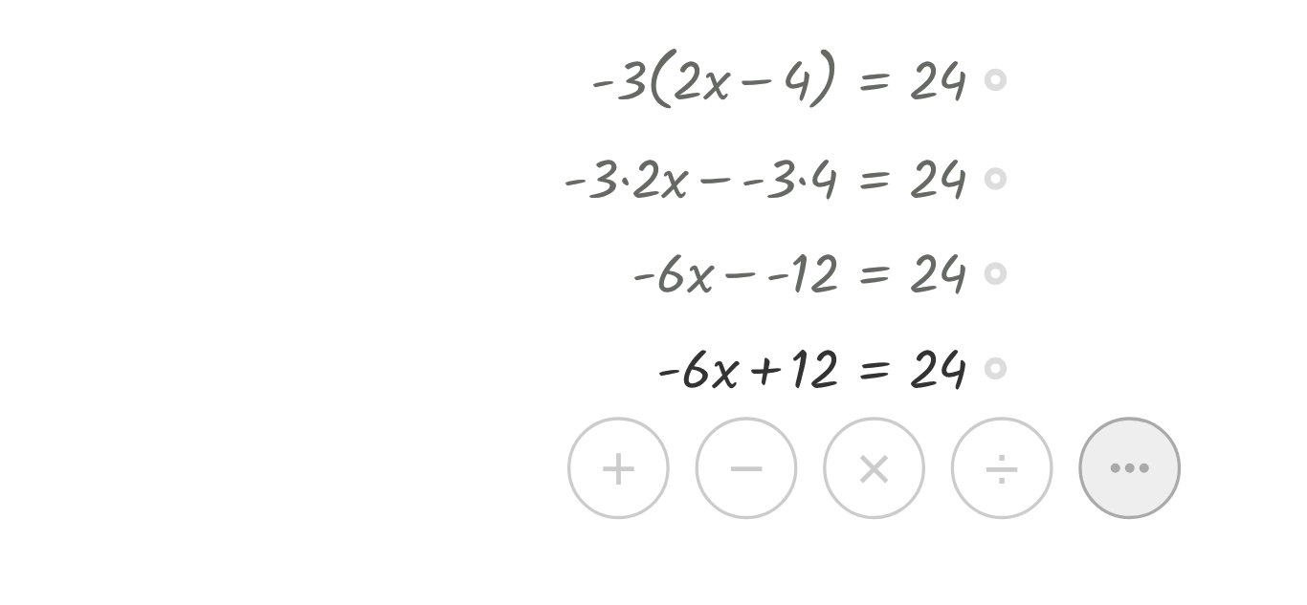
click at [876, 314] on icon at bounding box center [868, 321] width 17 height 17
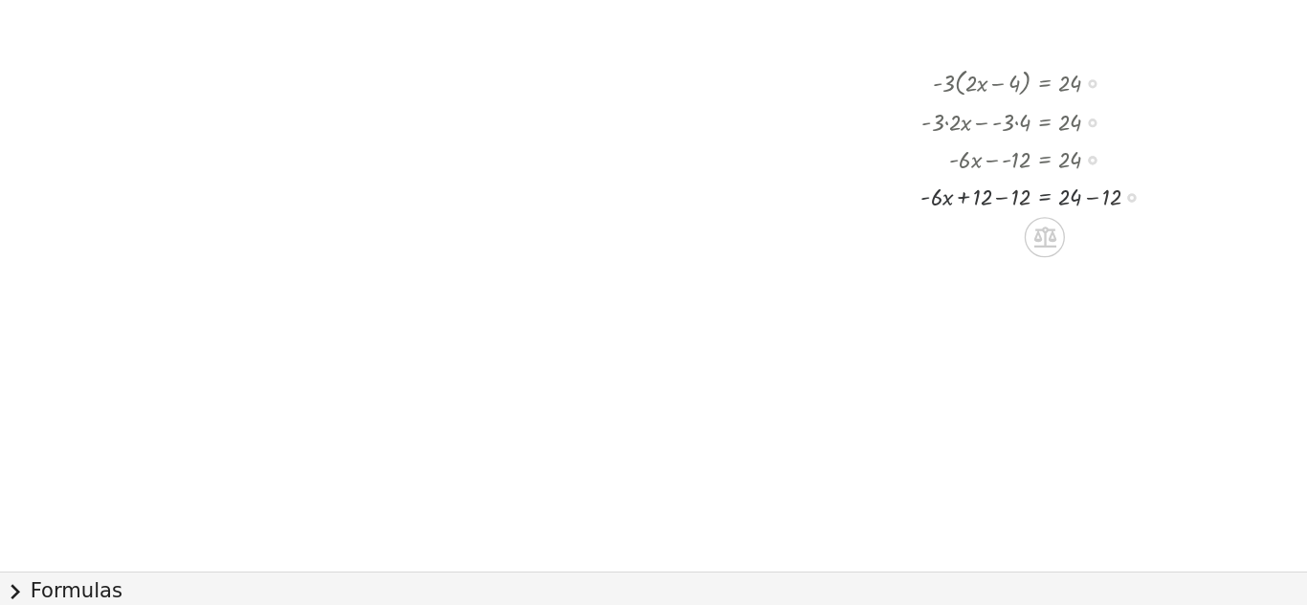
scroll to position [113, 0]
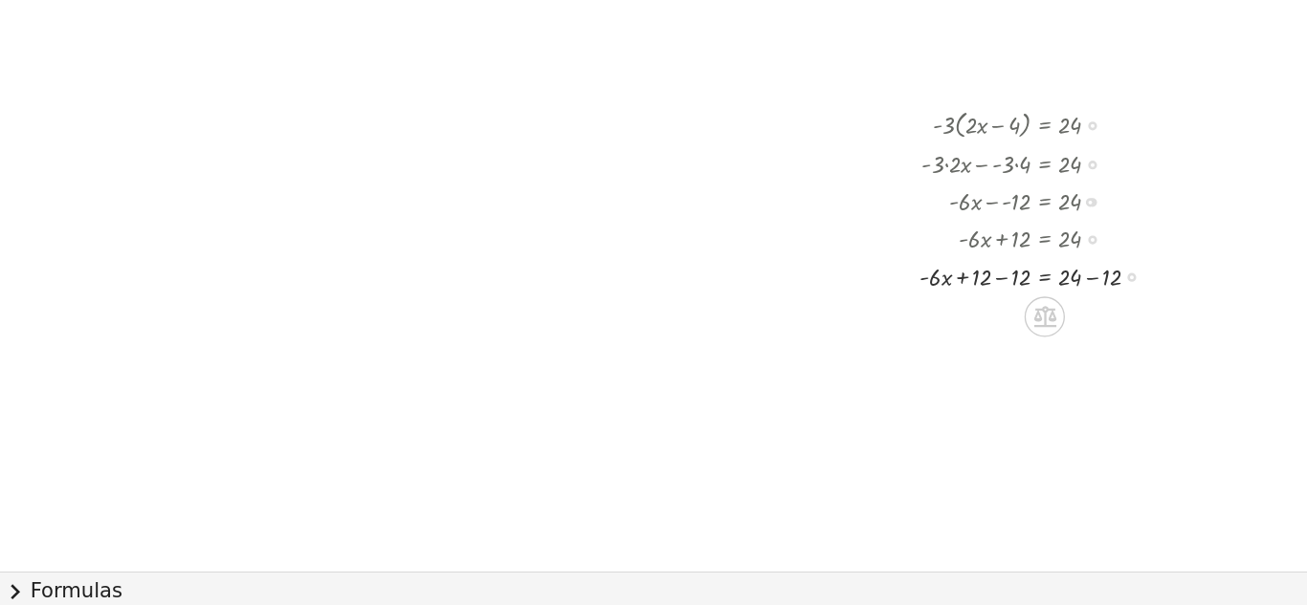
click at [770, 350] on div at bounding box center [791, 350] width 206 height 29
click at [829, 357] on div at bounding box center [792, 350] width 204 height 29
click at [791, 367] on div at bounding box center [791, 353] width 206 height 29
click at [797, 436] on icon at bounding box center [791, 439] width 17 height 16
click at [864, 447] on icon at bounding box center [868, 438] width 17 height 17
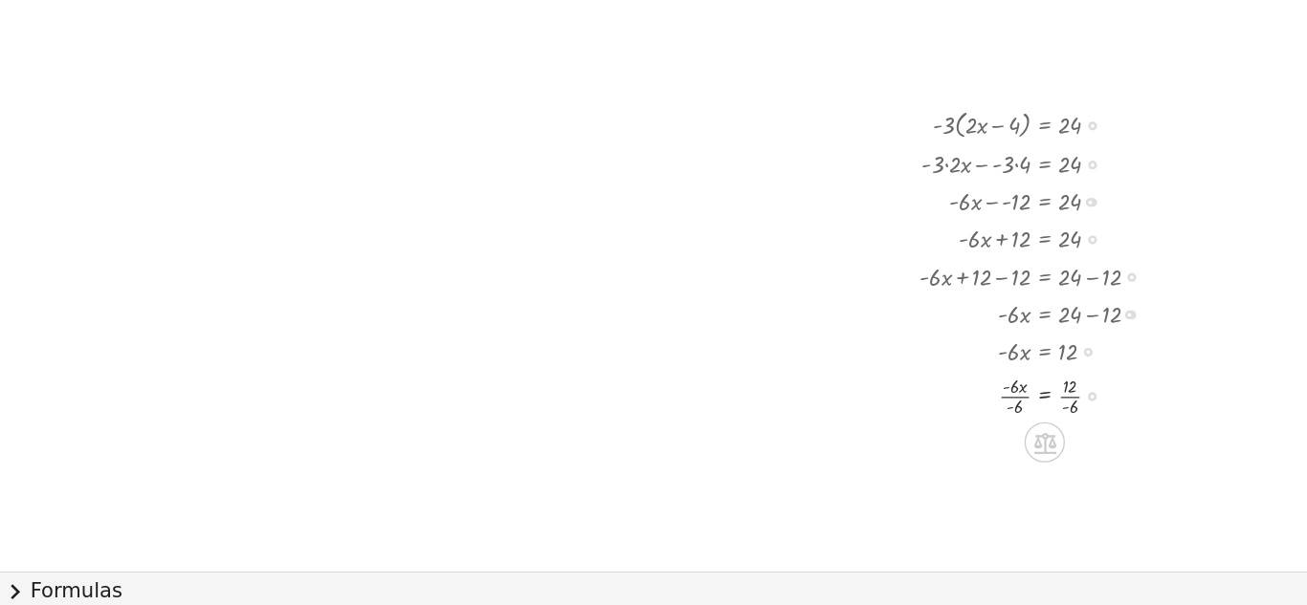
click at [769, 438] on div at bounding box center [791, 441] width 206 height 39
click at [815, 448] on div at bounding box center [791, 441] width 206 height 39
click at [789, 445] on div at bounding box center [791, 441] width 206 height 39
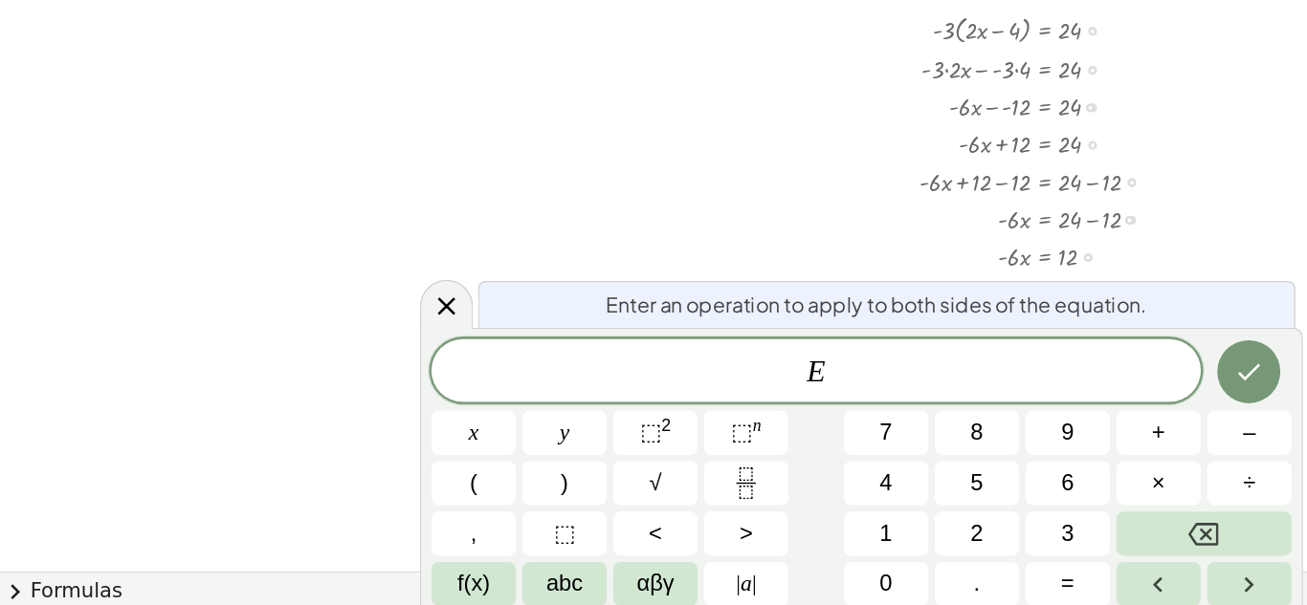
click at [913, 343] on div at bounding box center [653, 452] width 1307 height 1006
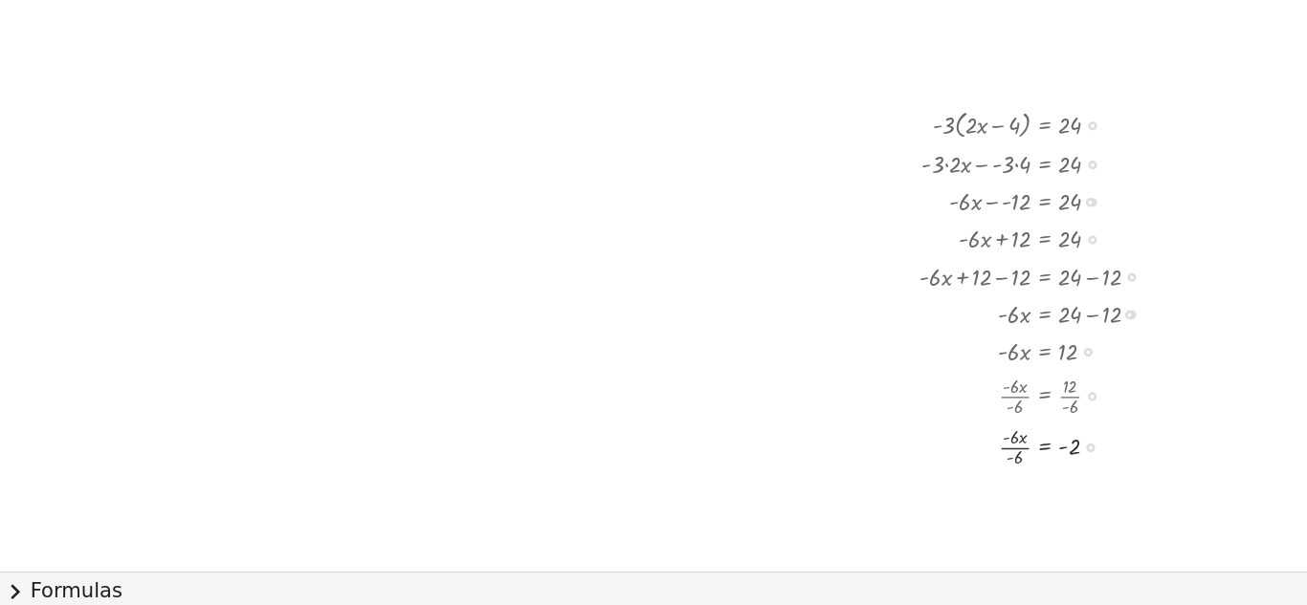
click at [771, 480] on div at bounding box center [791, 479] width 206 height 39
click at [825, 240] on div at bounding box center [791, 235] width 206 height 31
click at [827, 236] on div at bounding box center [828, 236] width 7 height 7
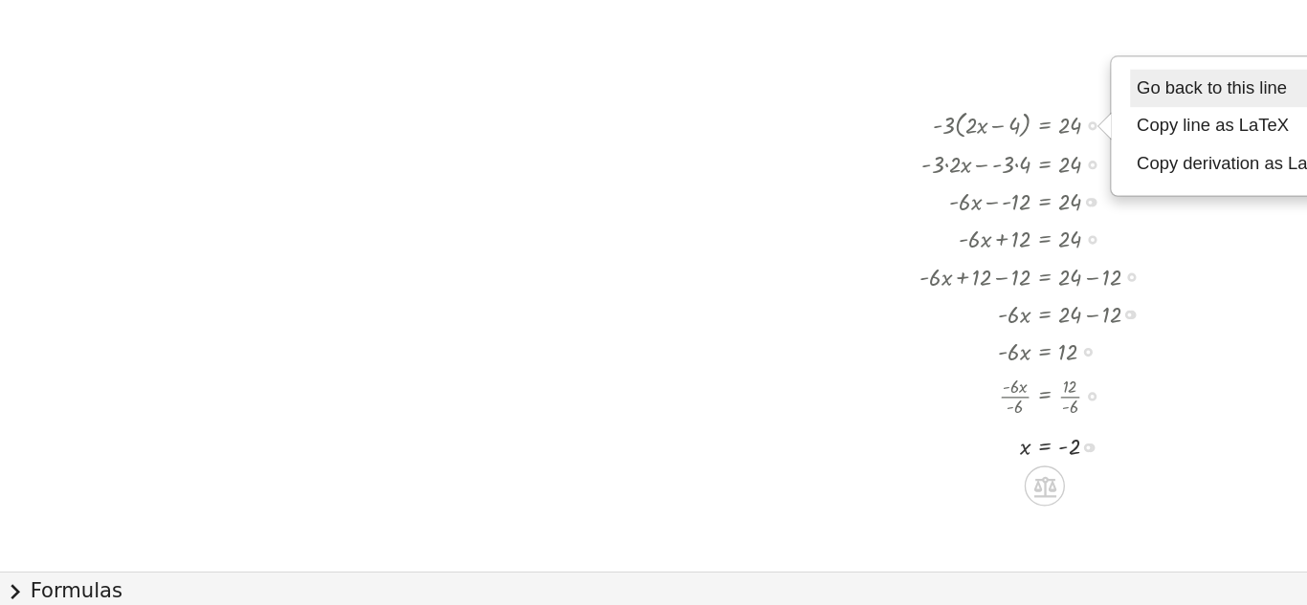
click at [891, 207] on span "Go back to this line" at bounding box center [919, 207] width 114 height 15
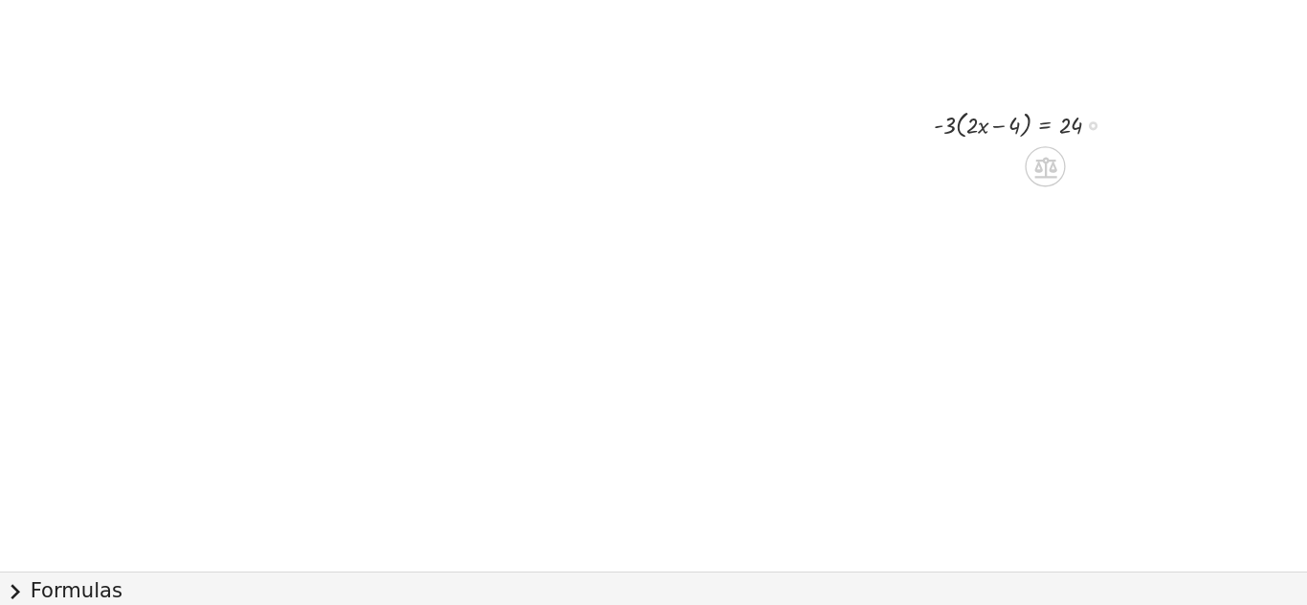
click at [826, 237] on div "Go back to this line Copy line as LaTeX Copy derivation as LaTeX" at bounding box center [828, 236] width 7 height 7
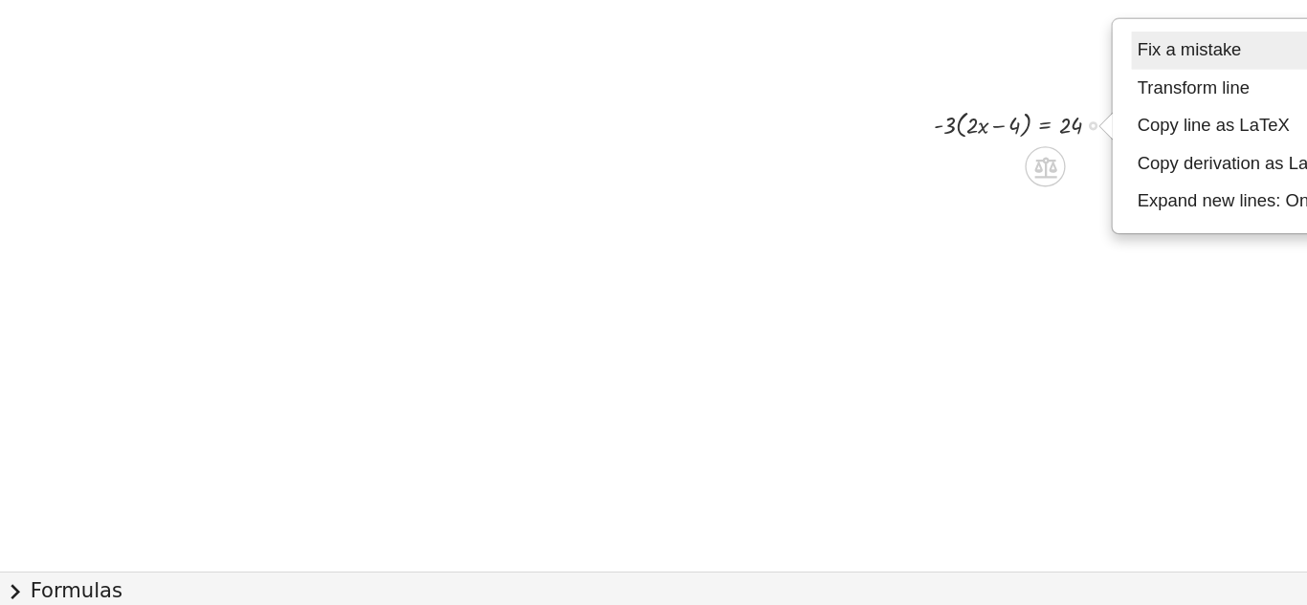
click at [897, 187] on li "Fix a mistake" at bounding box center [939, 179] width 163 height 29
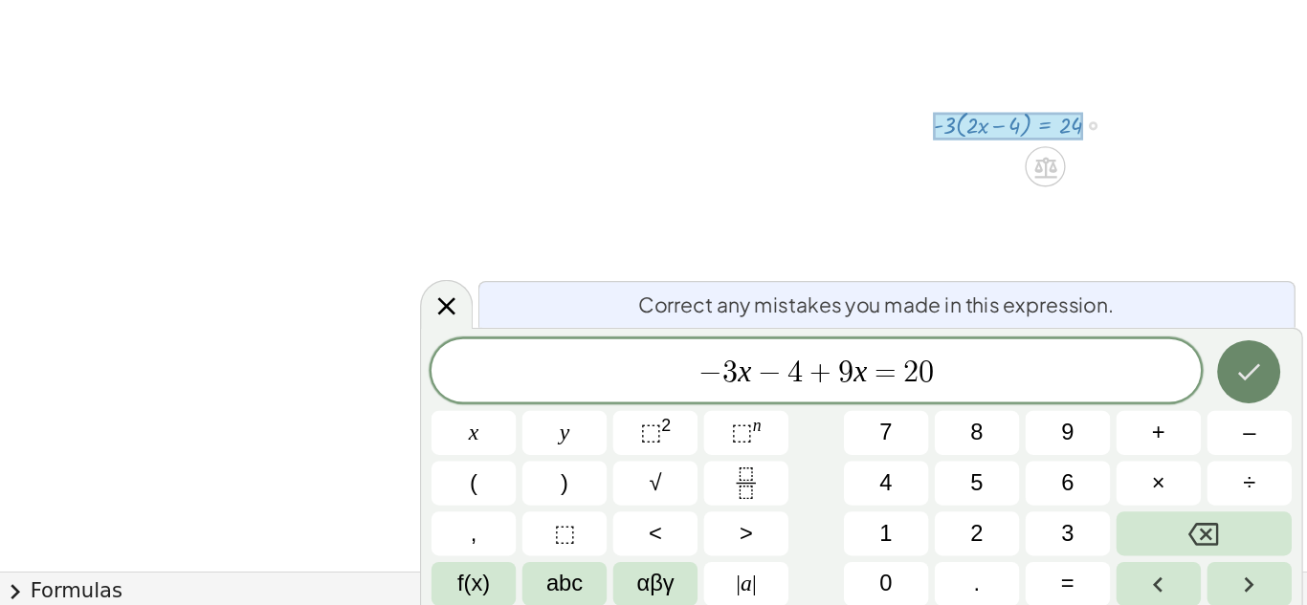
click at [934, 410] on button "Done" at bounding box center [947, 424] width 48 height 48
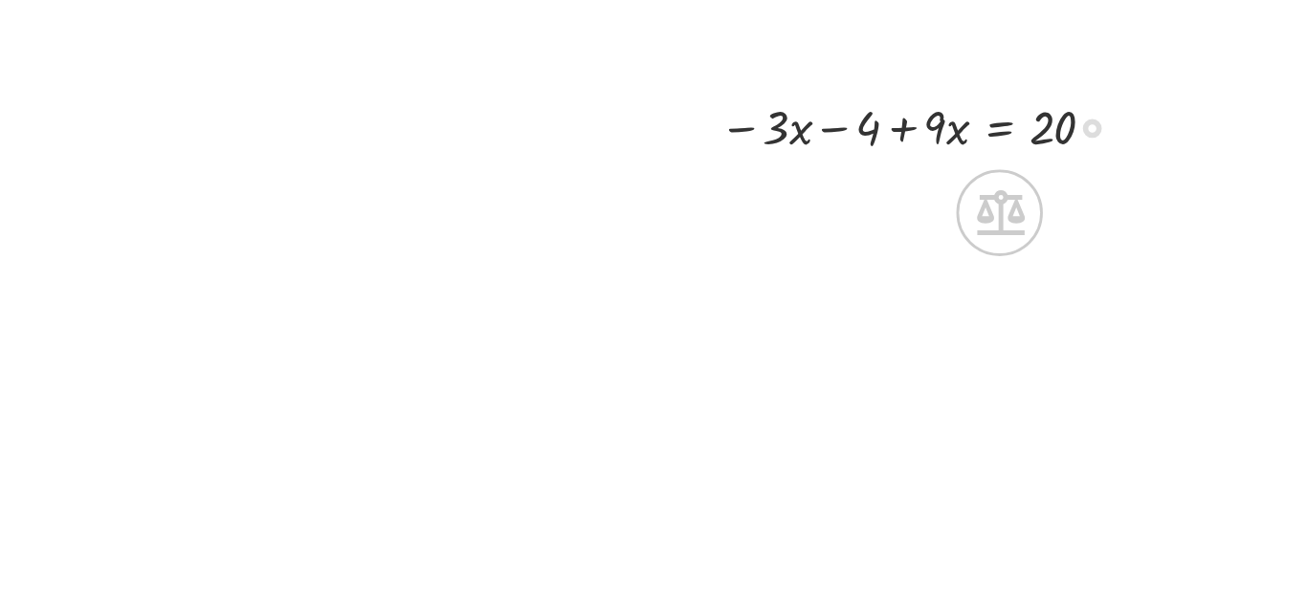
scroll to position [110, 0]
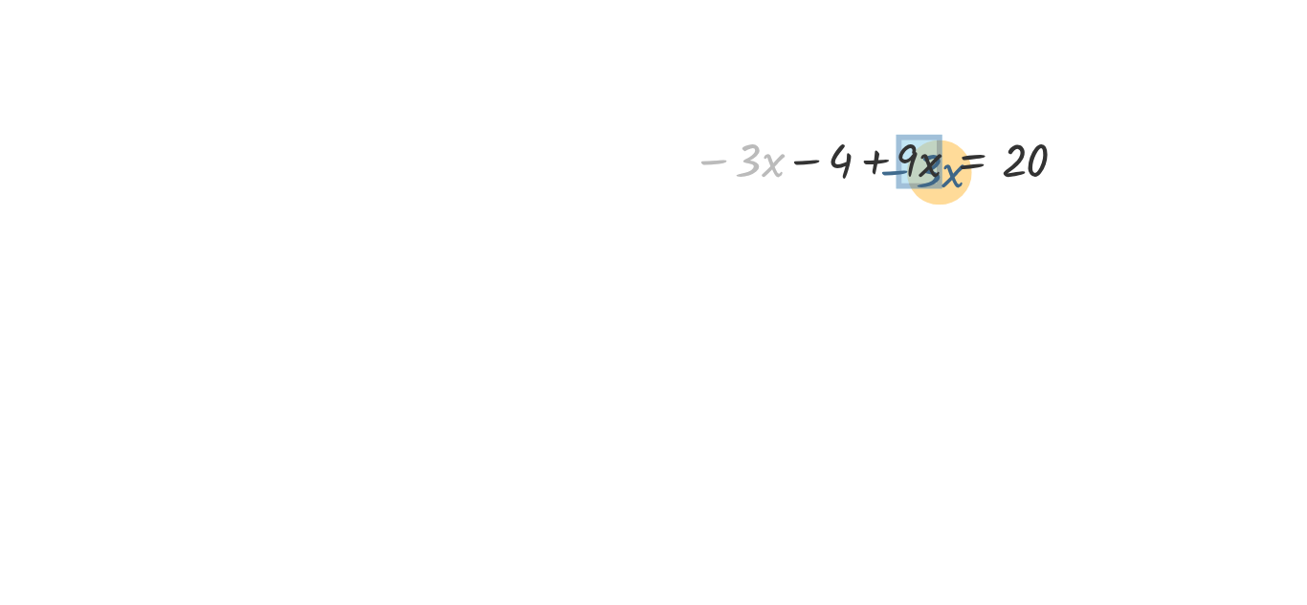
drag, startPoint x: 705, startPoint y: 240, endPoint x: 769, endPoint y: 241, distance: 64.1
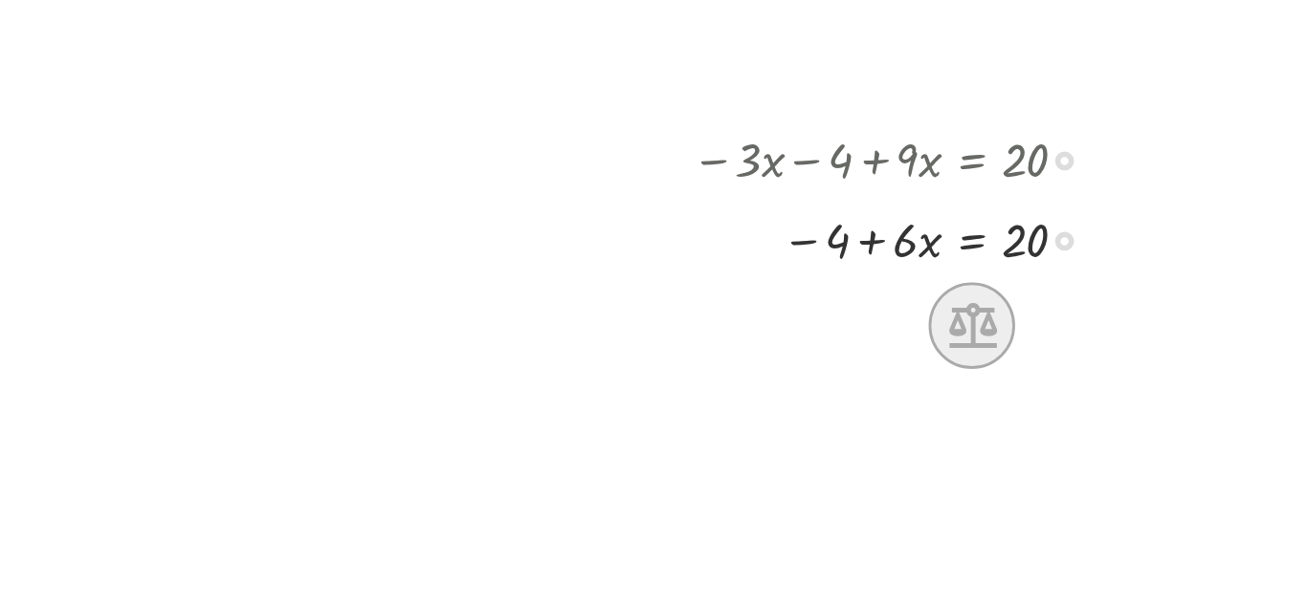
click at [791, 292] on icon at bounding box center [792, 299] width 17 height 16
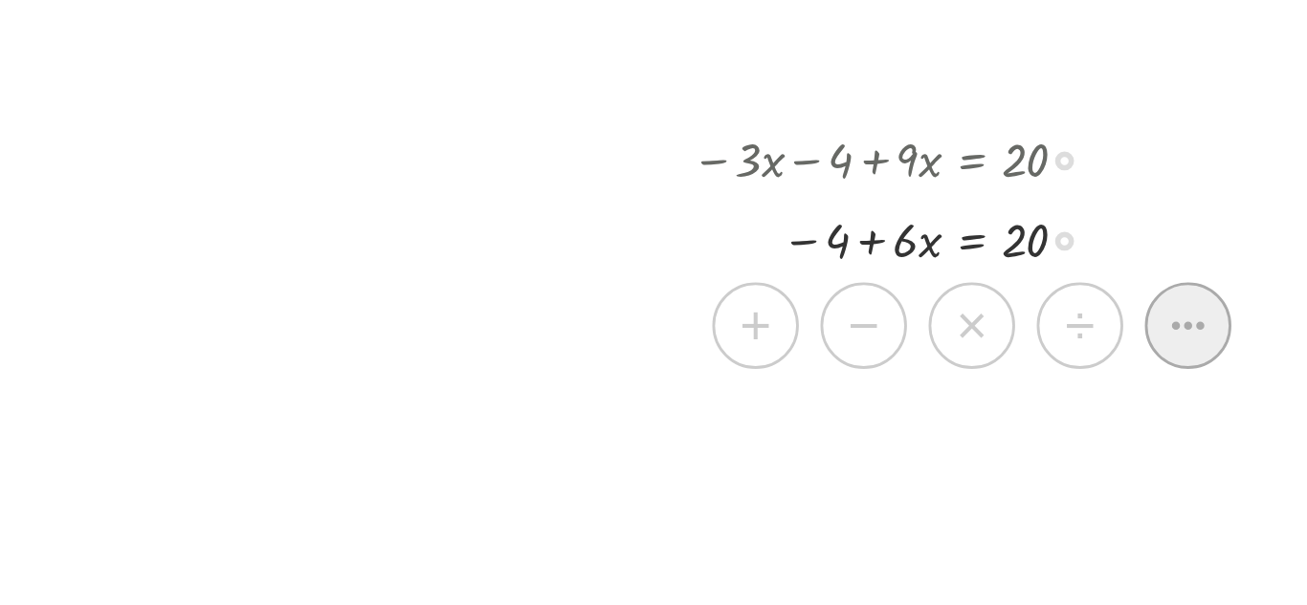
click at [873, 298] on icon at bounding box center [868, 298] width 11 height 3
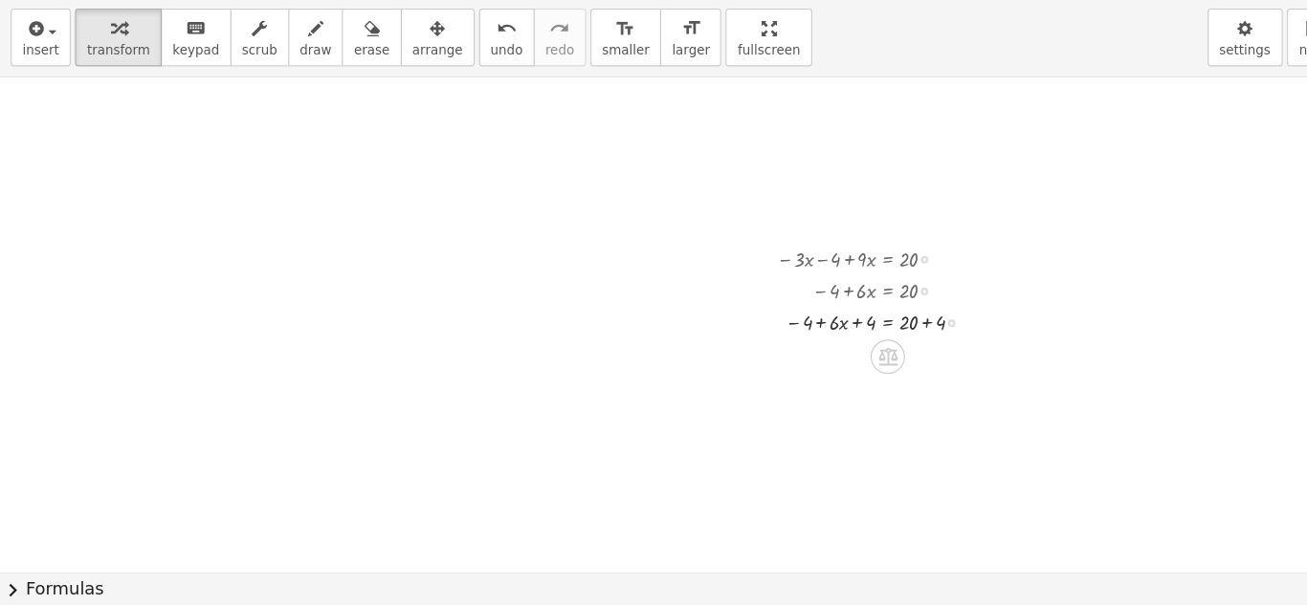
scroll to position [0, 0]
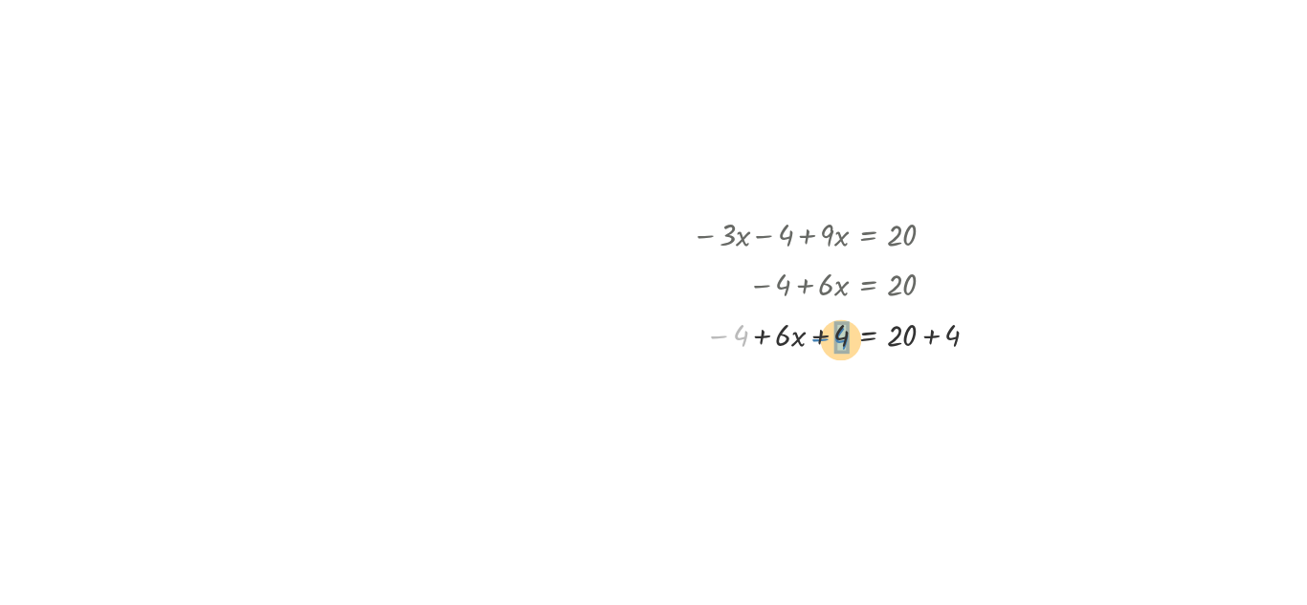
drag, startPoint x: 711, startPoint y: 352, endPoint x: 767, endPoint y: 353, distance: 56.4
click at [767, 353] on div at bounding box center [784, 351] width 201 height 29
click at [825, 383] on div at bounding box center [786, 379] width 204 height 29
click at [796, 404] on icon at bounding box center [792, 411] width 20 height 20
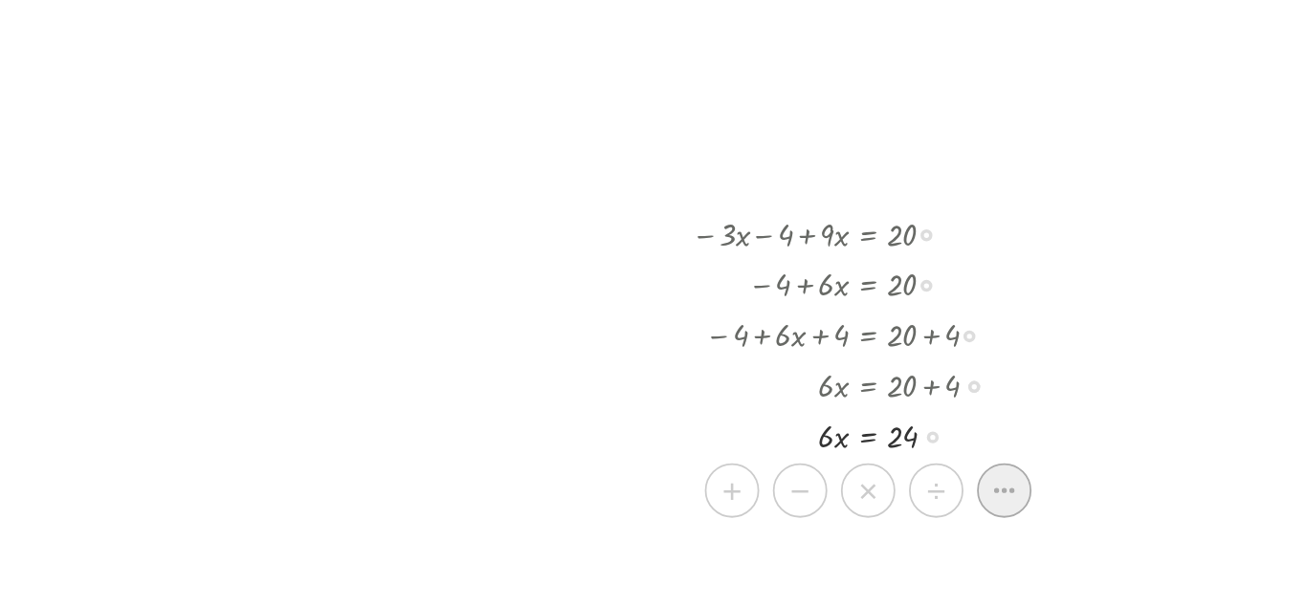
click at [866, 437] on icon at bounding box center [868, 439] width 17 height 17
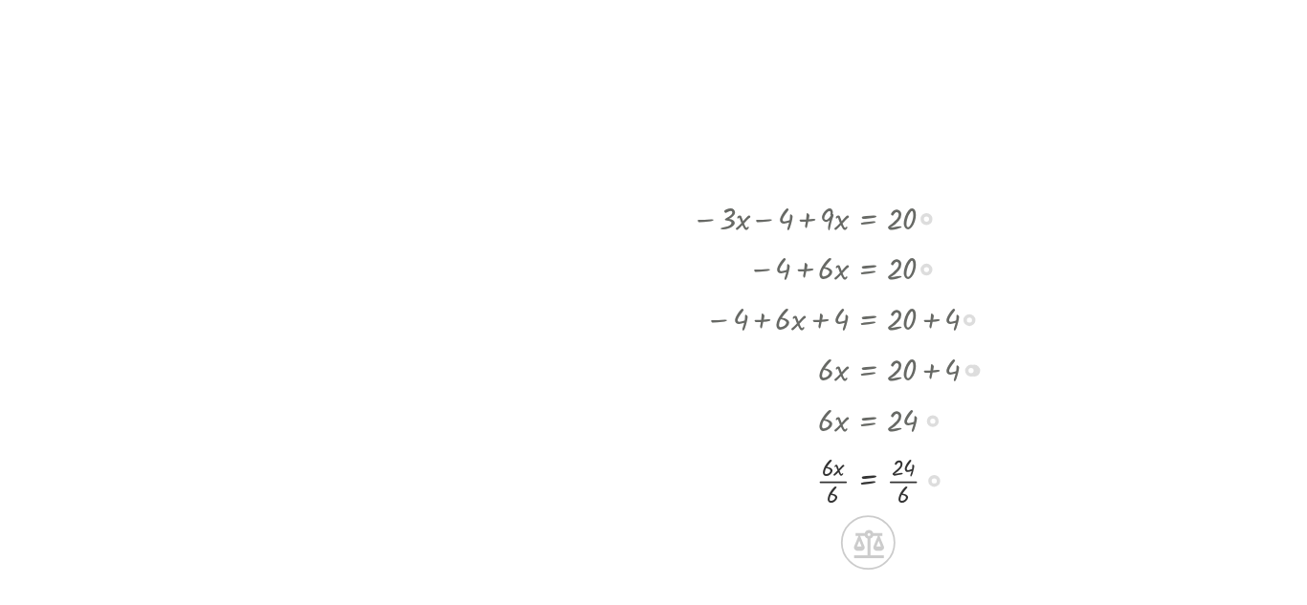
click at [773, 429] on div at bounding box center [786, 432] width 204 height 39
click at [816, 434] on div at bounding box center [786, 432] width 204 height 39
click at [0, 0] on div at bounding box center [0, 0] width 0 height 0
click at [769, 470] on div at bounding box center [786, 470] width 204 height 39
click at [769, 477] on div at bounding box center [786, 470] width 204 height 39
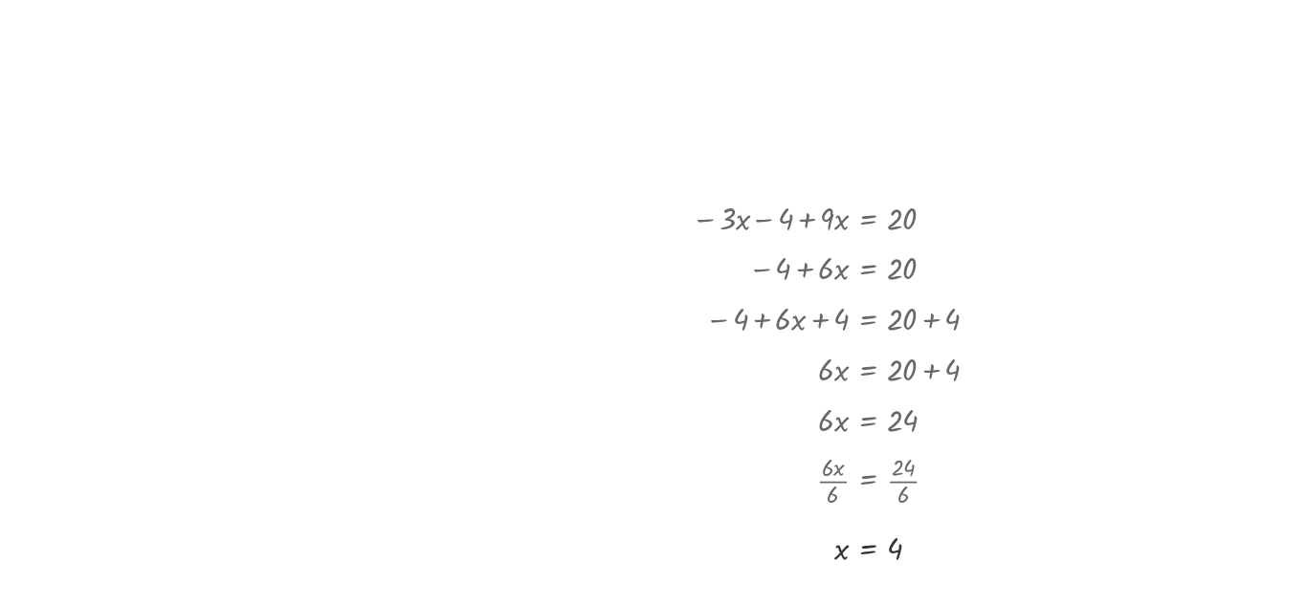
scroll to position [0, 0]
